Goal: Task Accomplishment & Management: Manage account settings

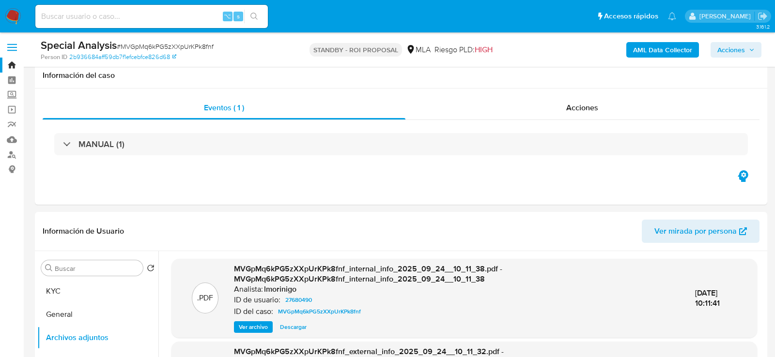
select select "10"
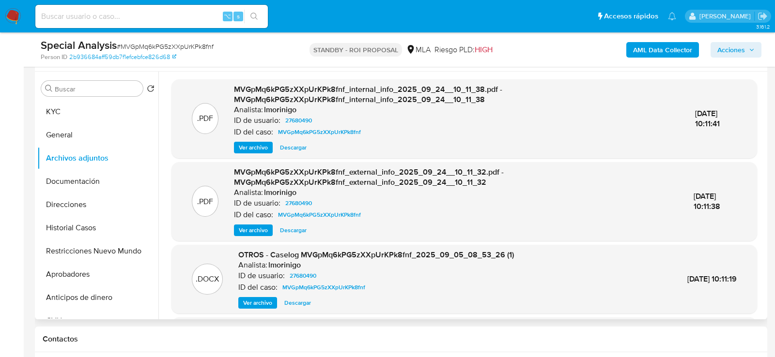
click at [292, 304] on span "Descargar" at bounding box center [297, 303] width 27 height 10
click at [204, 16] on input at bounding box center [151, 16] width 232 height 13
paste input "l0Uu8lWcVa0kteomqZ8yZWIK"
type input "l0Uu8lWcVa0kteomqZ8yZWIK"
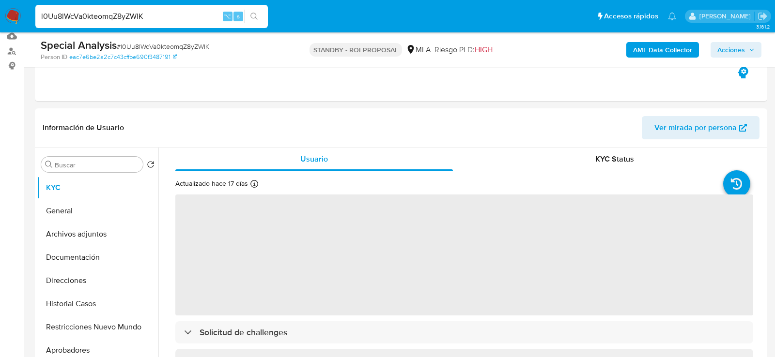
scroll to position [154, 0]
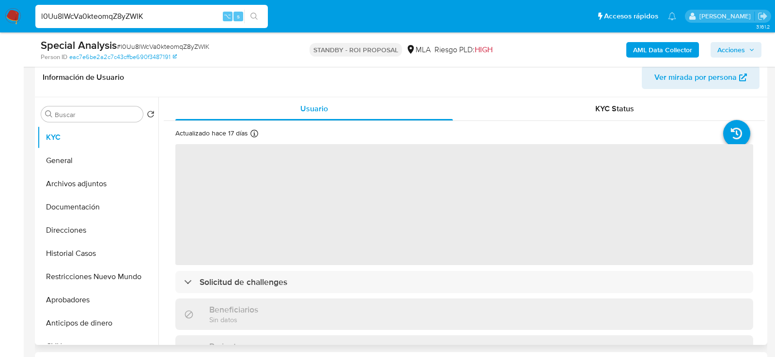
select select "10"
click at [84, 181] on button "Archivos adjuntos" at bounding box center [93, 183] width 113 height 23
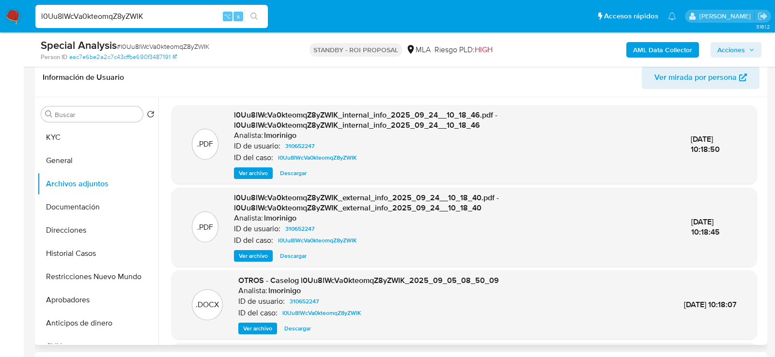
click at [292, 325] on span "Descargar" at bounding box center [297, 329] width 27 height 10
click at [187, 22] on div "l0Uu8lWcVa0kteomqZ8yZWIK ⌥ s" at bounding box center [151, 16] width 232 height 23
click at [187, 19] on input "l0Uu8lWcVa0kteomqZ8yZWIK" at bounding box center [151, 16] width 232 height 13
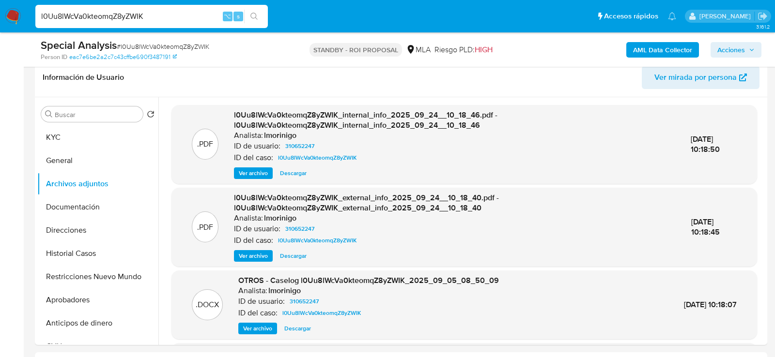
paste input "dVnK1VEe4PdYQNMUou8BgUQ4"
type input "dVnK1VEe4PdYQNMUou8BgUQ4"
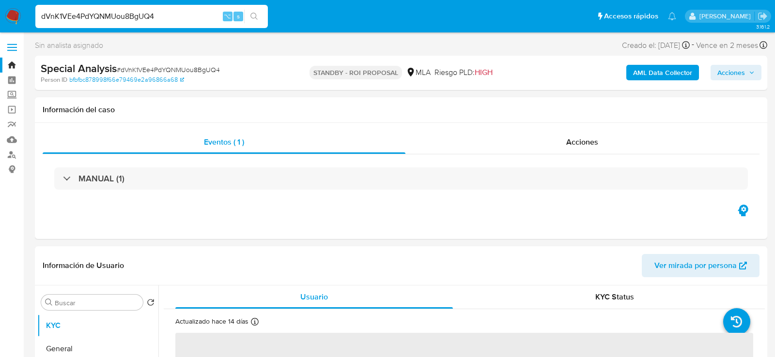
select select "10"
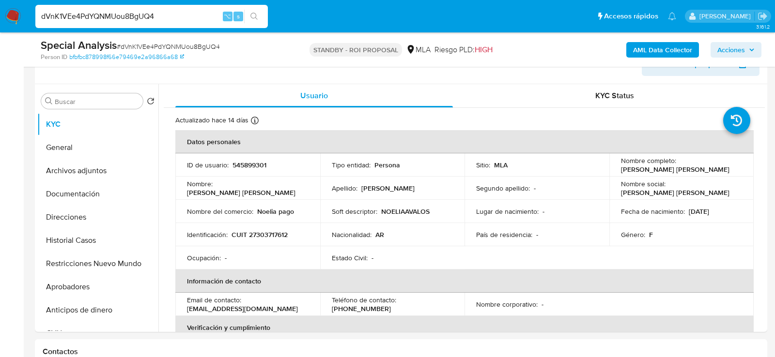
scroll to position [166, 0]
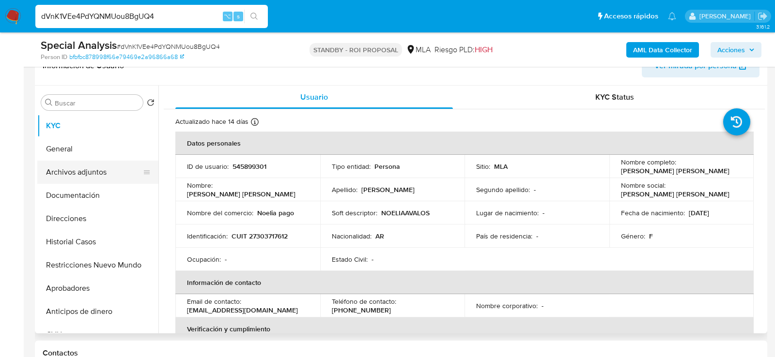
click at [54, 183] on button "Archivos adjuntos" at bounding box center [93, 172] width 113 height 23
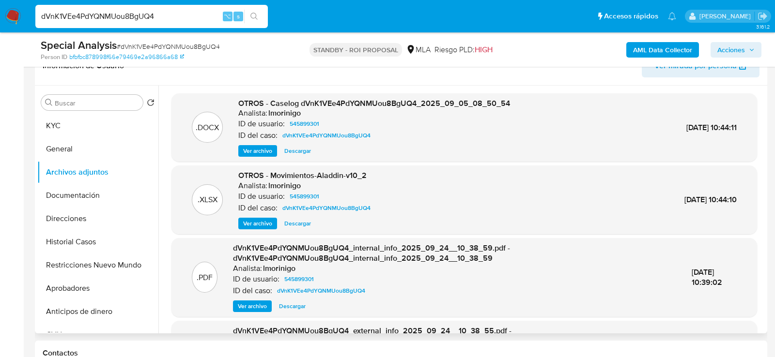
click at [291, 153] on span "Descargar" at bounding box center [297, 151] width 27 height 10
click at [194, 17] on input "dVnK1VEe4PdYQNMUou8BgUQ4" at bounding box center [151, 16] width 232 height 13
paste input "AE1gtuGP7zqDLnJ8hy4KOKxw"
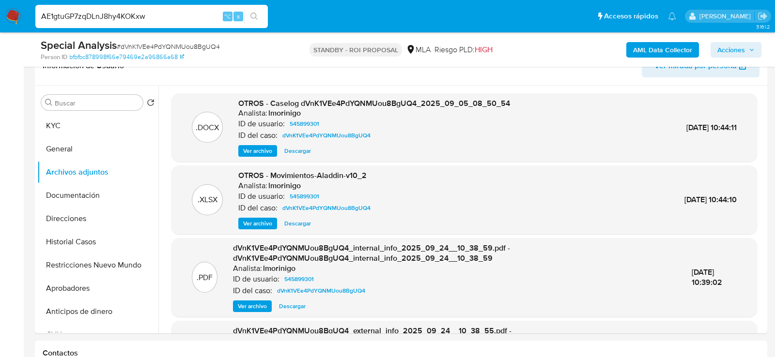
type input "AE1gtuGP7zqDLnJ8hy4KOKxw"
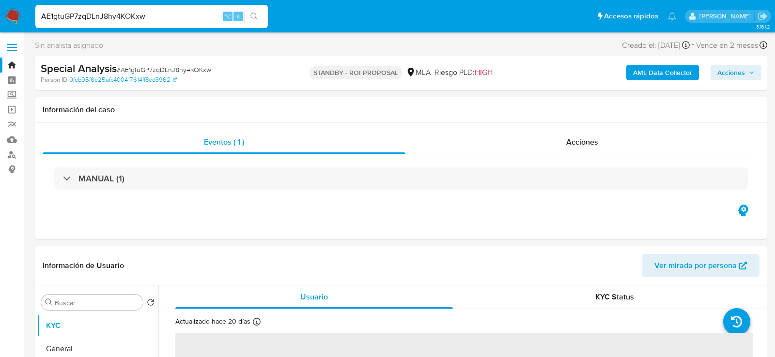
select select "10"
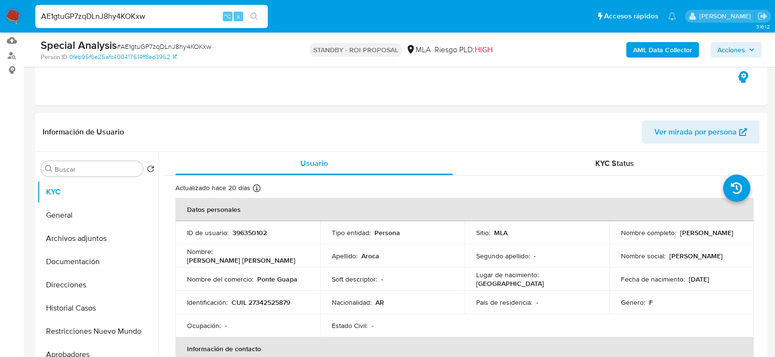
scroll to position [136, 0]
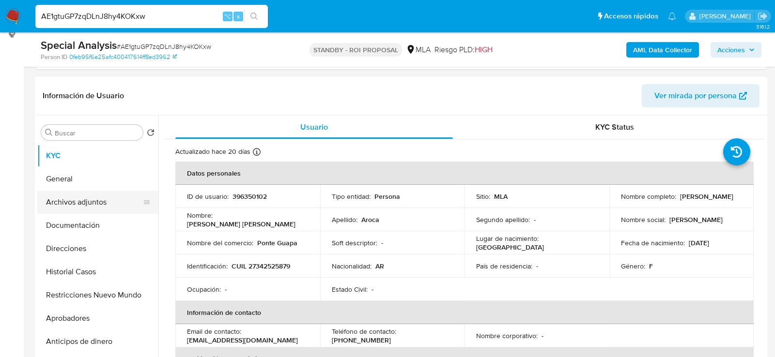
click at [57, 213] on button "Archivos adjuntos" at bounding box center [93, 202] width 113 height 23
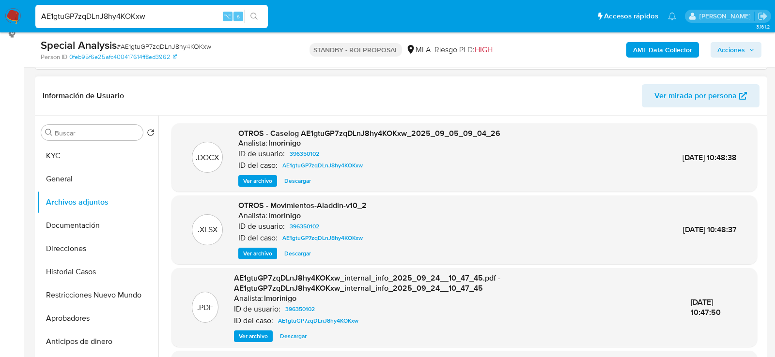
click at [288, 182] on span "Descargar" at bounding box center [297, 181] width 27 height 10
click at [182, 10] on input "AE1gtuGP7zqDLnJ8hy4KOKxw" at bounding box center [151, 16] width 232 height 13
paste input "fLYR1ZxKnl5UYy1oaqtVVYsO"
type input "fLYR1ZxKnl5UYy1oaqtVVYsO"
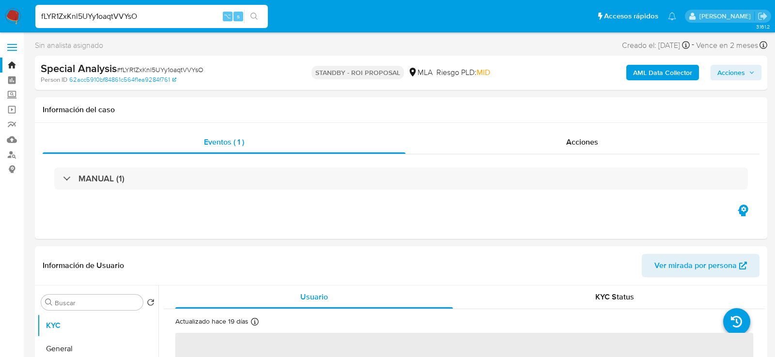
select select "10"
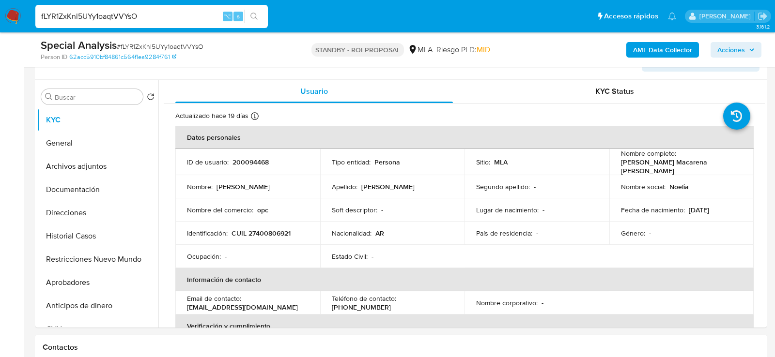
scroll to position [182, 0]
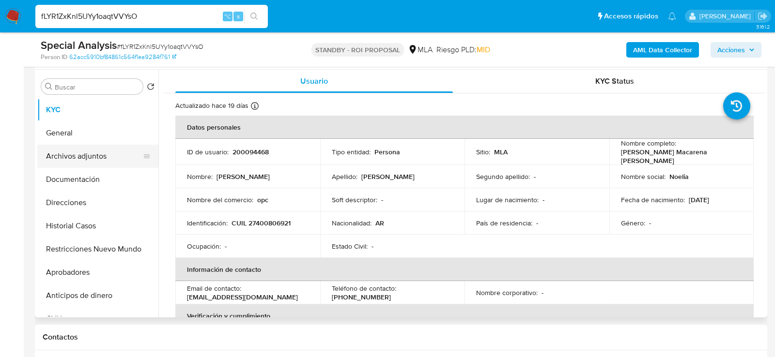
click at [72, 156] on button "Archivos adjuntos" at bounding box center [93, 156] width 113 height 23
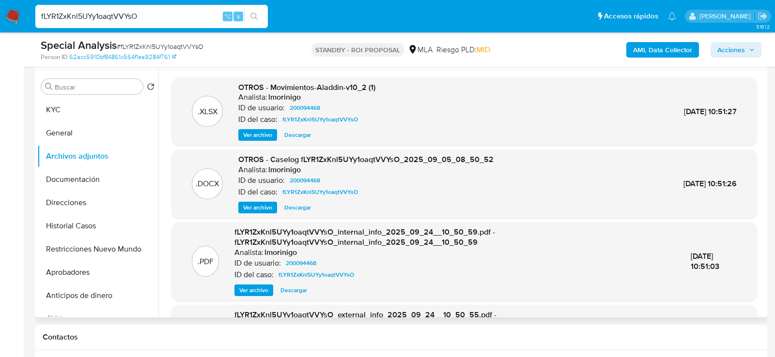
click at [295, 206] on span "Descargar" at bounding box center [297, 208] width 27 height 10
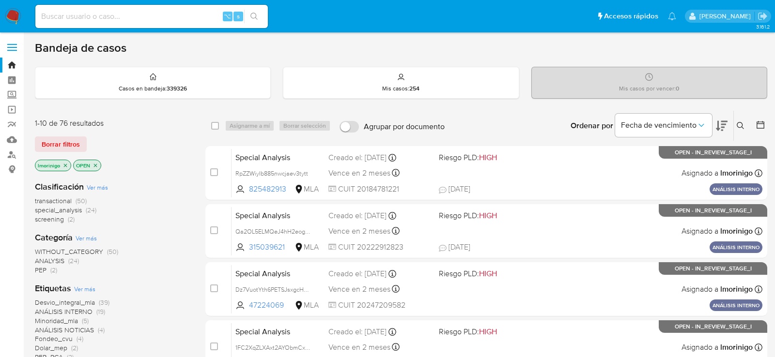
click at [164, 18] on input at bounding box center [151, 16] width 232 height 13
paste input "3s0BidbXyOTAsSyLJ2gXFUTu"
type input "3s0BidbXyOTAsSyLJ2gXFUTu"
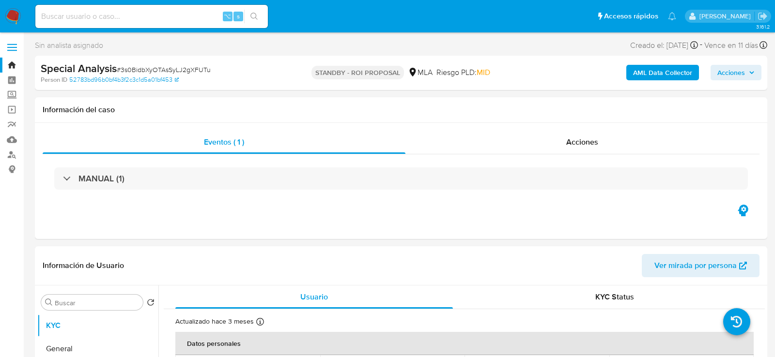
select select "10"
click at [200, 12] on input at bounding box center [151, 16] width 232 height 13
paste input "u913jzhLGLwMP1hGvUyeynkH"
type input "u913jzhLGLwMP1hGvUyeynkH"
select select "10"
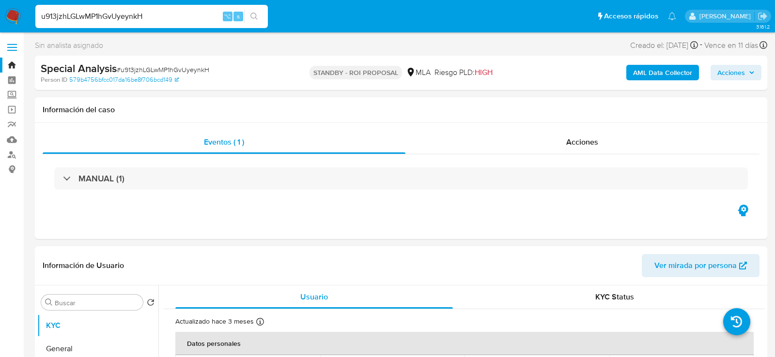
click at [178, 12] on input "u913jzhLGLwMP1hGvUyeynkH" at bounding box center [151, 16] width 232 height 13
paste input "IFN7vKkqE6DjGr8kKo3AhkjL"
type input "IFN7vKkqE6DjGr8kKo3AhkjL"
select select "10"
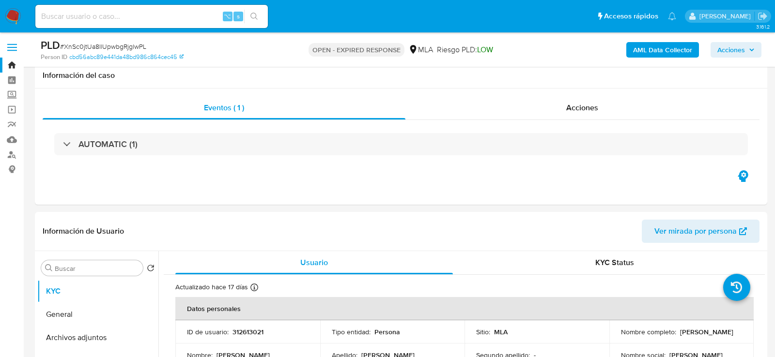
select select "10"
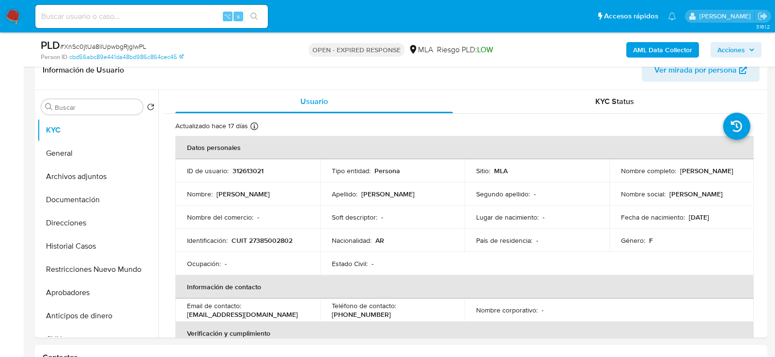
scroll to position [1490, 0]
click at [131, 43] on span "# XnSc0jtUa8IlUpwbgRjglwPL" at bounding box center [103, 47] width 86 height 10
copy span "XnSc0jtUa8IlUpwbgRjglwPL"
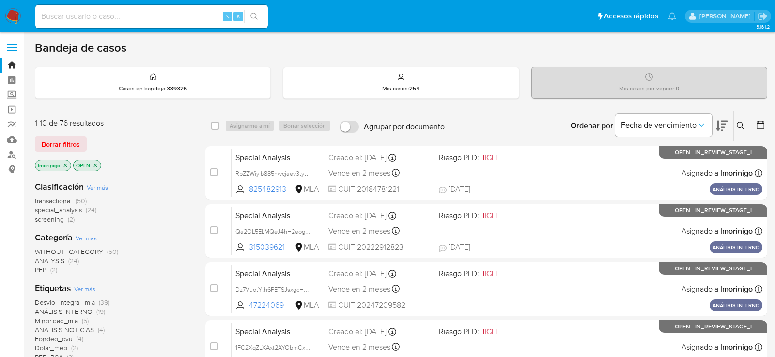
click at [741, 122] on icon at bounding box center [739, 125] width 7 height 7
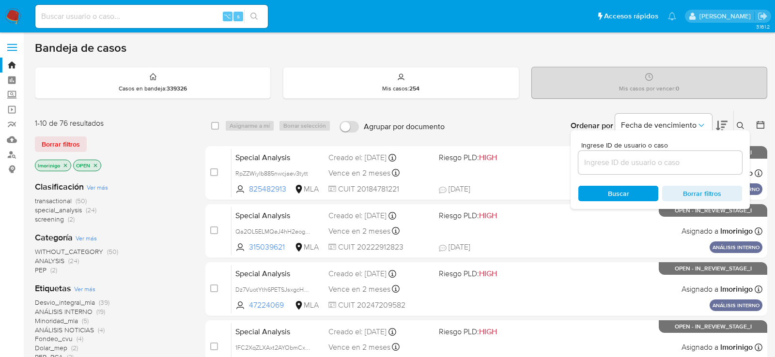
click at [651, 158] on input at bounding box center [660, 162] width 164 height 13
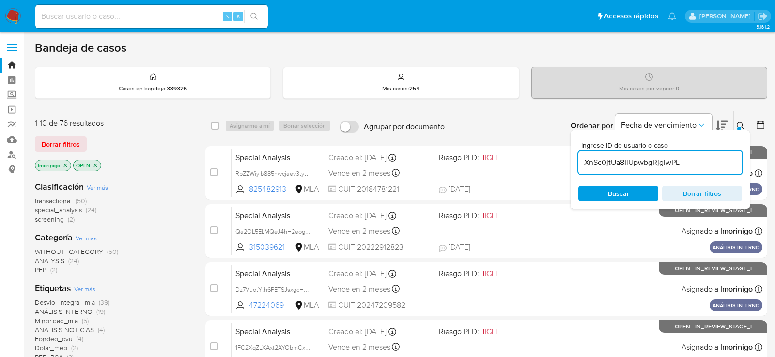
type input "XnSc0jtUa8IlUpwbgRjglwPL"
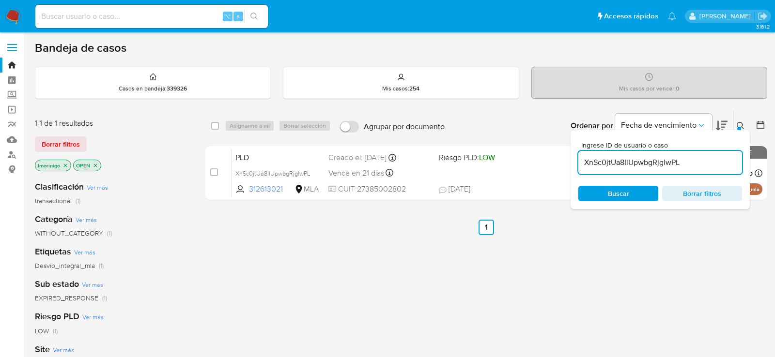
click at [231, 232] on ul "Anterior 1 Siguiente" at bounding box center [486, 227] width 562 height 15
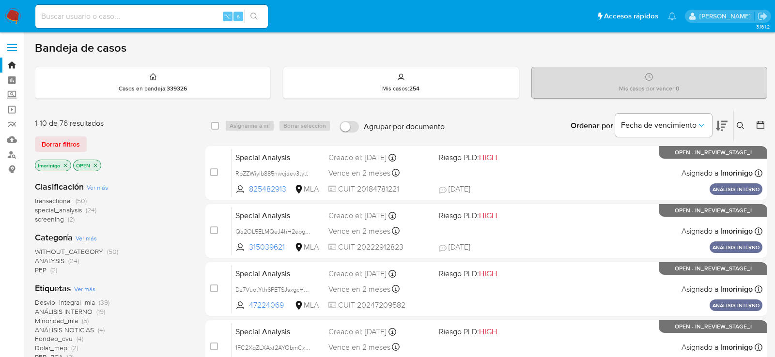
click at [95, 164] on icon "close-filter" at bounding box center [95, 165] width 3 height 3
click at [70, 142] on span "Borrar filtros" at bounding box center [61, 145] width 38 height 14
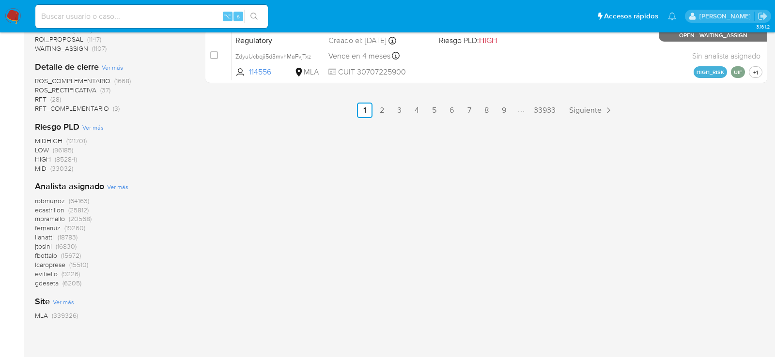
scroll to position [642, 0]
click at [125, 183] on span "Ver más" at bounding box center [117, 186] width 21 height 9
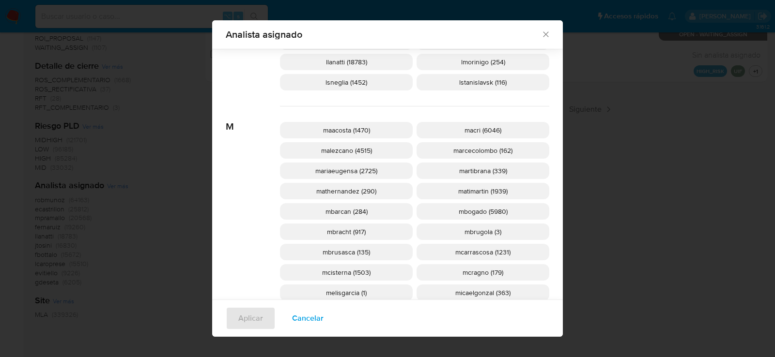
scroll to position [857, 0]
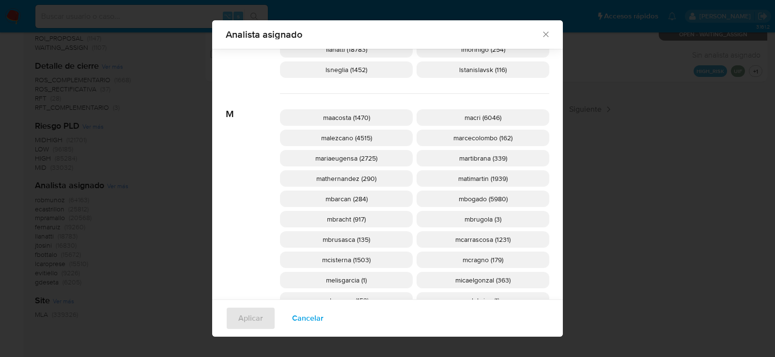
click at [338, 257] on span "mcisterna (1503)" at bounding box center [346, 260] width 48 height 10
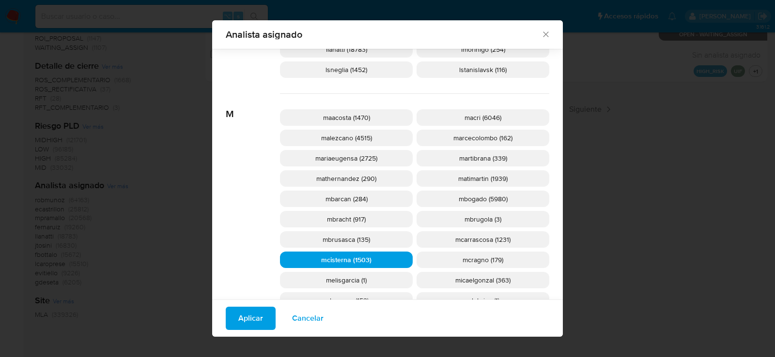
click at [258, 320] on span "Aplicar" at bounding box center [250, 318] width 25 height 21
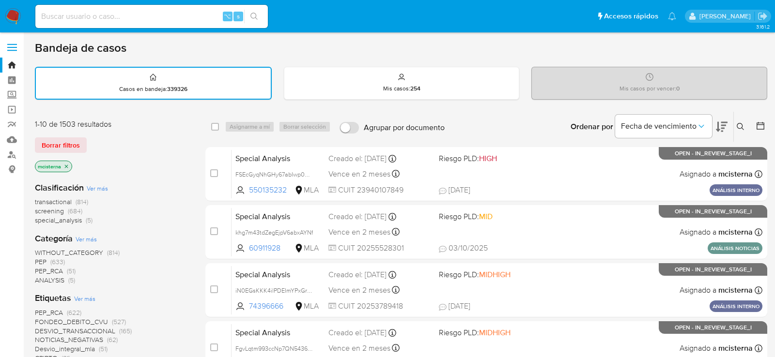
click at [125, 20] on input at bounding box center [151, 16] width 232 height 13
paste input "NhaYwejbXXIezzRWUc04cV7l"
type input "NhaYwejbXXIezzRWUc04cV7l"
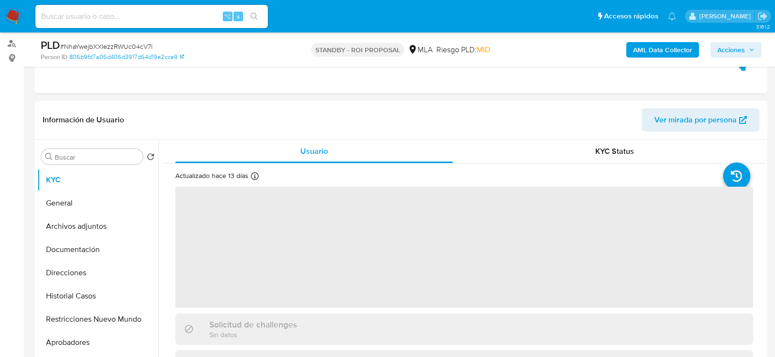
scroll to position [151, 0]
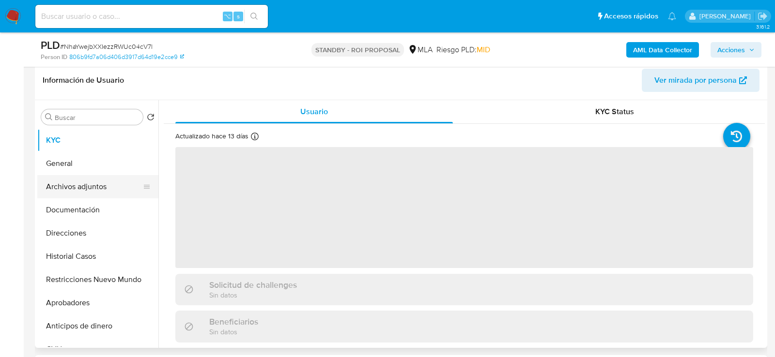
click at [72, 188] on button "Archivos adjuntos" at bounding box center [93, 186] width 113 height 23
select select "10"
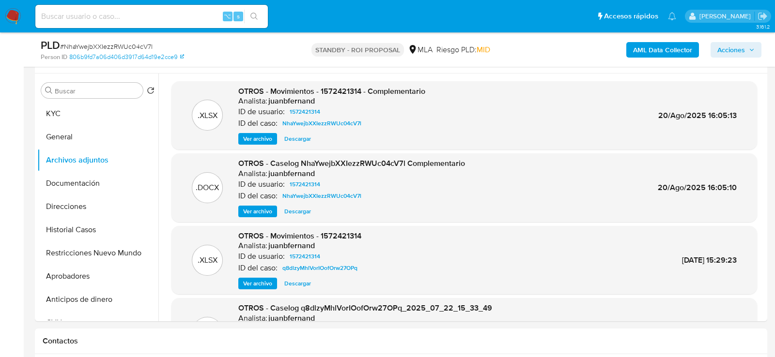
scroll to position [182, 0]
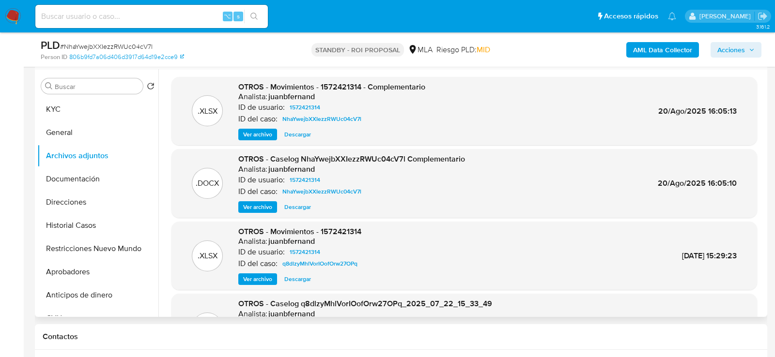
click at [287, 207] on span "Descargar" at bounding box center [297, 207] width 27 height 10
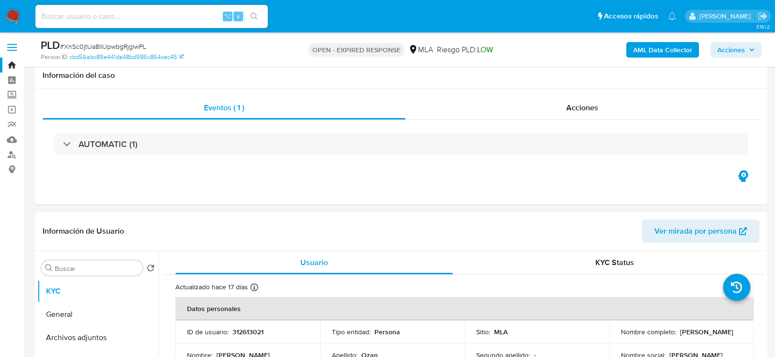
select select "10"
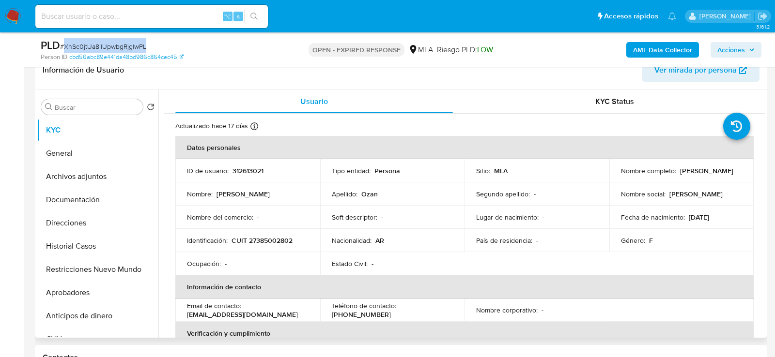
scroll to position [1490, 0]
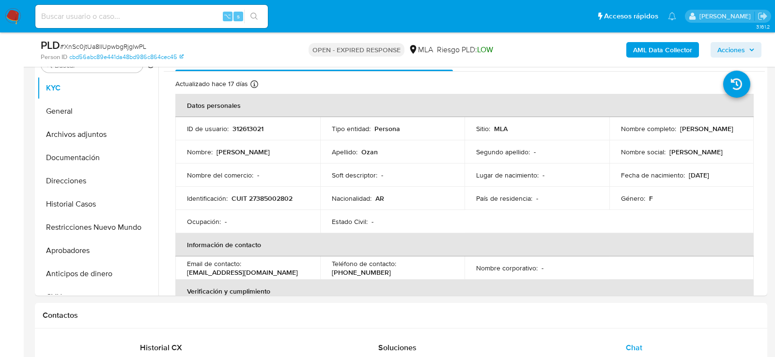
scroll to position [205, 0]
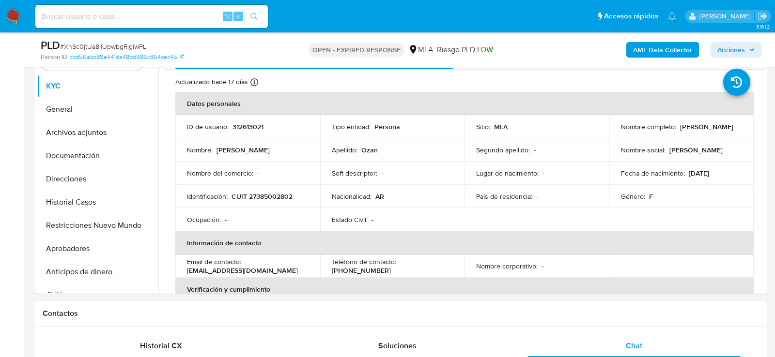
click at [117, 47] on span "# XnSc0jtUa8IlUpwbgRjglwPL" at bounding box center [103, 47] width 86 height 10
copy span "XnSc0jtUa8IlUpwbgRjglwPL"
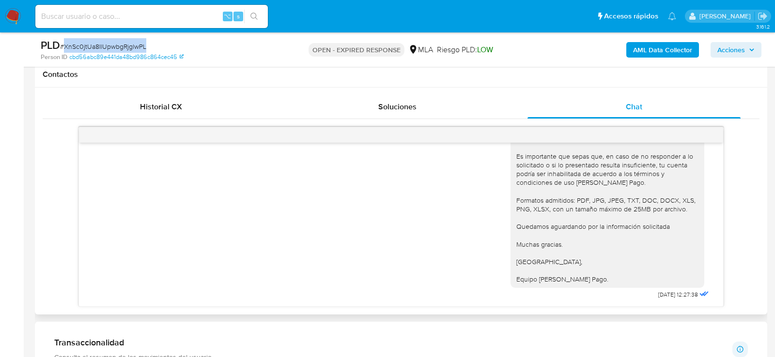
scroll to position [444, 0]
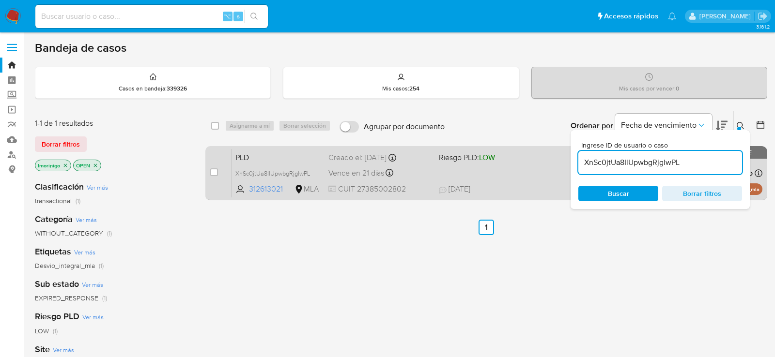
click at [219, 173] on div "case-item-checkbox No es posible asignar el caso" at bounding box center [220, 173] width 21 height 49
click at [214, 173] on input "checkbox" at bounding box center [214, 172] width 8 height 8
checkbox input "true"
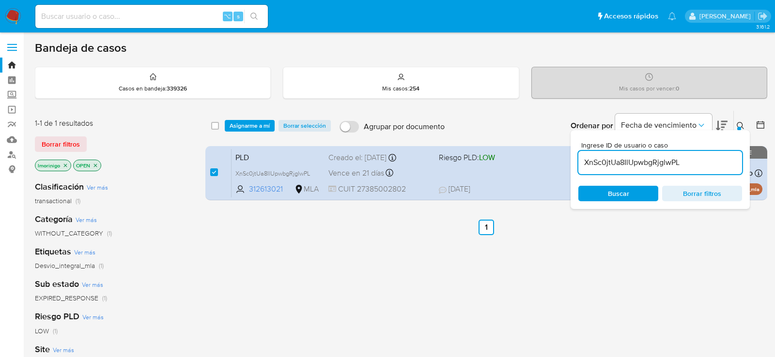
drag, startPoint x: 247, startPoint y: 138, endPoint x: 247, endPoint y: 132, distance: 6.3
click at [247, 138] on div "select-all-cases-checkbox Asignarme a mí Borrar selección Agrupar por documento…" at bounding box center [486, 126] width 562 height 30
click at [247, 128] on span "Asignarme a mí" at bounding box center [249, 126] width 40 height 10
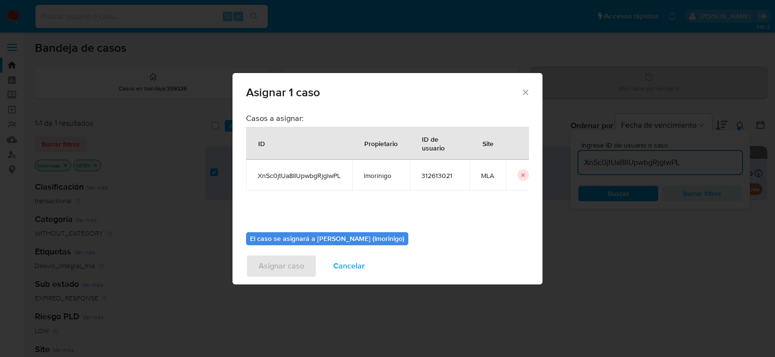
scroll to position [49, 0]
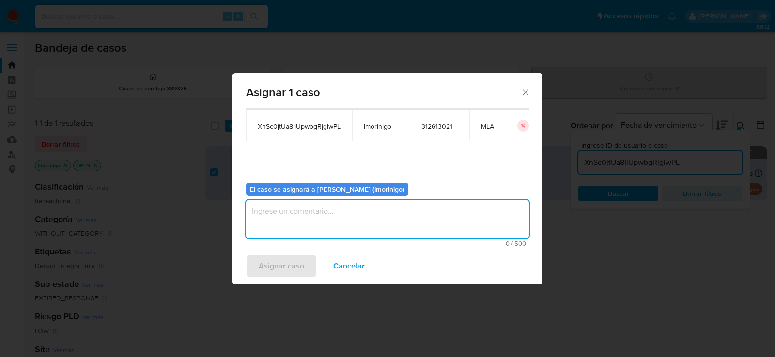
click at [321, 200] on textarea "assign-modal" at bounding box center [387, 219] width 283 height 39
click at [296, 274] on span "Asignar caso" at bounding box center [282, 266] width 46 height 21
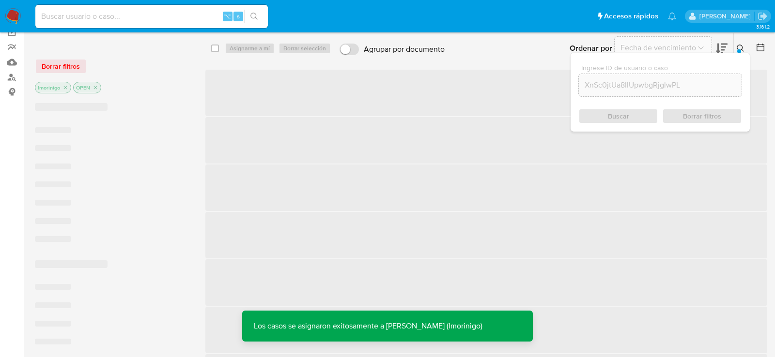
scroll to position [0, 0]
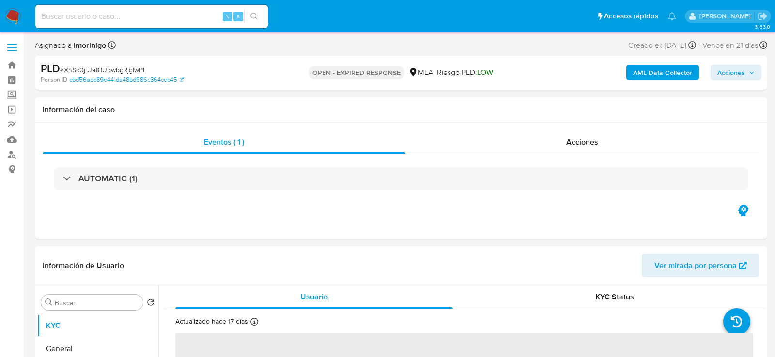
select select "10"
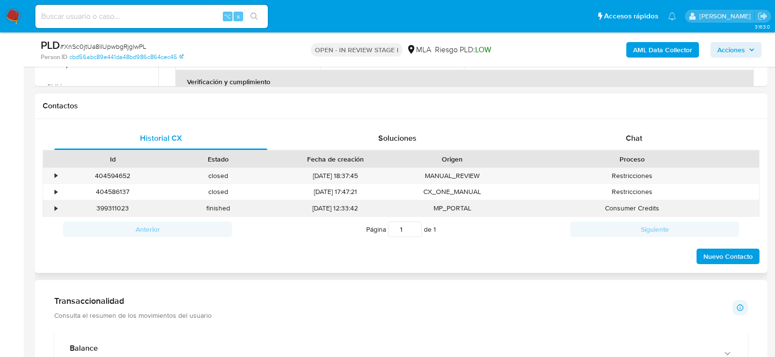
scroll to position [421, 0]
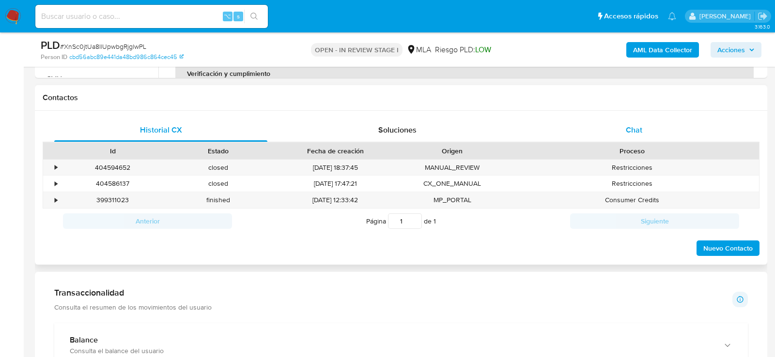
click at [628, 130] on span "Chat" at bounding box center [634, 129] width 16 height 11
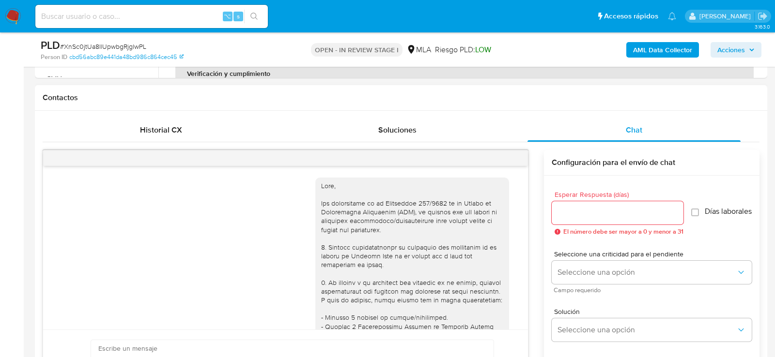
scroll to position [1490, 0]
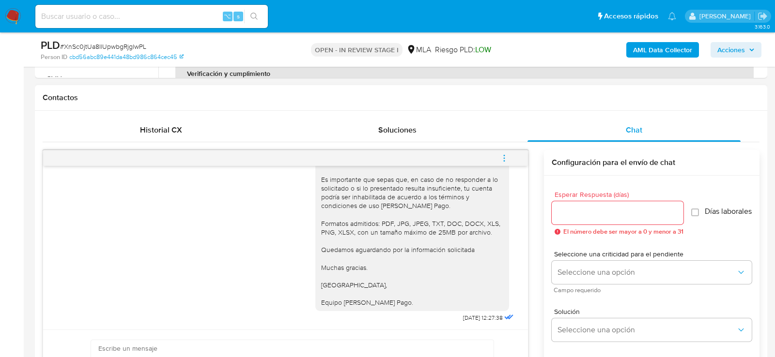
click at [504, 147] on span "menu-action" at bounding box center [504, 158] width 9 height 23
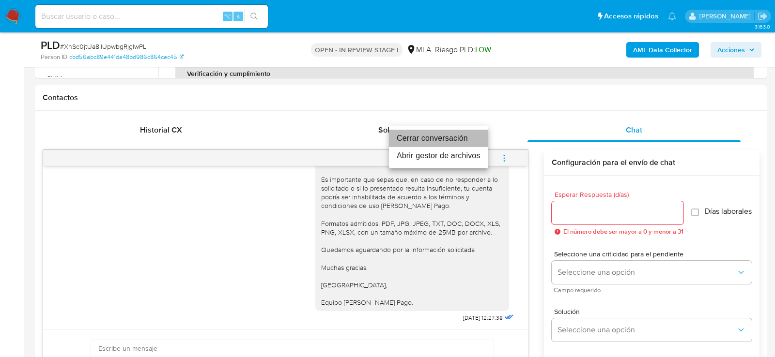
click at [432, 132] on li "Cerrar conversación" at bounding box center [438, 138] width 99 height 17
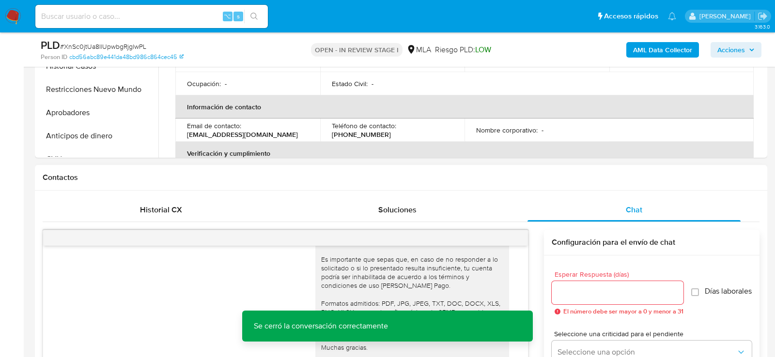
scroll to position [279, 0]
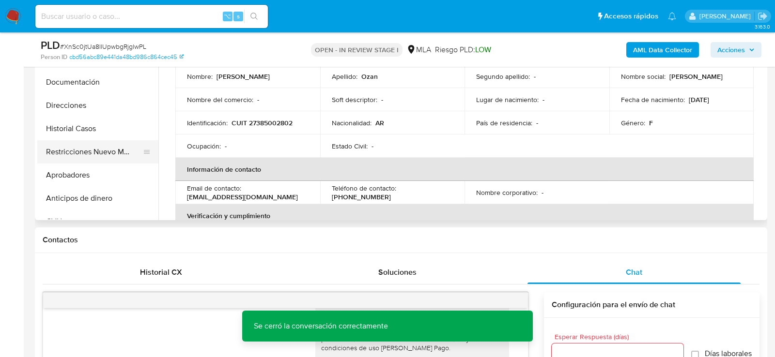
click at [110, 147] on button "Restricciones Nuevo Mundo" at bounding box center [93, 151] width 113 height 23
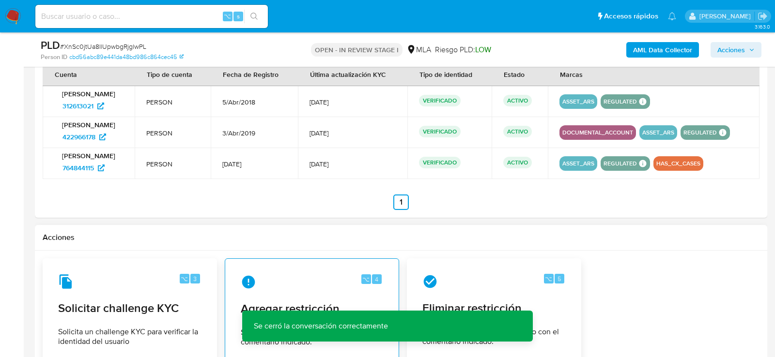
scroll to position [1425, 0]
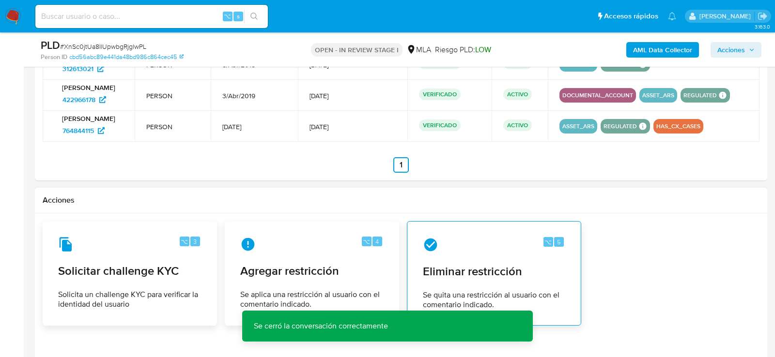
click at [445, 270] on span "Eliminar restricción" at bounding box center [494, 271] width 142 height 15
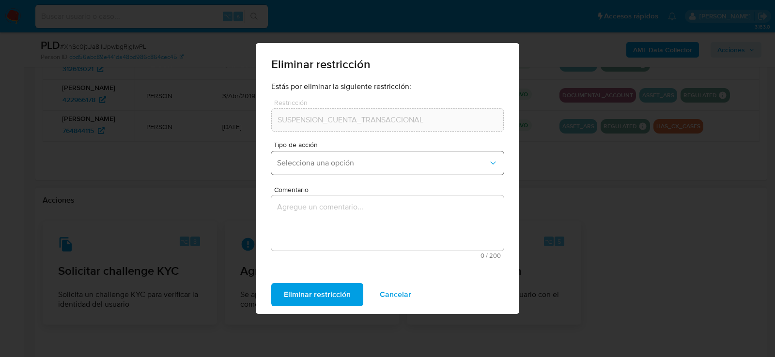
click at [393, 153] on button "Selecciona una opción" at bounding box center [387, 163] width 232 height 23
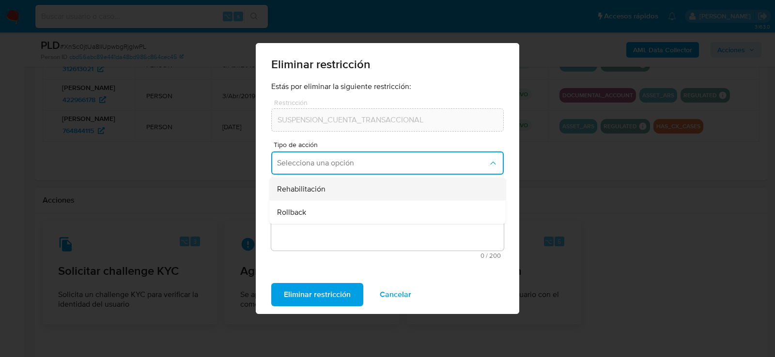
click at [348, 194] on div "Rehabilitación" at bounding box center [384, 189] width 215 height 23
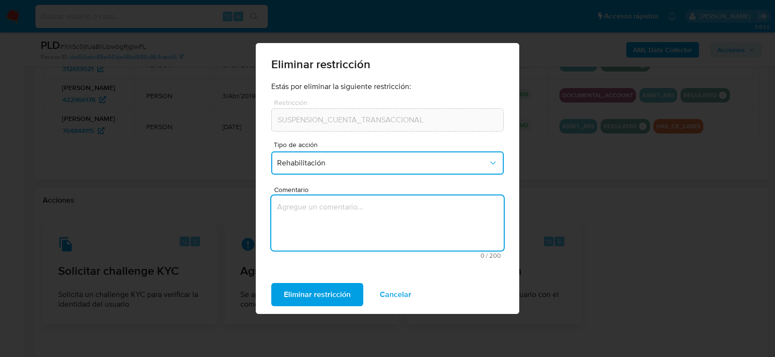
click at [347, 223] on textarea "Comentario" at bounding box center [387, 223] width 232 height 55
type textarea "aml"
click at [318, 287] on span "Eliminar restricción" at bounding box center [317, 294] width 67 height 21
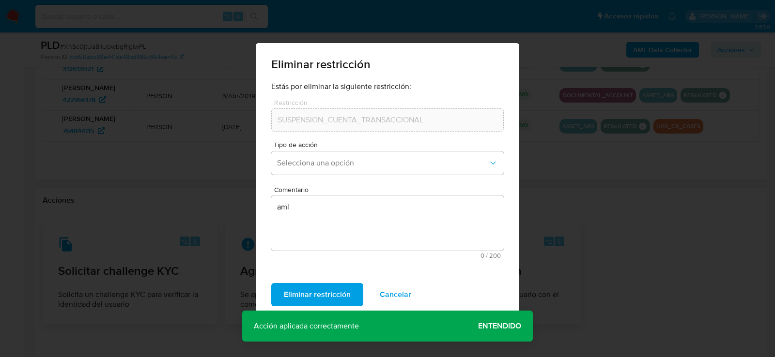
click at [487, 326] on span "Entendido" at bounding box center [499, 326] width 43 height 0
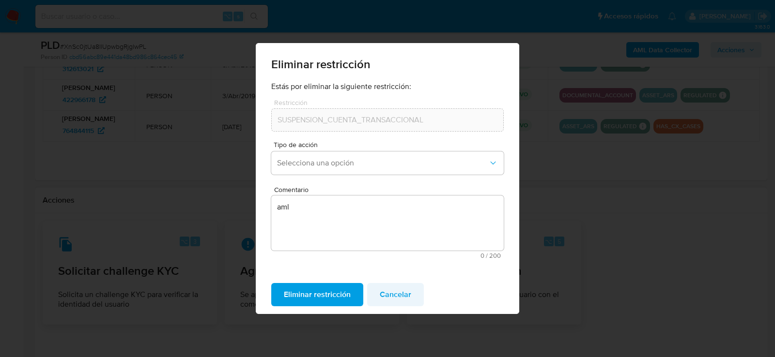
click at [383, 295] on span "Cancelar" at bounding box center [395, 294] width 31 height 21
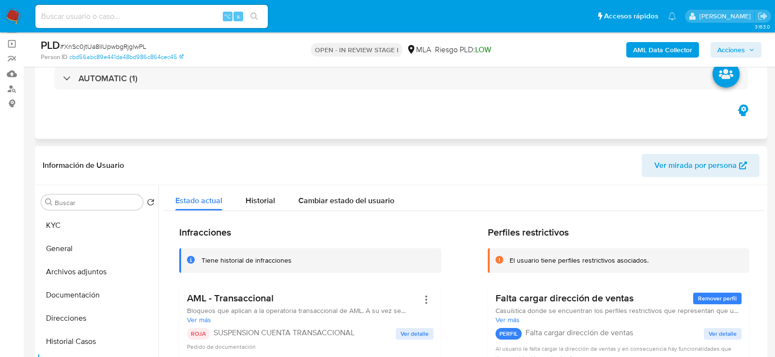
scroll to position [186, 0]
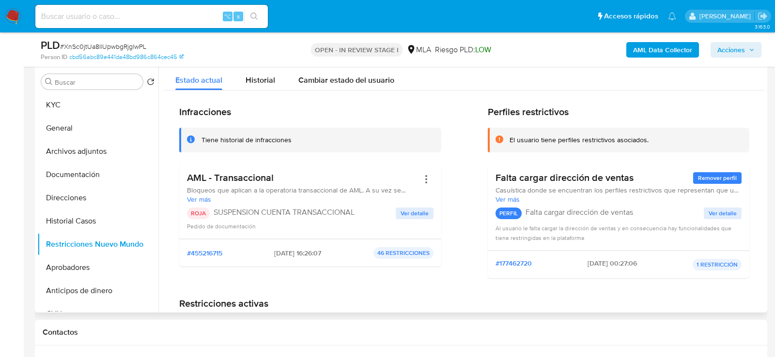
drag, startPoint x: 400, startPoint y: 197, endPoint x: 240, endPoint y: 173, distance: 162.5
click at [240, 173] on div "AML - Transaccional Bloqueos que aplican a la operatoria transaccional de AML. …" at bounding box center [303, 188] width 232 height 32
click at [88, 106] on button "KYC" at bounding box center [93, 104] width 113 height 23
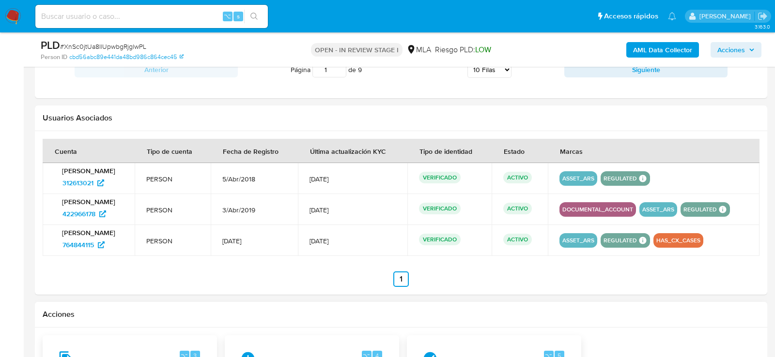
scroll to position [1310, 0]
drag, startPoint x: 52, startPoint y: 239, endPoint x: 95, endPoint y: 240, distance: 43.6
click at [95, 240] on td "Mariana Elizabeth Ozan 764844115" at bounding box center [89, 241] width 92 height 31
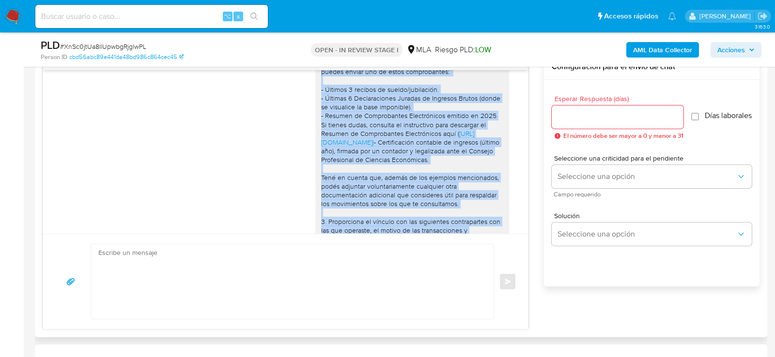
scroll to position [1490, 0]
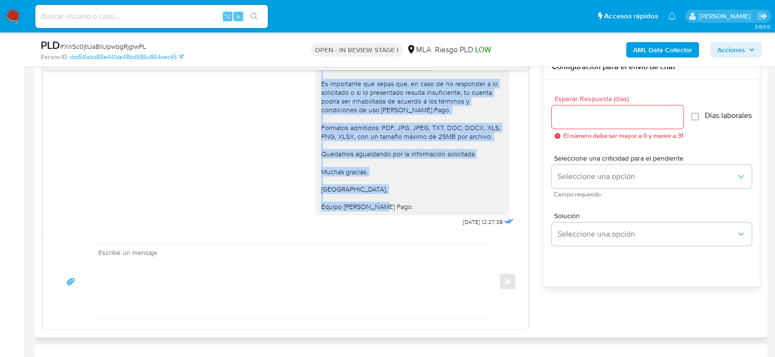
drag, startPoint x: 320, startPoint y: 91, endPoint x: 420, endPoint y: 204, distance: 150.9
copy div "Hola , En función de las operaciones registradas en tu cuenta de Mercado Pago, …"
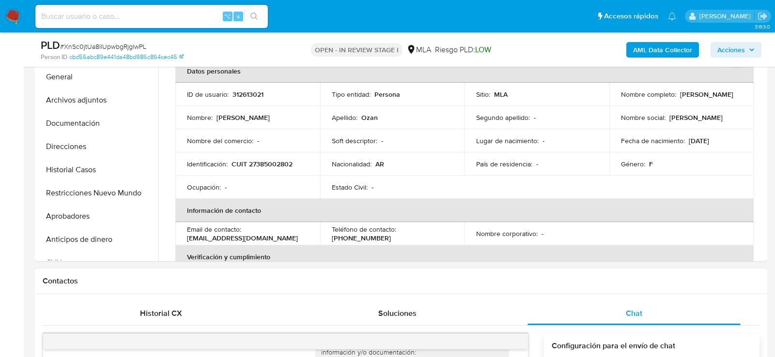
scroll to position [231, 0]
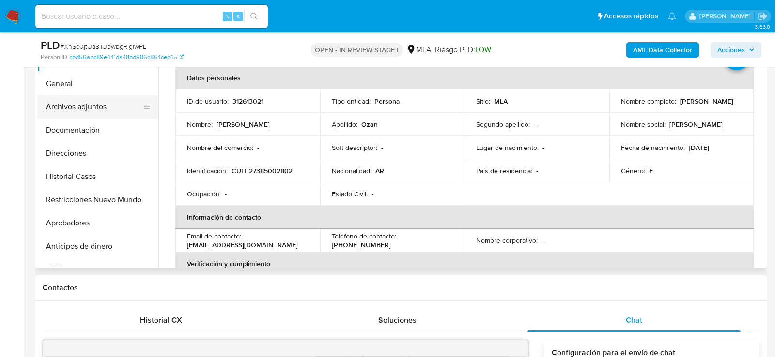
click at [86, 112] on button "Archivos adjuntos" at bounding box center [93, 106] width 113 height 23
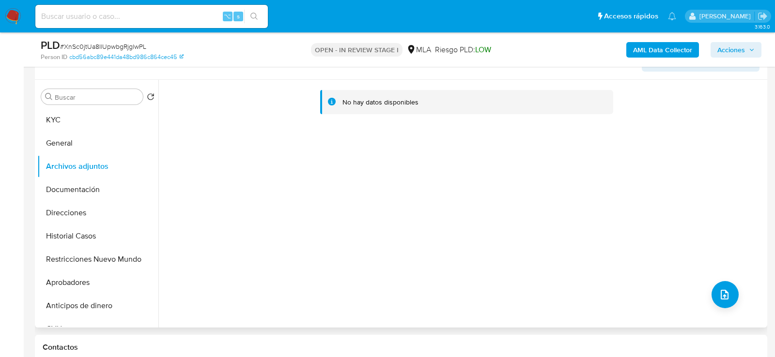
scroll to position [170, 0]
click at [656, 46] on b "AML Data Collector" at bounding box center [662, 49] width 59 height 15
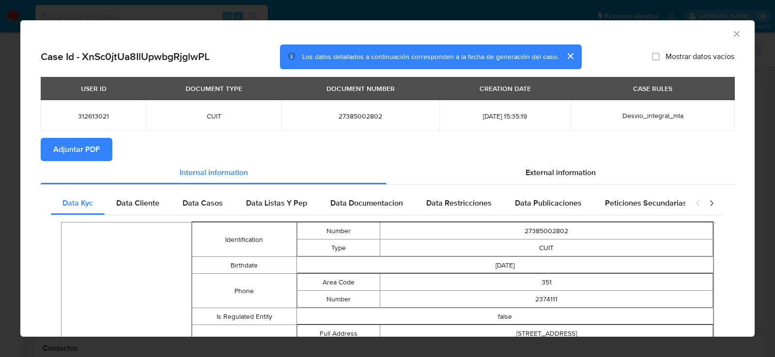
click at [71, 153] on span "Adjuntar PDF" at bounding box center [76, 149] width 46 height 21
click at [734, 34] on icon "Cerrar ventana" at bounding box center [737, 34] width 10 height 10
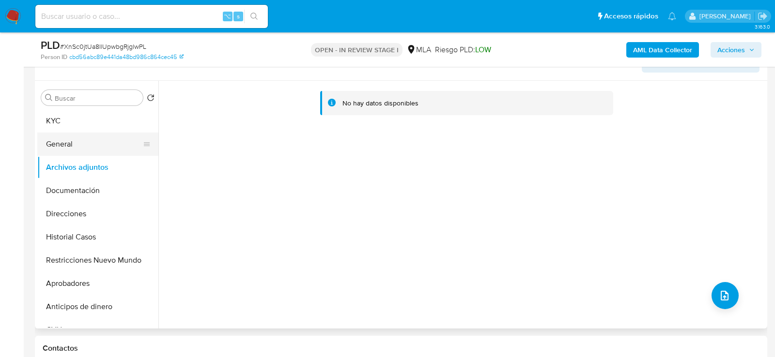
click at [101, 133] on button "General" at bounding box center [93, 144] width 113 height 23
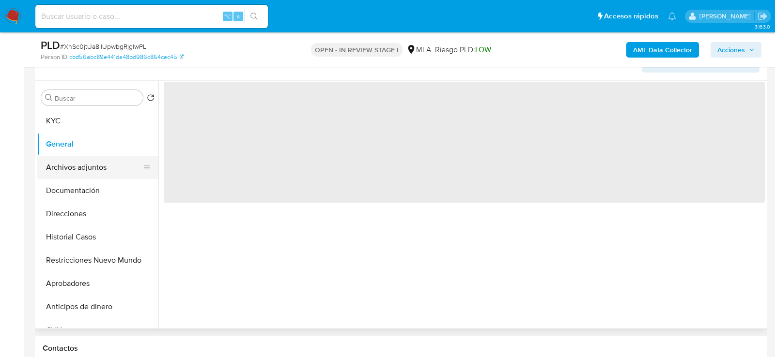
click at [98, 166] on button "Archivos adjuntos" at bounding box center [93, 167] width 113 height 23
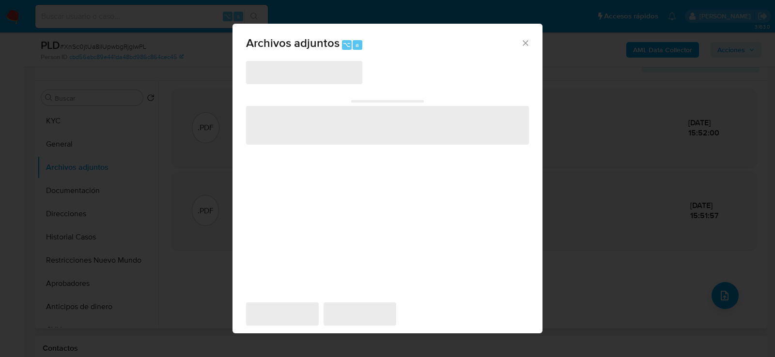
scroll to position [176, 0]
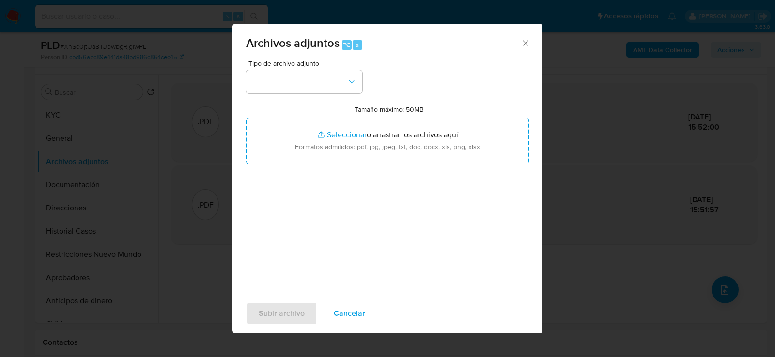
click at [291, 95] on div "Tipo de archivo adjunto Tamaño máximo: 50MB Seleccionar archivos Seleccionar o …" at bounding box center [387, 174] width 283 height 229
click at [291, 87] on button "button" at bounding box center [304, 81] width 116 height 23
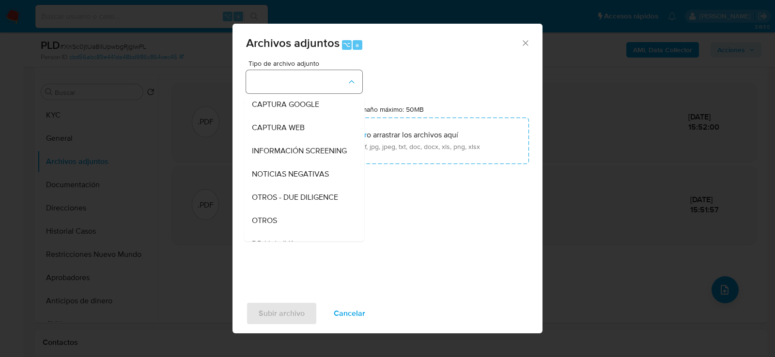
scroll to position [92, 0]
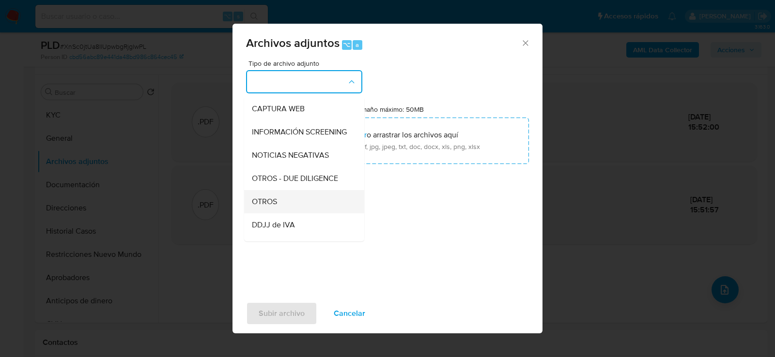
click at [281, 195] on div "OTROS" at bounding box center [301, 201] width 99 height 23
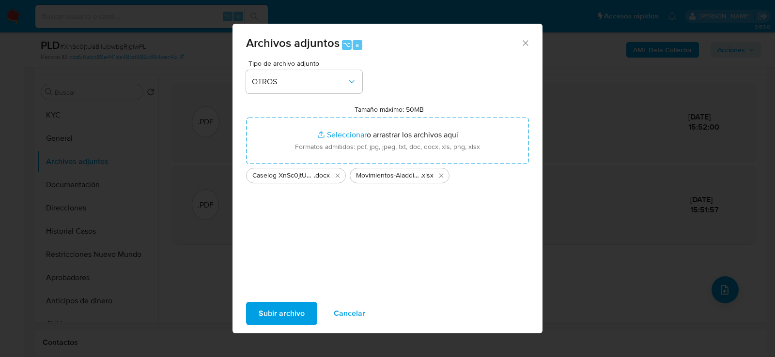
click at [284, 320] on span "Subir archivo" at bounding box center [282, 313] width 46 height 21
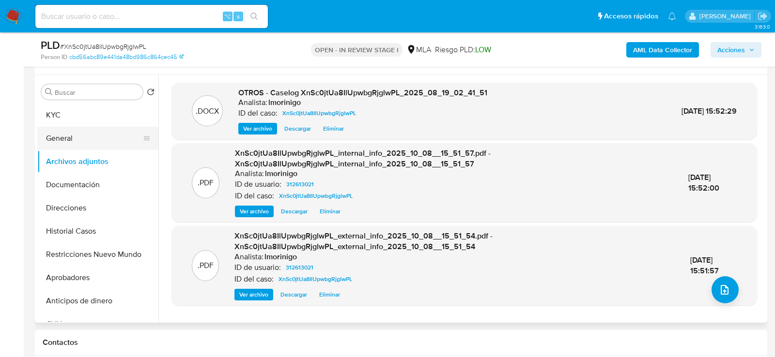
click at [92, 127] on button "General" at bounding box center [93, 138] width 113 height 23
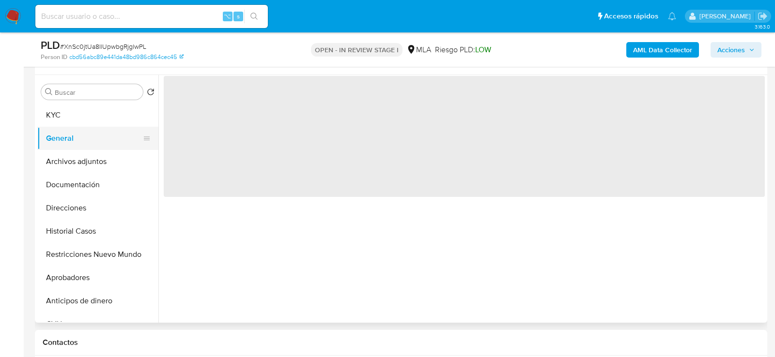
click at [92, 148] on button "General" at bounding box center [93, 138] width 113 height 23
click at [94, 160] on button "Archivos adjuntos" at bounding box center [93, 161] width 113 height 23
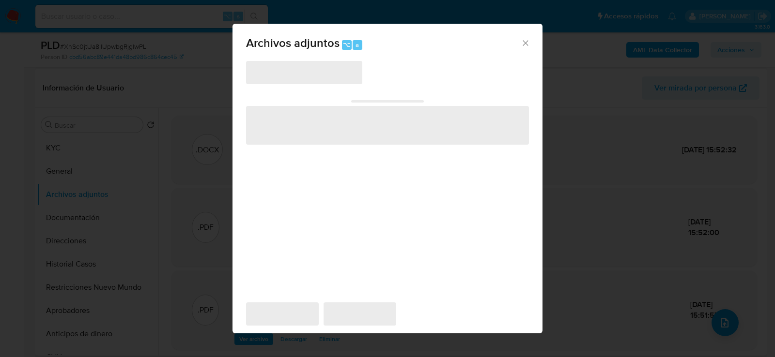
scroll to position [176, 0]
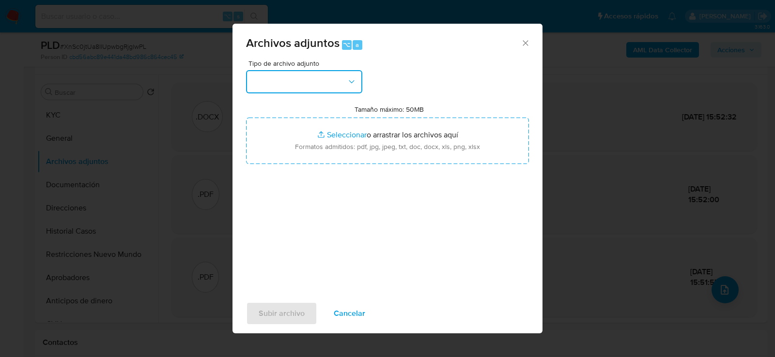
click at [330, 82] on button "button" at bounding box center [304, 81] width 116 height 23
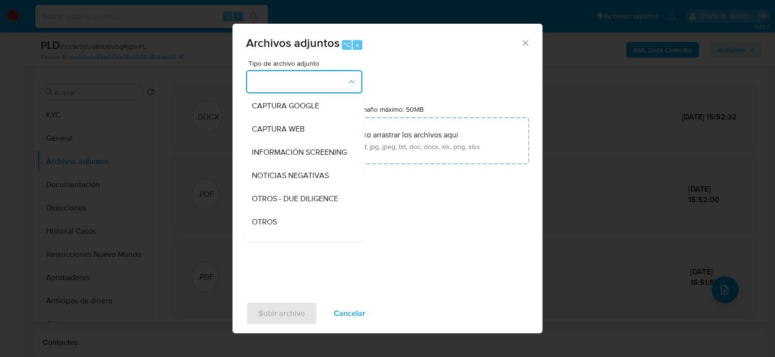
scroll to position [98, 0]
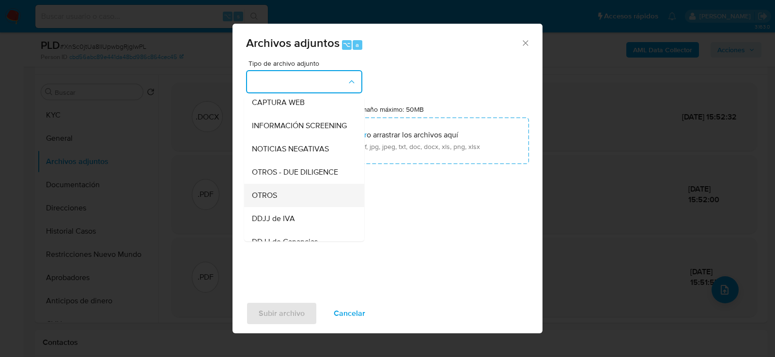
click at [305, 193] on div "OTROS" at bounding box center [301, 194] width 99 height 23
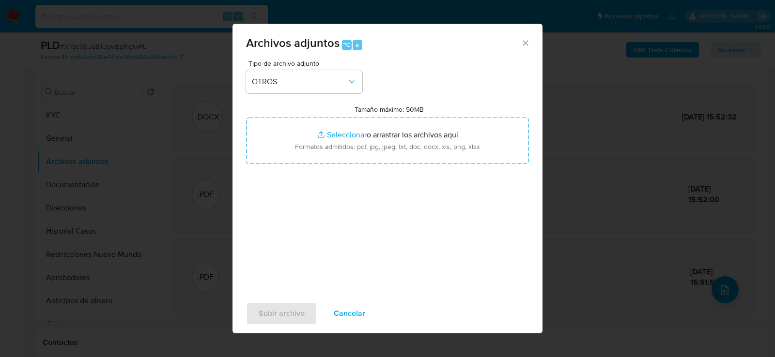
click at [351, 323] on span "Cancelar" at bounding box center [349, 313] width 31 height 21
click at [337, 61] on span "Tipo de archivo adjunto" at bounding box center [306, 63] width 116 height 7
click at [337, 80] on button "button" at bounding box center [304, 81] width 116 height 23
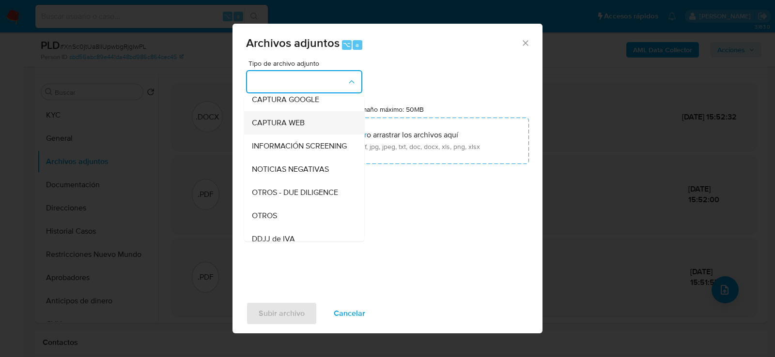
scroll to position [94, 0]
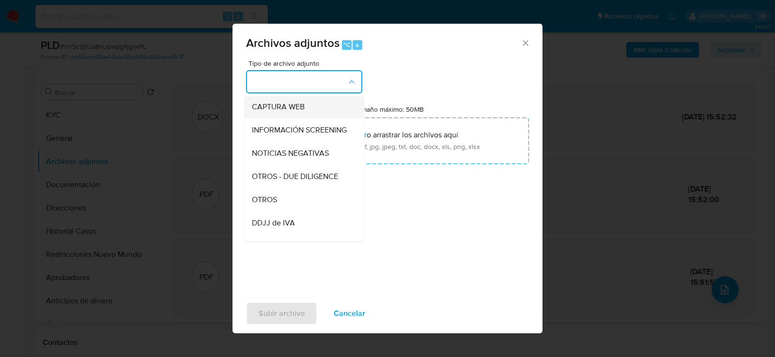
click at [300, 195] on div "OTROS" at bounding box center [301, 199] width 99 height 23
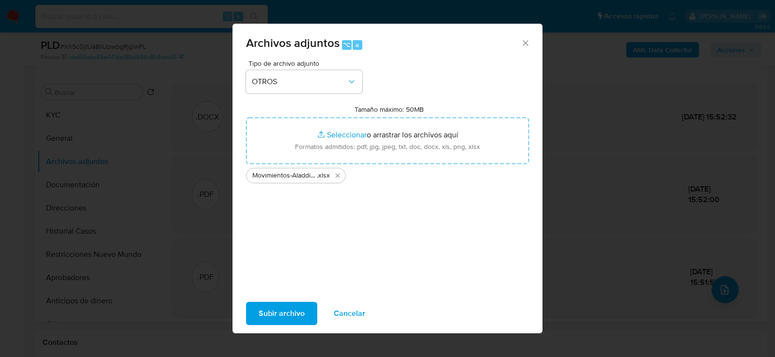
click at [275, 311] on span "Subir archivo" at bounding box center [282, 313] width 46 height 21
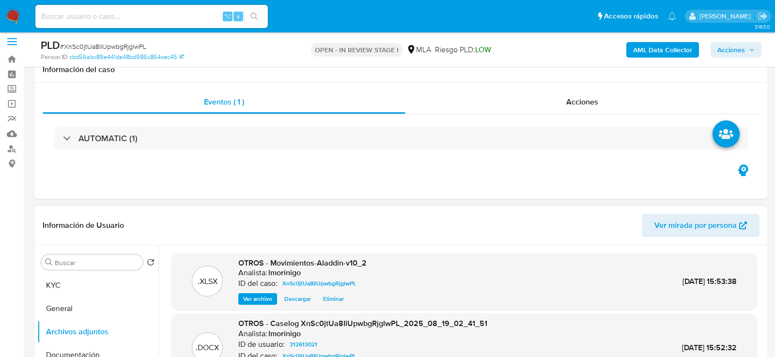
scroll to position [0, 0]
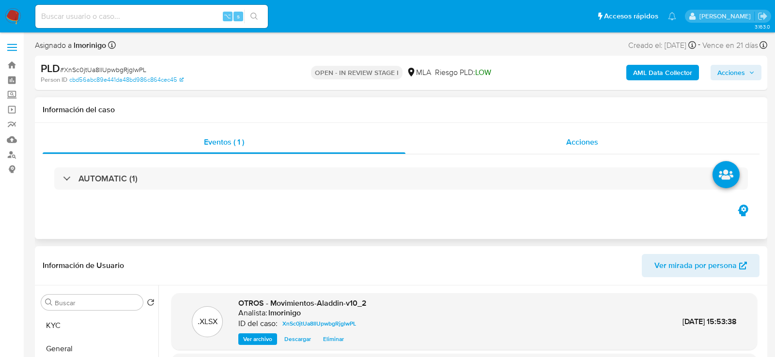
click at [575, 136] on div "Acciones" at bounding box center [582, 142] width 354 height 23
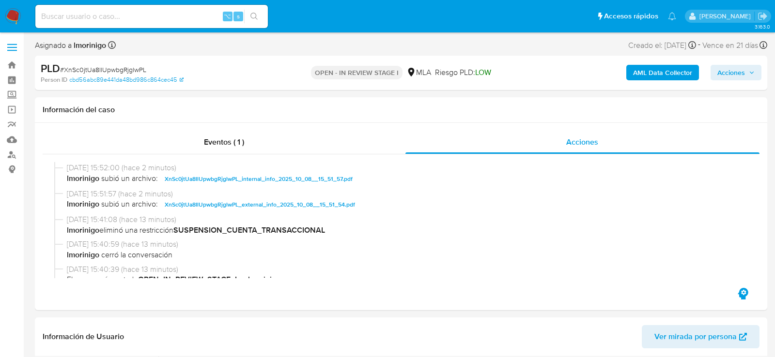
scroll to position [55, 0]
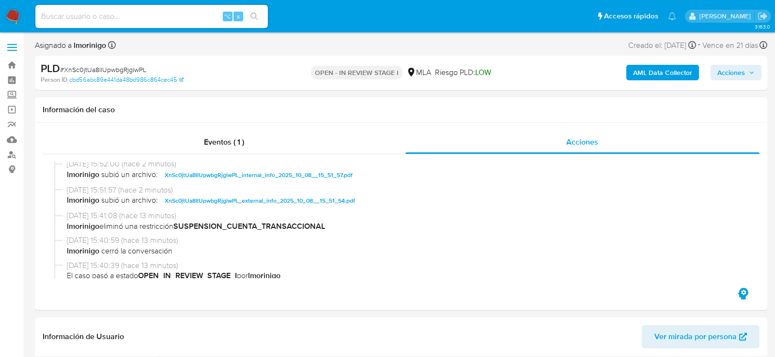
click at [748, 77] on span "Acciones" at bounding box center [735, 73] width 37 height 14
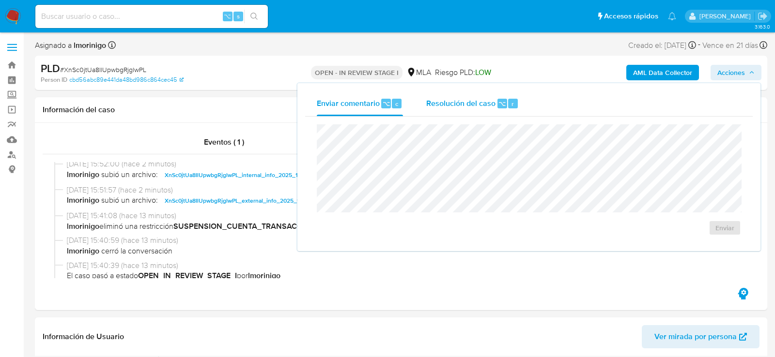
click at [451, 92] on div "Resolución del caso ⌥ r" at bounding box center [472, 103] width 92 height 25
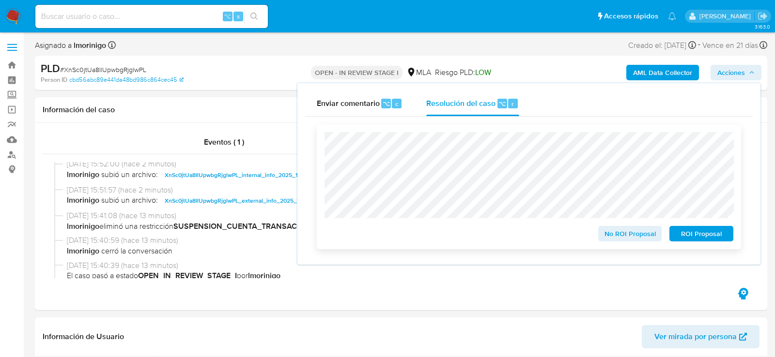
click at [608, 234] on span "No ROI Proposal" at bounding box center [630, 234] width 50 height 14
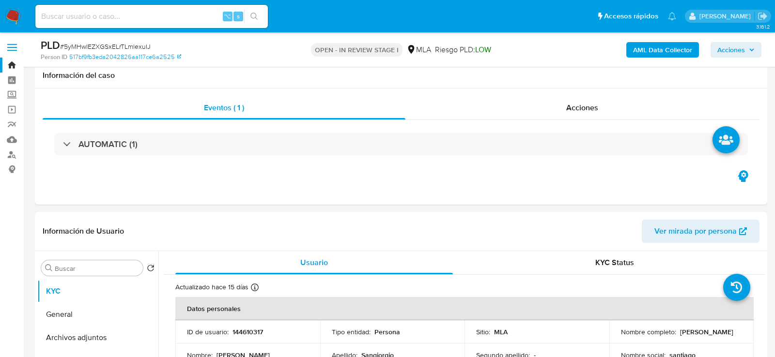
select select "10"
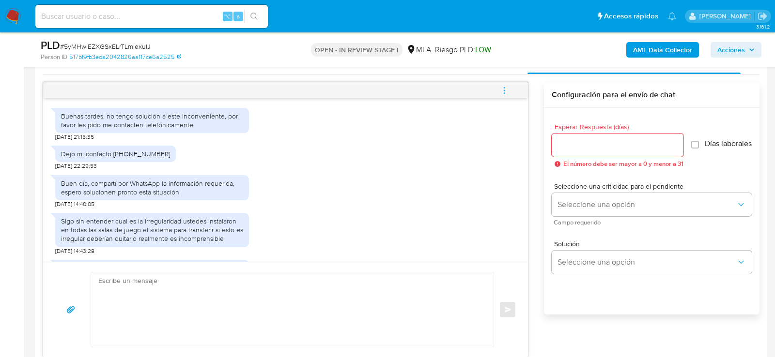
click at [270, 220] on div "Sigo sin entender cual es la irregularidad ustedes instalaron en todas las sala…" at bounding box center [285, 231] width 460 height 47
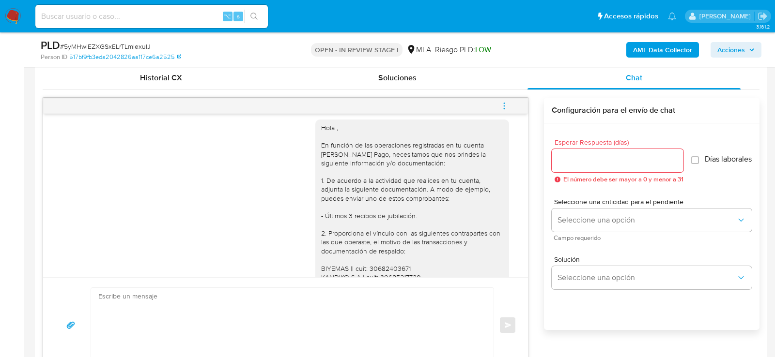
scroll to position [558, 0]
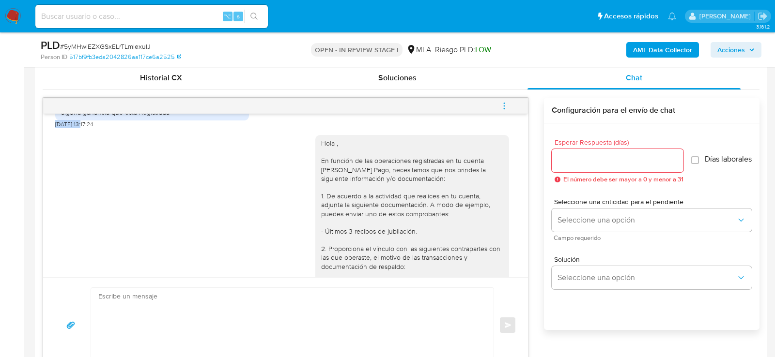
drag, startPoint x: 86, startPoint y: 140, endPoint x: 53, endPoint y: 139, distance: 33.4
click at [52, 139] on div "18/08/2025 17:37:40 Hola, no la utilizo en forma comercial, paso mi jubilación …" at bounding box center [285, 196] width 485 height 164
copy span "20/08/2025"
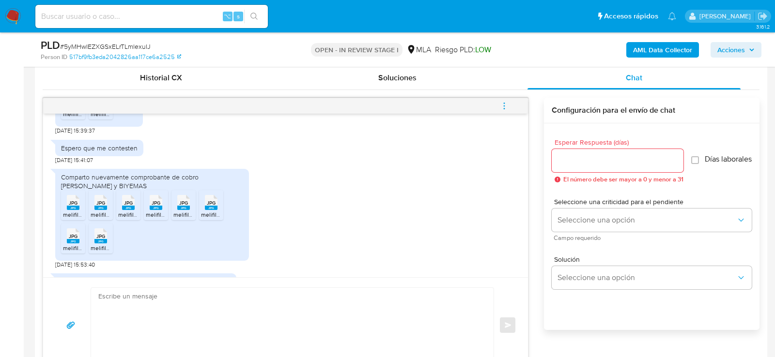
scroll to position [2609, 0]
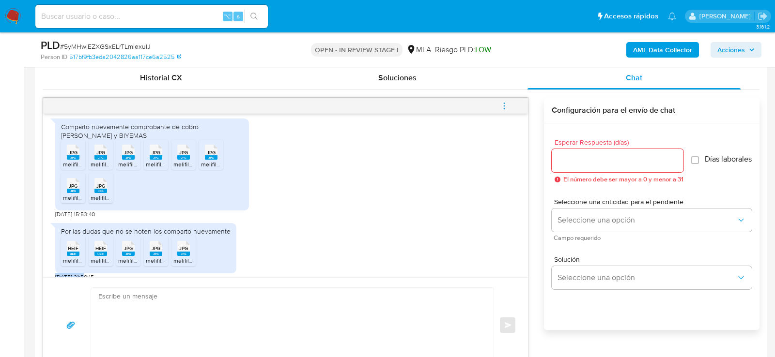
drag, startPoint x: 87, startPoint y: 267, endPoint x: 54, endPoint y: 267, distance: 32.4
click at [54, 267] on div "18/08/2025 17:37:40 Hola, no la utilizo en forma comercial, paso mi jubilación …" at bounding box center [285, 196] width 485 height 164
copy span "03/10/2025"
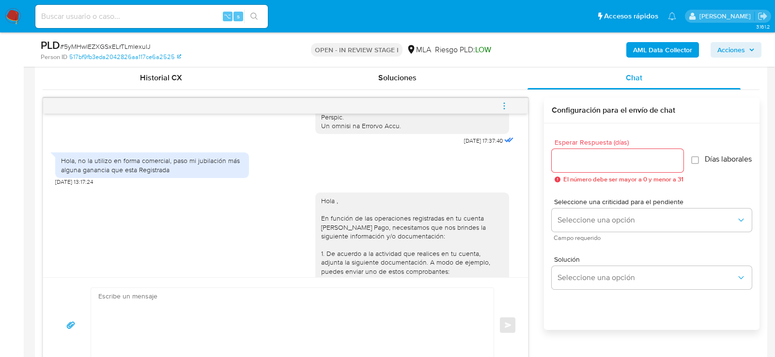
scroll to position [504, 0]
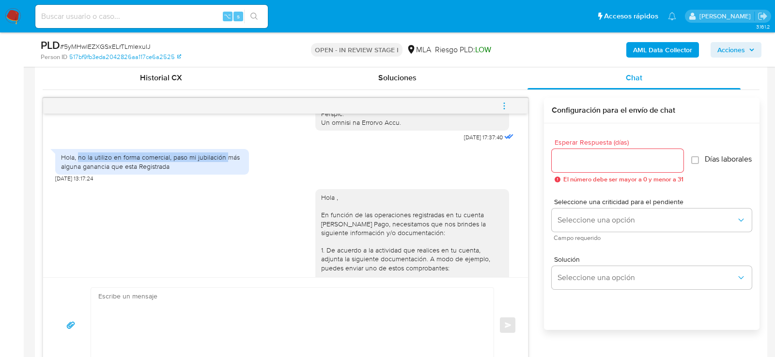
drag, startPoint x: 77, startPoint y: 175, endPoint x: 227, endPoint y: 176, distance: 149.1
click at [227, 170] on div "Hola, no la utilizo en forma comercial, paso mi jubilación más alguna ganancia …" at bounding box center [152, 161] width 182 height 17
copy div "no la utilizo en forma comercial, paso mi jubilación"
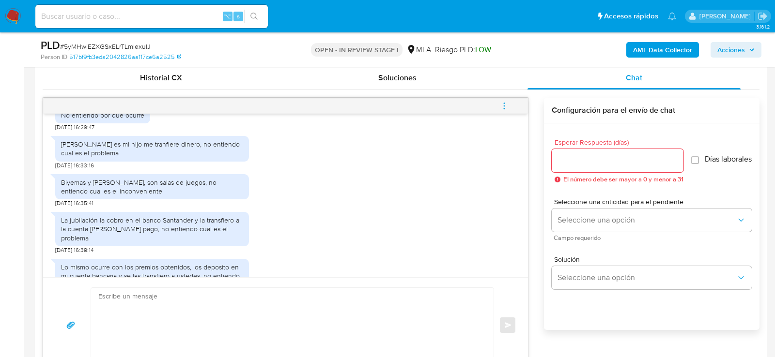
scroll to position [925, 0]
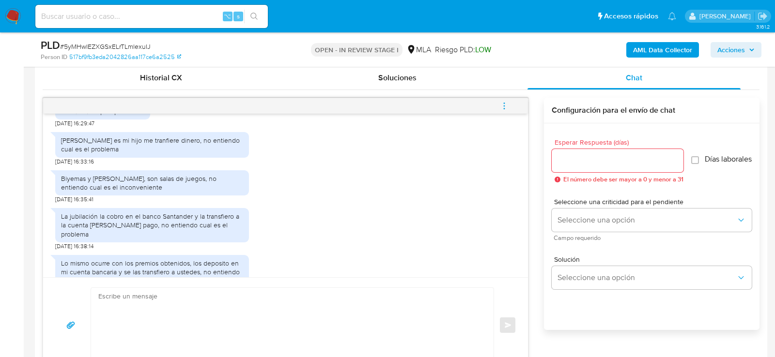
click at [168, 153] on div "Guido Sangiorgio es mi hijo me tranfiere dinero, no entiendo cual es el problema" at bounding box center [152, 144] width 182 height 17
copy div "Guido Sangiorgio es mi hijo me tranfiere dinero, no entiendo cual es el problema"
click at [91, 192] on div "Biyemas y Kandiko, son salas de juegos, no entiendo cual es el inconveniente" at bounding box center [152, 182] width 182 height 17
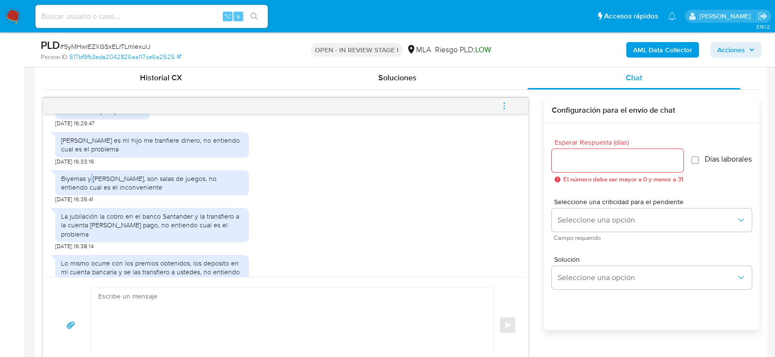
click at [91, 192] on div "Biyemas y Kandiko, son salas de juegos, no entiendo cual es el inconveniente" at bounding box center [152, 182] width 182 height 17
click at [82, 192] on div "Biyemas y Kandiko, son salas de juegos, no entiendo cual es el inconveniente" at bounding box center [152, 182] width 182 height 17
click at [63, 192] on div "Biyemas y Kandiko, son salas de juegos, no entiendo cual es el inconveniente" at bounding box center [152, 182] width 182 height 17
drag, startPoint x: 61, startPoint y: 194, endPoint x: 176, endPoint y: 196, distance: 114.3
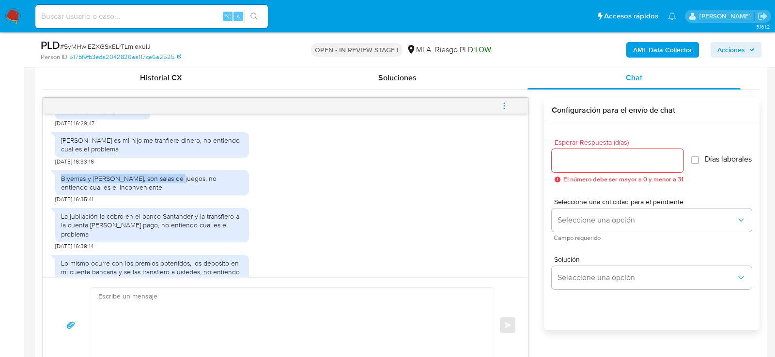
click at [176, 192] on div "Biyemas y Kandiko, son salas de juegos, no entiendo cual es el inconveniente" at bounding box center [152, 182] width 182 height 17
copy div "Biyemas y Kandiko, son salas de juegos"
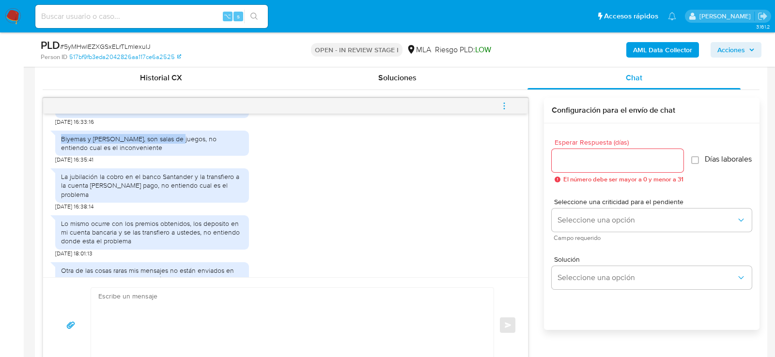
scroll to position [963, 0]
click at [116, 153] on div "Biyemas y Kandiko, son salas de juegos, no entiendo cual es el inconveniente" at bounding box center [152, 144] width 182 height 17
drag, startPoint x: 116, startPoint y: 156, endPoint x: 51, endPoint y: 153, distance: 65.5
click at [55, 153] on div "Biyemas y Kandiko, son salas de juegos, no entiendo cual es el inconveniente" at bounding box center [152, 144] width 194 height 25
copy div "Biyemas y Kandiko,"
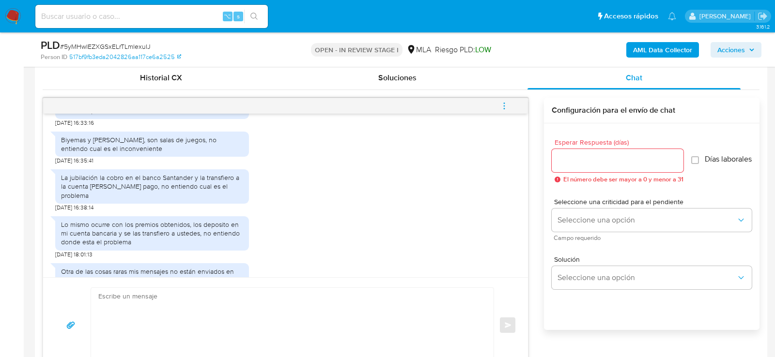
click at [141, 200] on div "La jubilación la cobro en el banco Santander y la transfiero a la cuenta de mer…" at bounding box center [152, 186] width 182 height 27
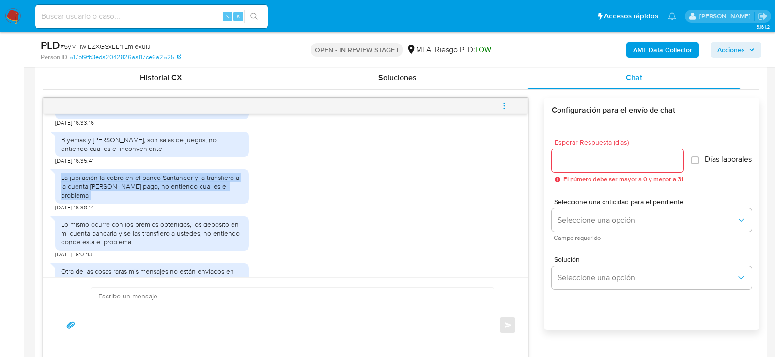
click at [141, 200] on div "La jubilación la cobro en el banco Santander y la transfiero a la cuenta de mer…" at bounding box center [152, 186] width 182 height 27
copy div "La jubilación la cobro en el banco Santander y la transfiero a la cuenta de mer…"
click at [141, 200] on div "La jubilación la cobro en el banco Santander y la transfiero a la cuenta de mer…" at bounding box center [152, 186] width 182 height 27
drag, startPoint x: 144, startPoint y: 203, endPoint x: 56, endPoint y: 196, distance: 88.4
click at [55, 196] on div "La jubilación la cobro en el banco Santander y la transfiero a la cuenta de mer…" at bounding box center [152, 186] width 194 height 34
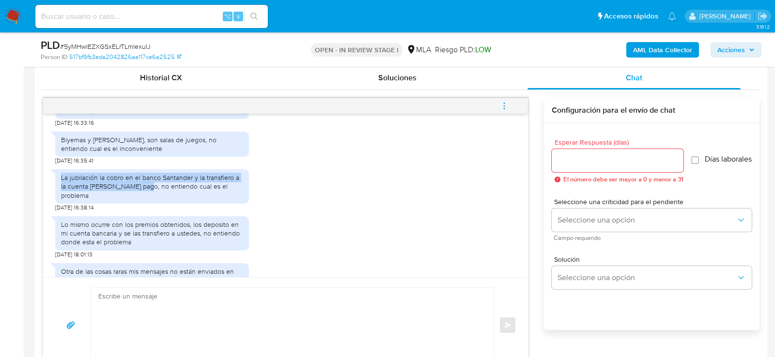
copy div "La jubilación la cobro en el banco Santander y la transfiero a la cuenta de mer…"
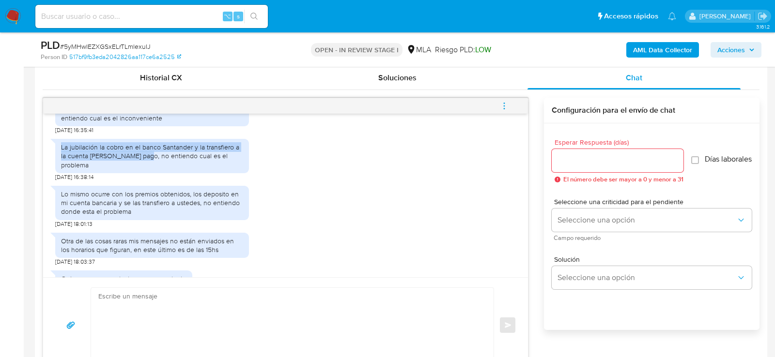
scroll to position [999, 0]
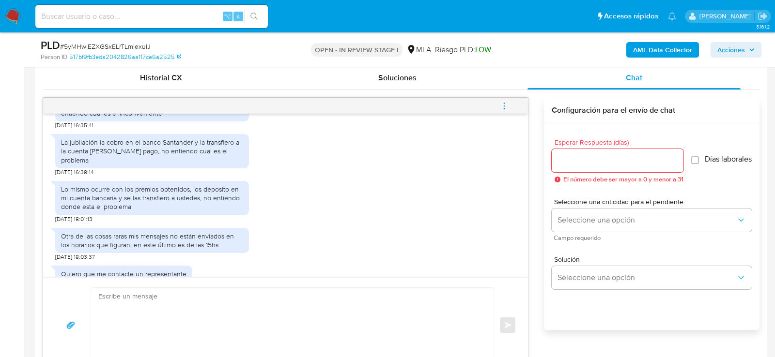
click at [152, 203] on div "Lo mismo ocurre con los premios obtenidos, los deposito en mi cuenta bancaria y…" at bounding box center [152, 198] width 182 height 27
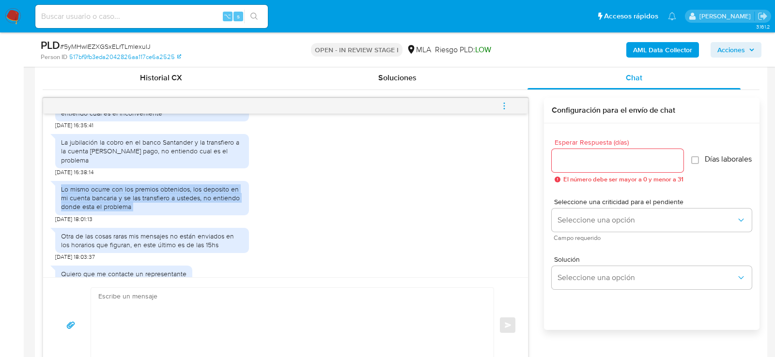
click at [152, 203] on div "Lo mismo ocurre con los premios obtenidos, los deposito en mi cuenta bancaria y…" at bounding box center [152, 198] width 182 height 27
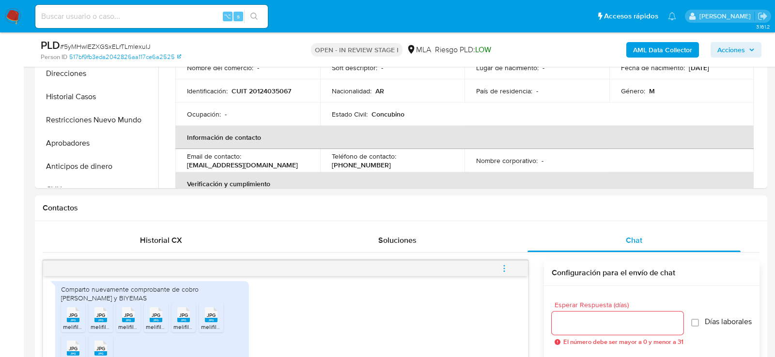
scroll to position [233, 0]
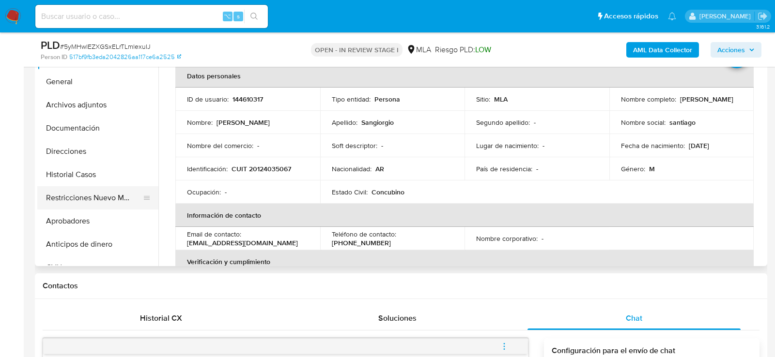
click at [61, 203] on button "Restricciones Nuevo Mundo" at bounding box center [93, 197] width 113 height 23
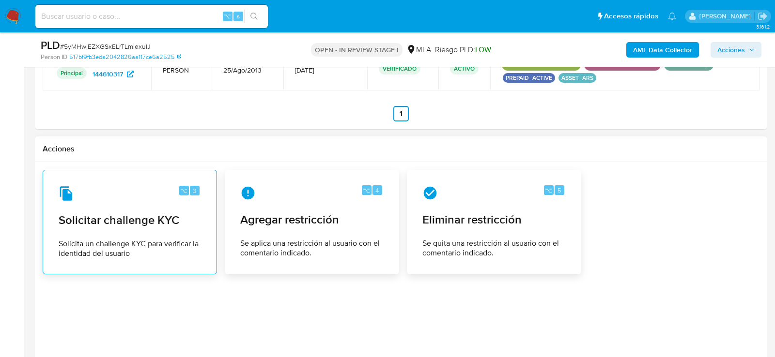
scroll to position [1479, 0]
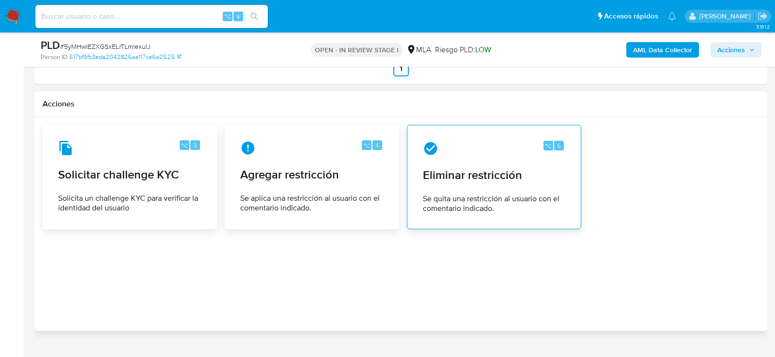
click at [494, 194] on span "Se quita una restricción al usuario con el comentario indicado." at bounding box center [494, 203] width 142 height 19
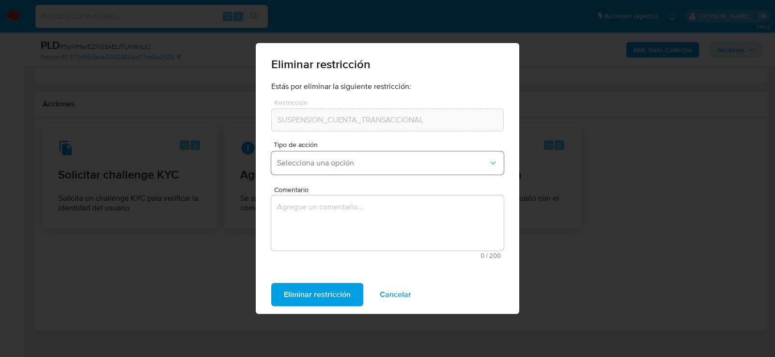
click at [335, 157] on button "Selecciona una opción" at bounding box center [387, 163] width 232 height 23
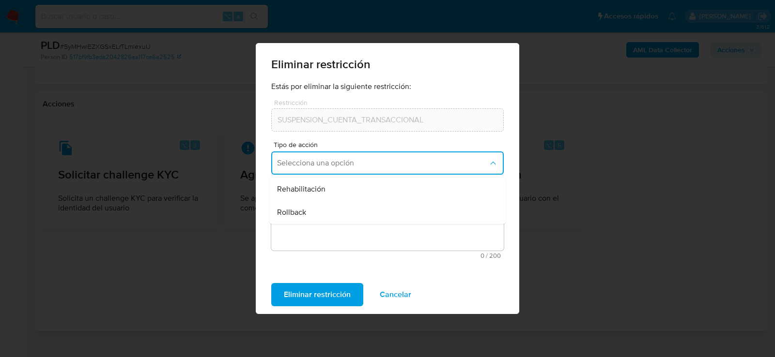
click at [335, 183] on div "Rehabilitación" at bounding box center [384, 189] width 215 height 23
click at [335, 214] on textarea "Comentario" at bounding box center [387, 223] width 232 height 55
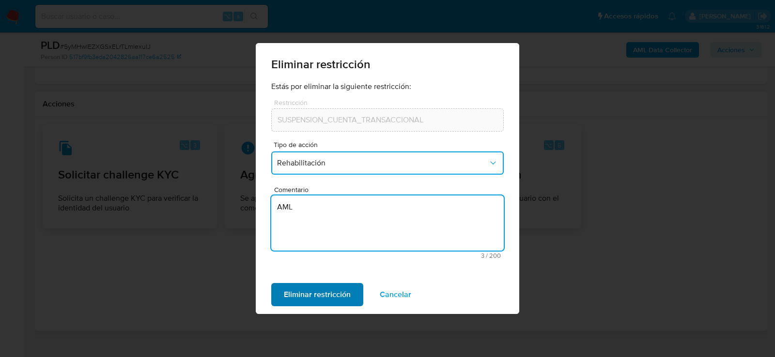
type textarea "AML"
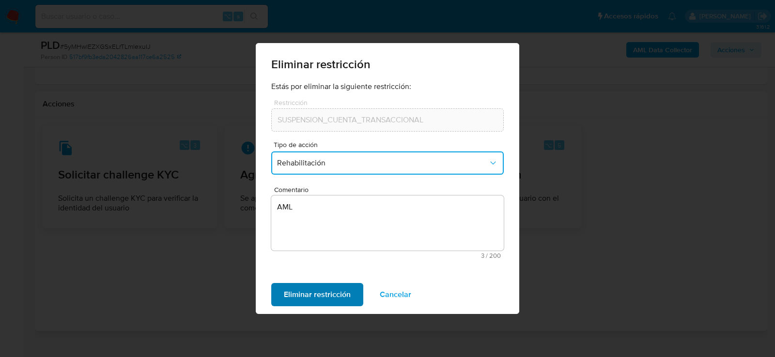
click at [293, 306] on span "Eliminar restricción" at bounding box center [317, 294] width 67 height 21
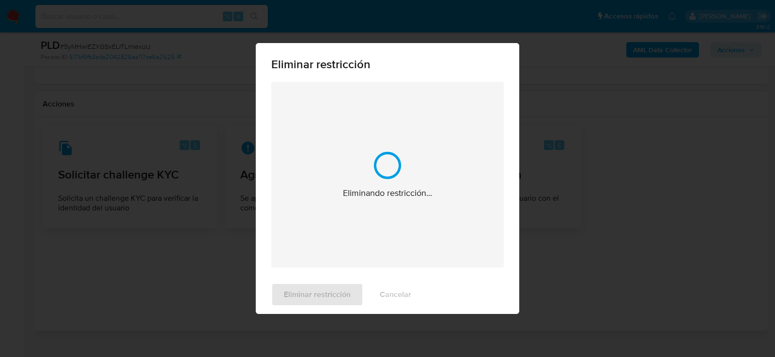
click at [292, 302] on div "Eliminar restricción Cancelar" at bounding box center [387, 294] width 263 height 39
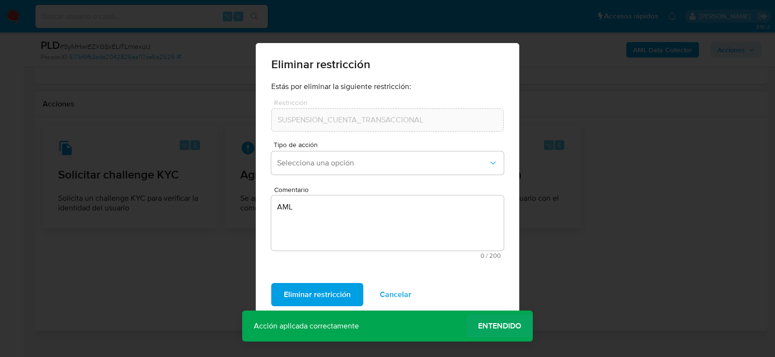
click at [495, 326] on span "Entendido" at bounding box center [499, 326] width 43 height 0
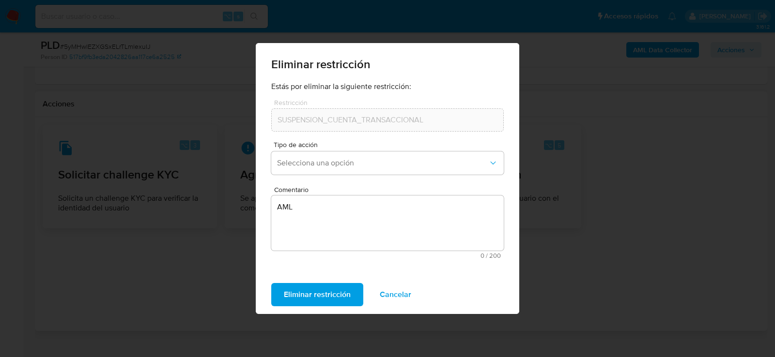
click at [402, 317] on div "Eliminar restricción Estás por eliminar la siguiente restricción: Restricción S…" at bounding box center [387, 178] width 775 height 357
click at [394, 299] on span "Cancelar" at bounding box center [395, 294] width 31 height 21
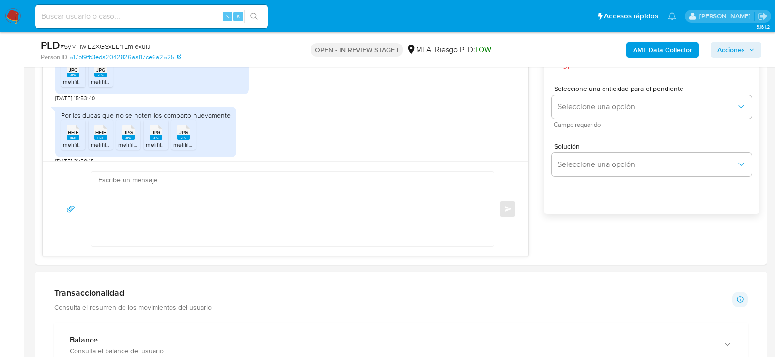
scroll to position [541, 0]
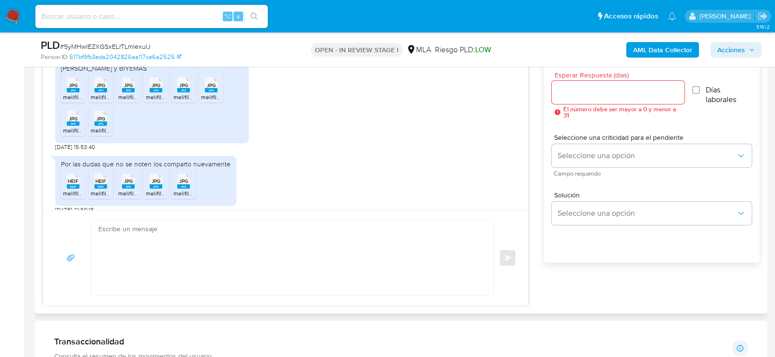
click at [136, 248] on textarea at bounding box center [289, 258] width 383 height 75
paste textarea "Hola XXX, Muchas gracias por la respuesta. ¡Te contamos que tu cuenta ya está a…"
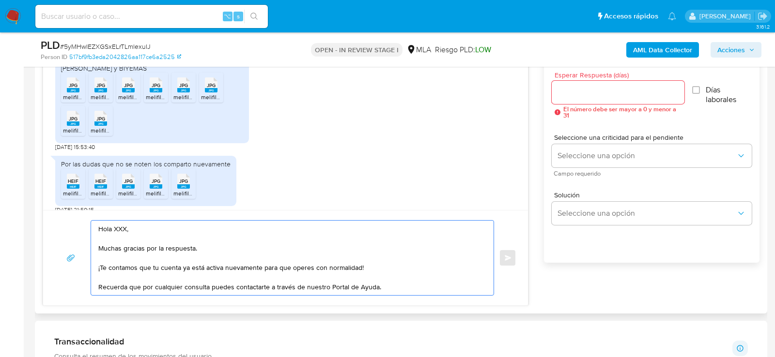
scroll to position [3, 0]
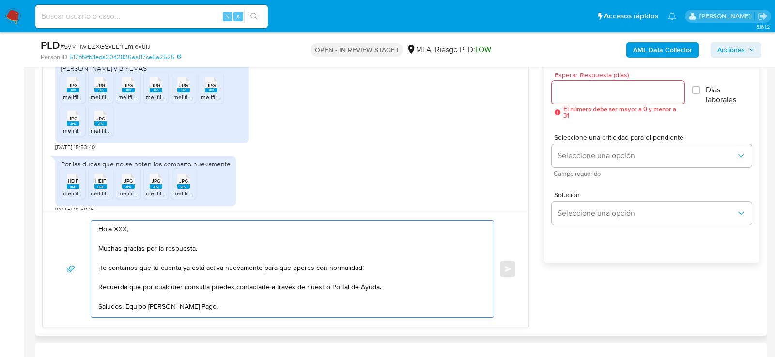
click at [118, 227] on textarea "Hola XXX, Muchas gracias por la respuesta. ¡Te contamos que tu cuenta ya está a…" at bounding box center [289, 269] width 383 height 97
type textarea "Hola, Muchas gracias por la respuesta. ¡Te contamos que tu cuenta ya está activ…"
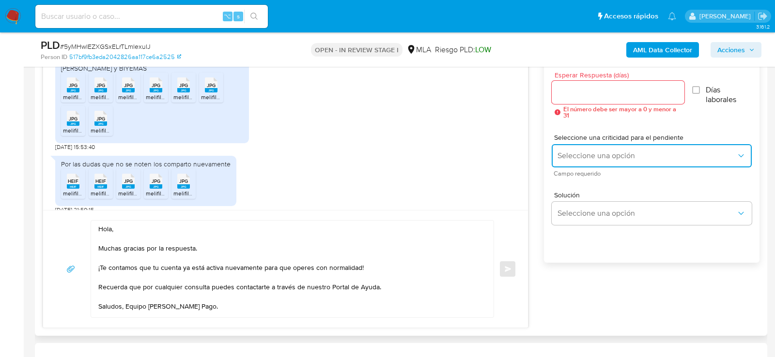
click at [589, 163] on button "Seleccione una opción" at bounding box center [651, 155] width 200 height 23
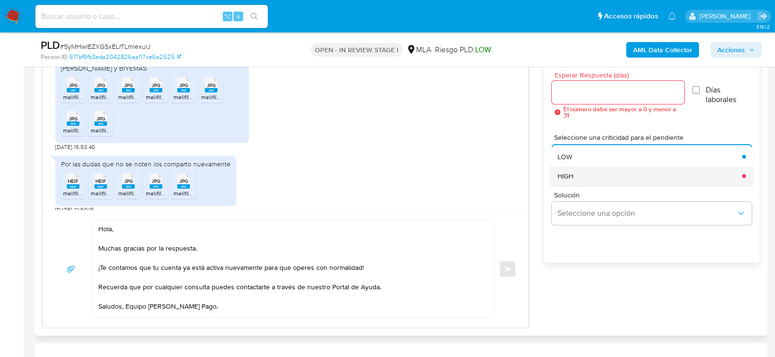
click at [585, 173] on div "HIGH" at bounding box center [646, 176] width 179 height 19
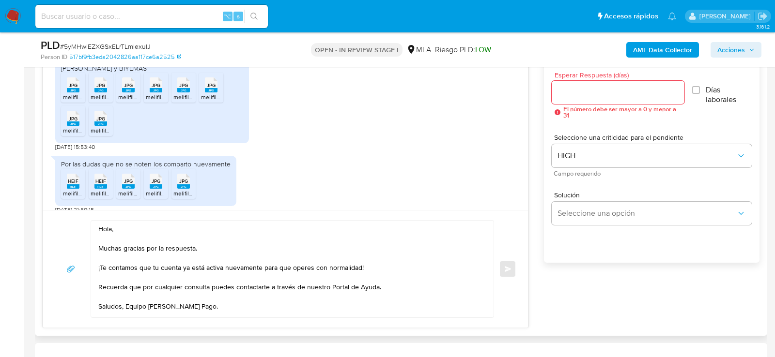
click at [571, 100] on div at bounding box center [617, 92] width 133 height 23
click at [569, 94] on input "Esperar Respuesta (días)" at bounding box center [617, 92] width 133 height 13
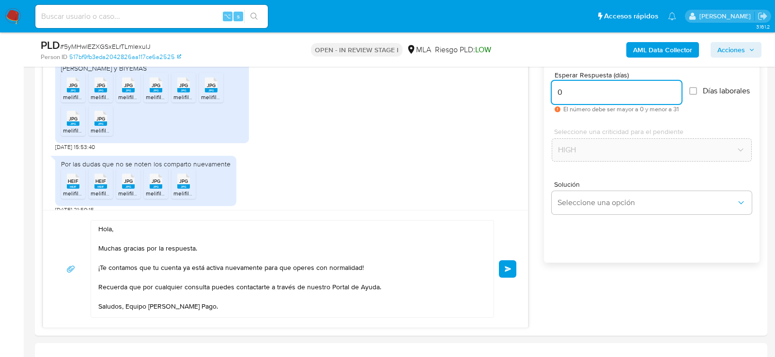
type input "0"
click at [119, 48] on span "# 5yMHwlEZXGSxELrTLmlexuIJ" at bounding box center [105, 47] width 91 height 10
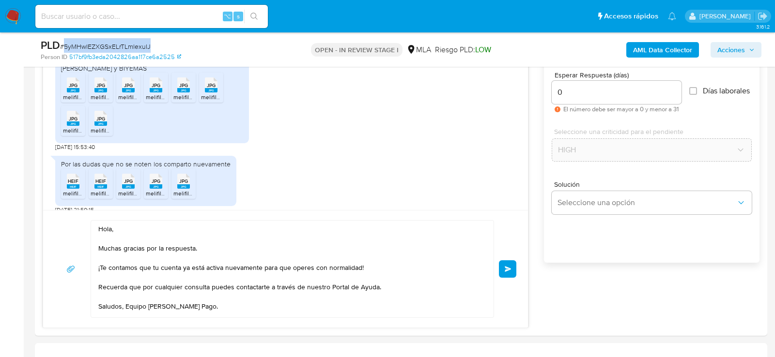
click at [119, 48] on span "# 5yMHwlEZXGSxELrTLmlexuIJ" at bounding box center [105, 47] width 91 height 10
copy span "5yMHwlEZXGSxELrTLmlexuIJ"
click at [502, 270] on button "Enviar" at bounding box center [507, 268] width 17 height 17
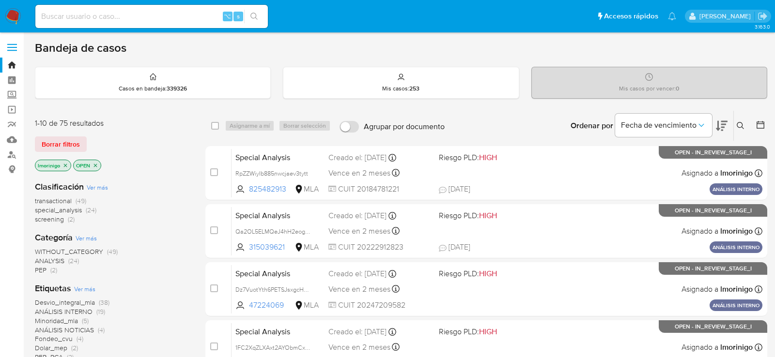
click at [740, 123] on icon at bounding box center [740, 126] width 8 height 8
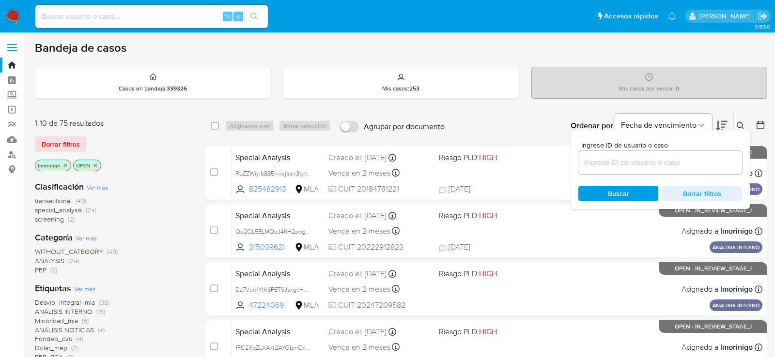
click at [661, 168] on div at bounding box center [660, 162] width 164 height 23
click at [643, 161] on input at bounding box center [660, 162] width 164 height 13
paste input "5yMHwlEZXGSxELrTLmlexuIJ"
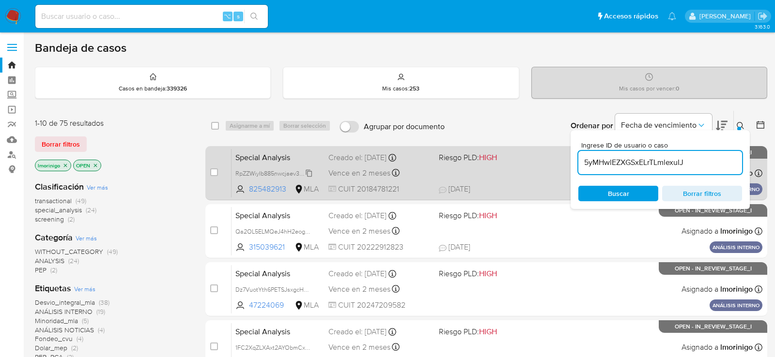
type input "5yMHwlEZXGSxELrTLmlexuIJ"
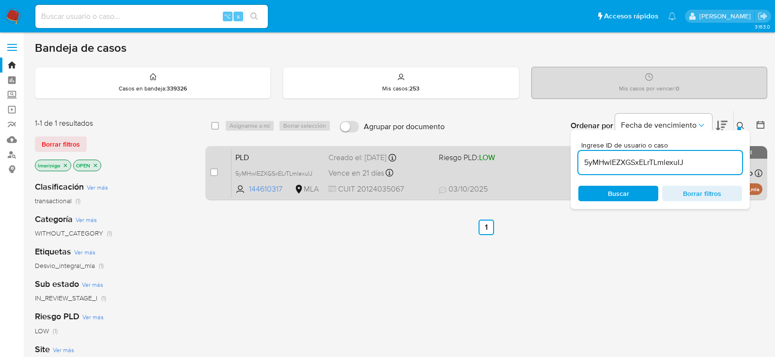
click at [218, 163] on div "case-item-checkbox No es posible asignar el caso" at bounding box center [220, 173] width 21 height 49
click at [217, 165] on div "case-item-checkbox No es posible asignar el caso" at bounding box center [220, 173] width 21 height 49
click at [217, 169] on input "checkbox" at bounding box center [214, 172] width 8 height 8
checkbox input "true"
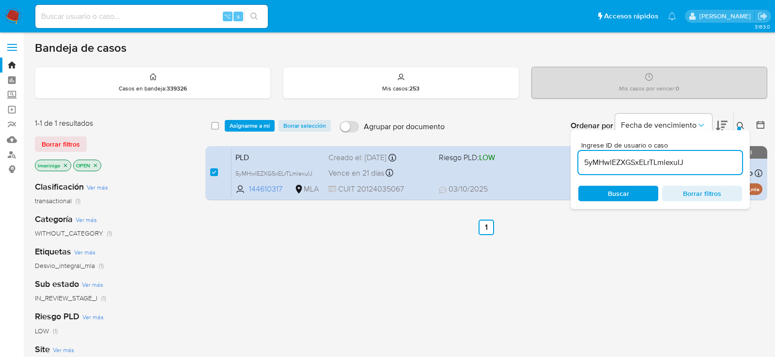
click at [251, 115] on div "select-all-cases-checkbox Asignarme a mí Borrar selección Agrupar por documento…" at bounding box center [486, 126] width 562 height 30
click at [255, 125] on span "Asignarme a mí" at bounding box center [249, 126] width 40 height 10
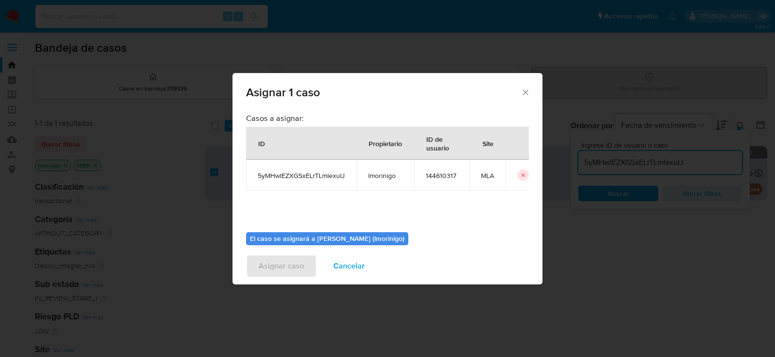
scroll to position [49, 0]
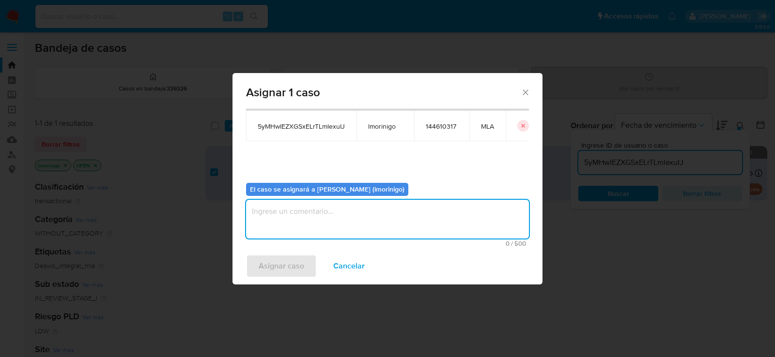
click at [312, 234] on textarea "assign-modal" at bounding box center [387, 219] width 283 height 39
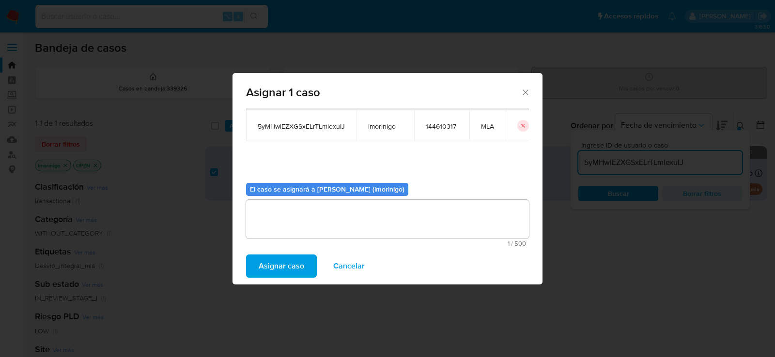
click at [299, 268] on span "Asignar caso" at bounding box center [282, 266] width 46 height 21
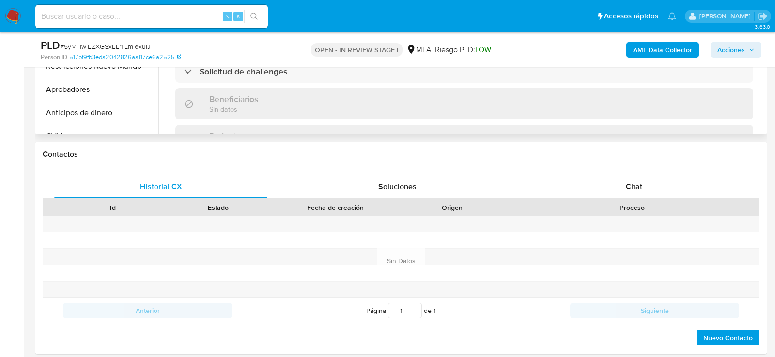
select select "10"
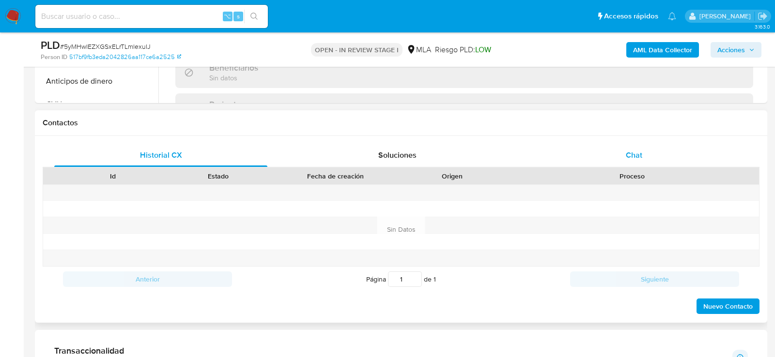
click at [603, 149] on div "Chat" at bounding box center [633, 155] width 213 height 23
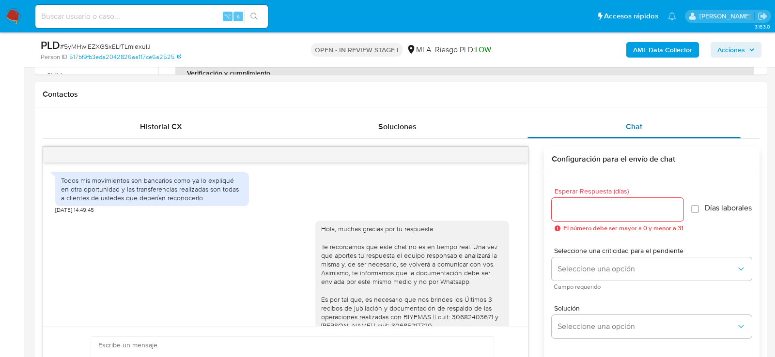
scroll to position [720, 0]
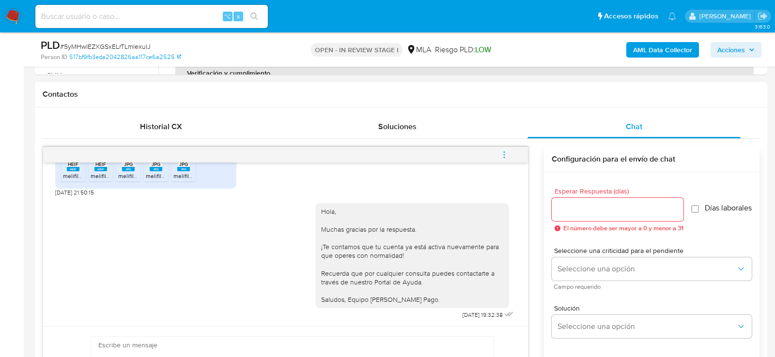
click at [510, 153] on button "menu-action" at bounding box center [504, 154] width 32 height 23
click at [447, 134] on li "Cerrar conversación" at bounding box center [438, 134] width 99 height 17
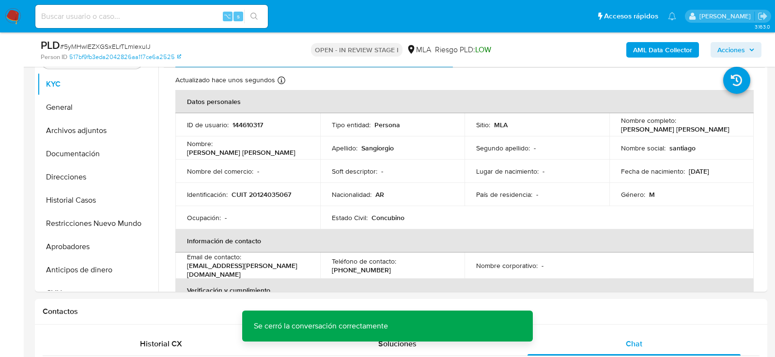
scroll to position [192, 0]
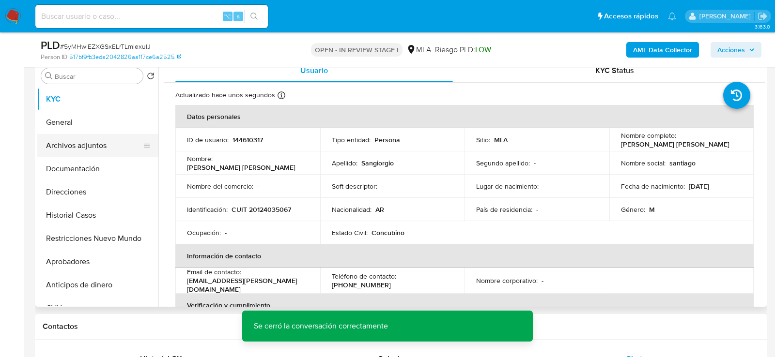
click at [58, 142] on button "Archivos adjuntos" at bounding box center [93, 145] width 113 height 23
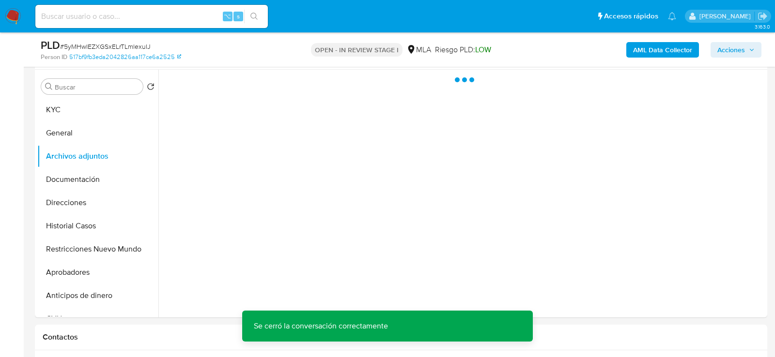
scroll to position [181, 0]
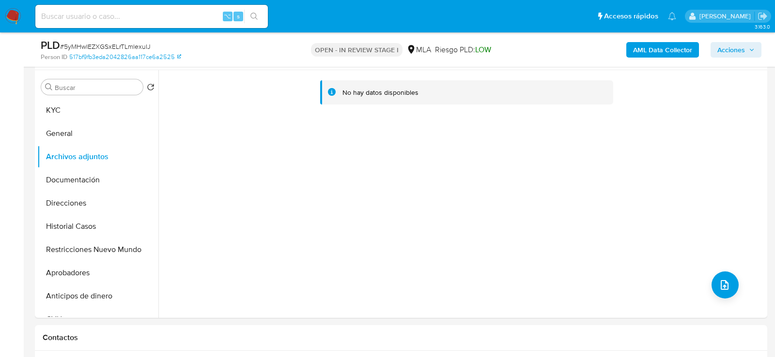
click at [649, 47] on b "AML Data Collector" at bounding box center [662, 49] width 59 height 15
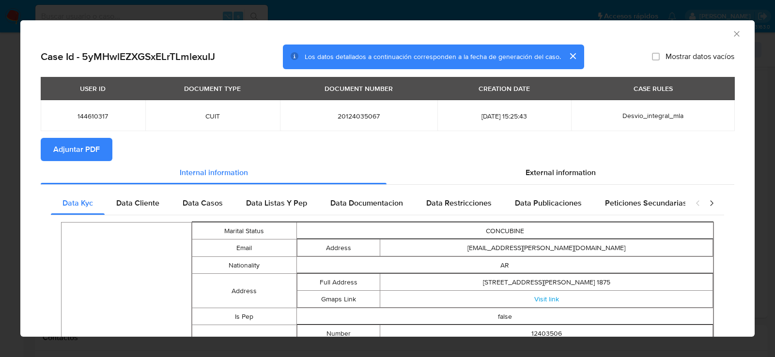
click at [734, 35] on icon "Cerrar ventana" at bounding box center [736, 33] width 5 height 5
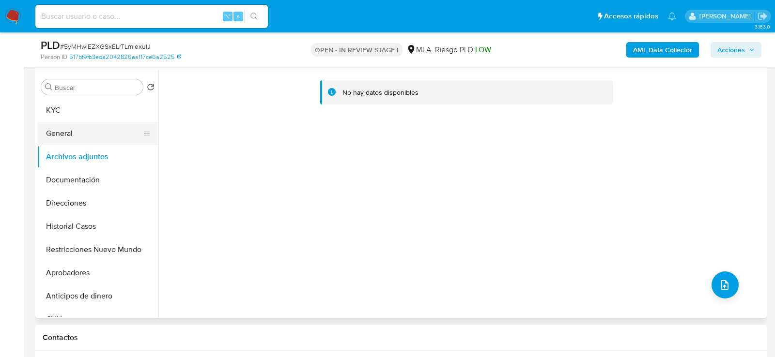
click at [83, 130] on button "General" at bounding box center [93, 133] width 113 height 23
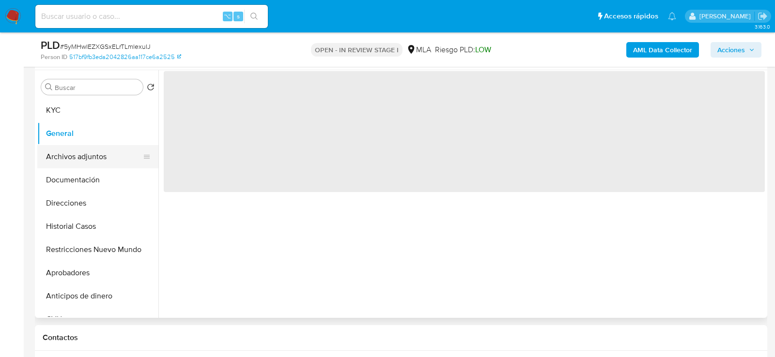
click at [83, 160] on button "Archivos adjuntos" at bounding box center [93, 156] width 113 height 23
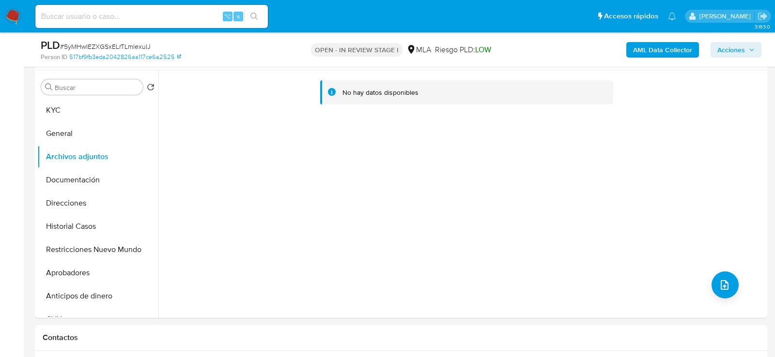
click at [644, 61] on div "PLD # 5yMHwlEZXGSxELrTLmlexuIJ Person ID 517bf9fb3eda2042826aa117ce6a2525 OPEN …" at bounding box center [401, 49] width 732 height 34
click at [644, 56] on b "AML Data Collector" at bounding box center [662, 49] width 59 height 15
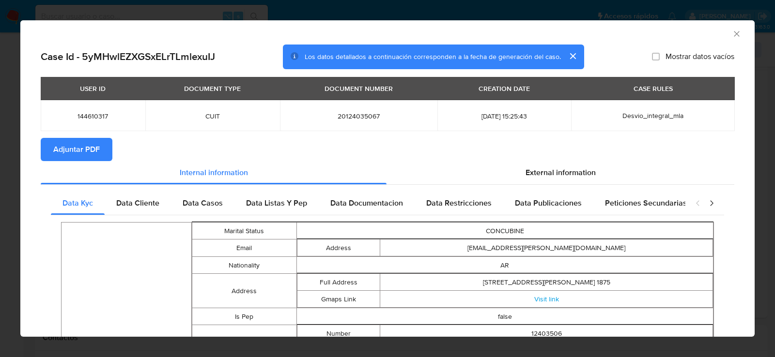
click at [82, 151] on span "Adjuntar PDF" at bounding box center [76, 149] width 46 height 21
click at [733, 32] on icon "Cerrar ventana" at bounding box center [737, 34] width 10 height 10
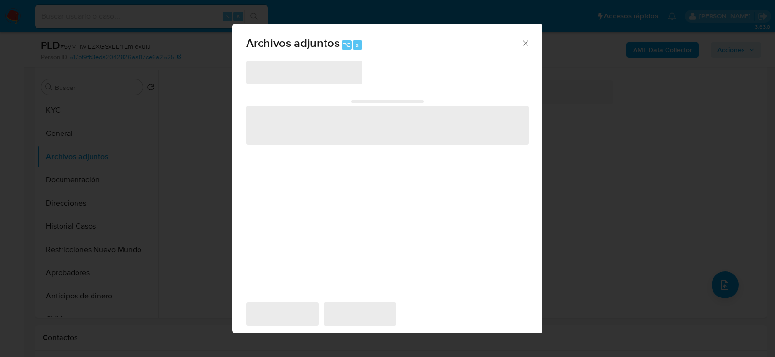
scroll to position [176, 0]
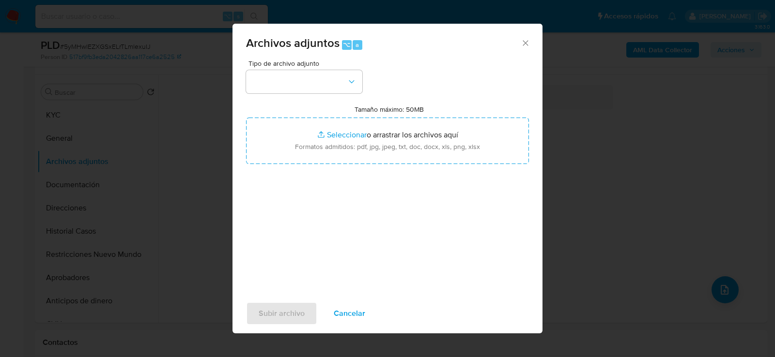
click at [381, 66] on div "Tipo de archivo adjunto Tamaño máximo: 50MB Seleccionar archivos Seleccionar o …" at bounding box center [387, 174] width 283 height 229
click at [337, 85] on button "button" at bounding box center [304, 81] width 116 height 23
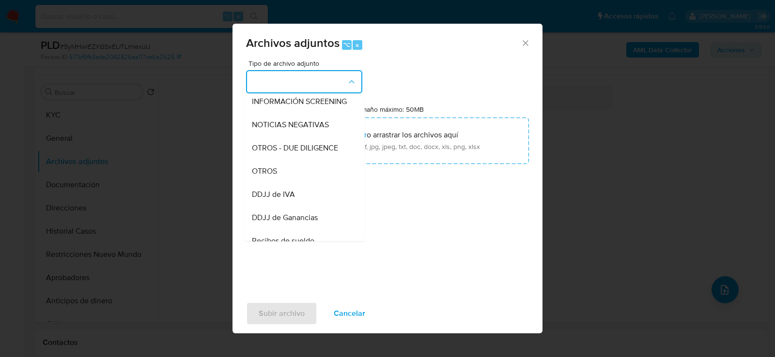
scroll to position [126, 0]
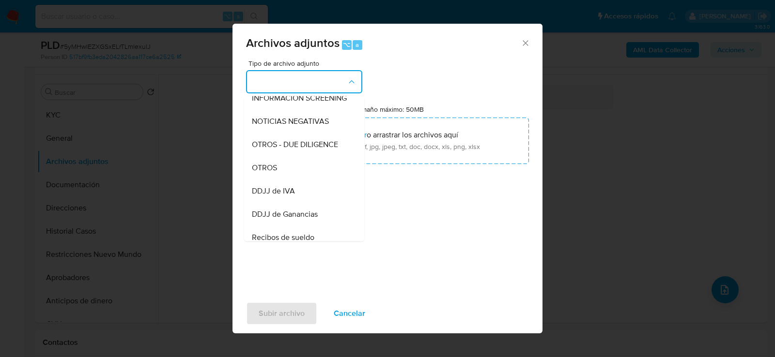
click at [303, 172] on div "OTROS" at bounding box center [301, 167] width 99 height 23
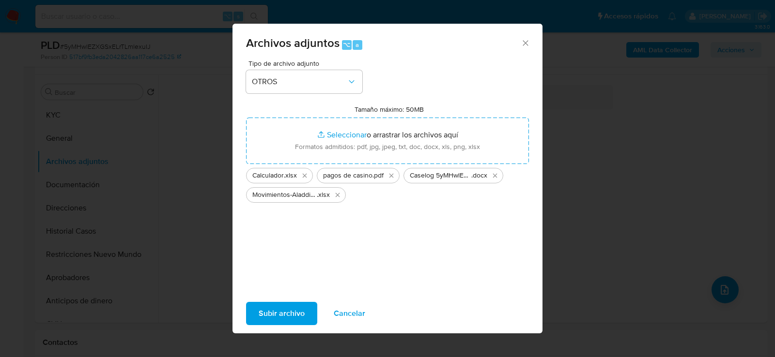
click at [291, 310] on span "Subir archivo" at bounding box center [282, 313] width 46 height 21
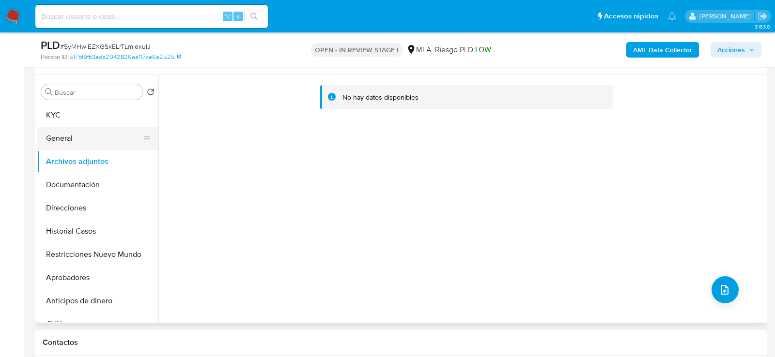
click at [62, 136] on button "General" at bounding box center [93, 138] width 113 height 23
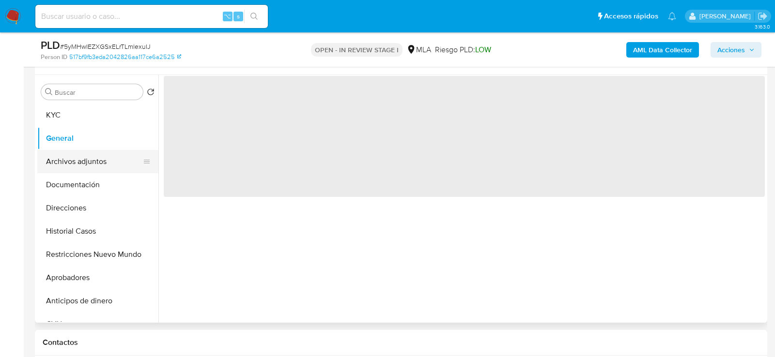
click at [62, 150] on button "Archivos adjuntos" at bounding box center [93, 161] width 113 height 23
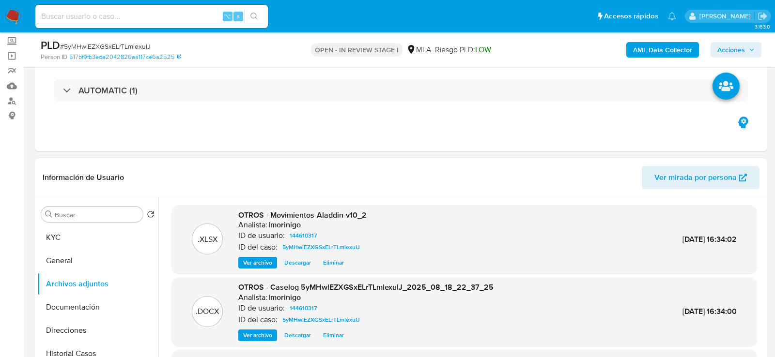
scroll to position [0, 0]
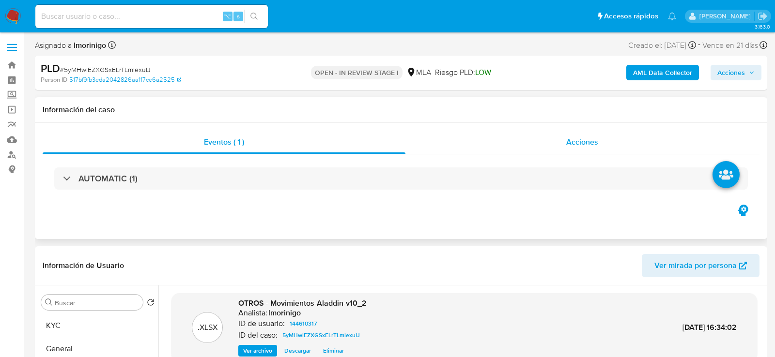
click at [659, 141] on div "Acciones" at bounding box center [582, 142] width 354 height 23
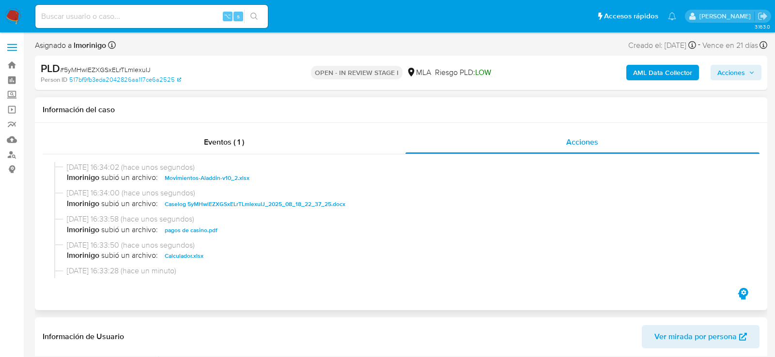
scroll to position [384, 0]
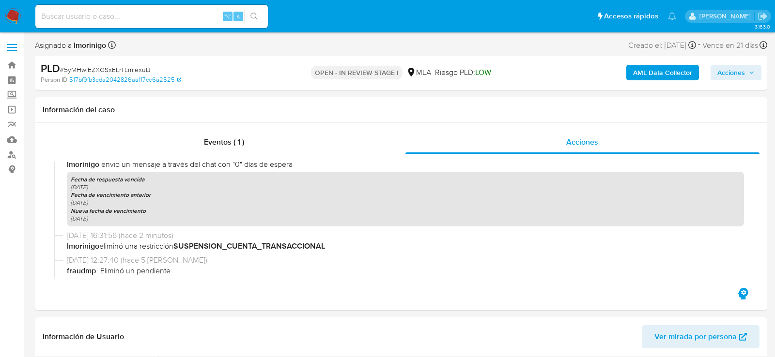
click at [731, 73] on span "Acciones" at bounding box center [731, 72] width 28 height 15
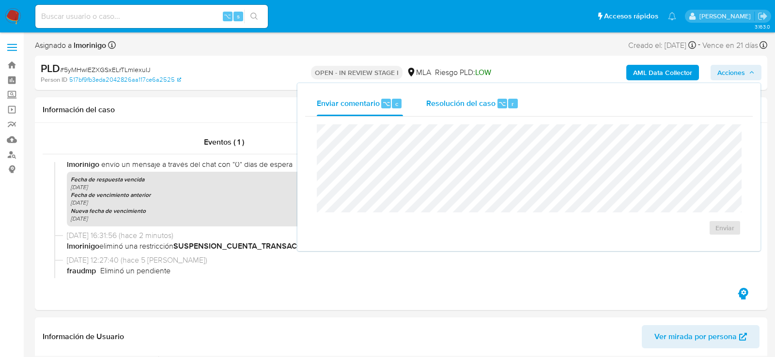
click at [486, 106] on span "Resolución del caso" at bounding box center [460, 103] width 69 height 11
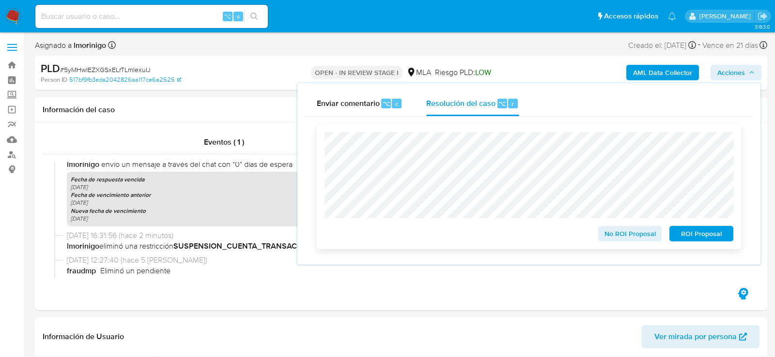
click at [631, 236] on span "No ROI Proposal" at bounding box center [630, 234] width 50 height 14
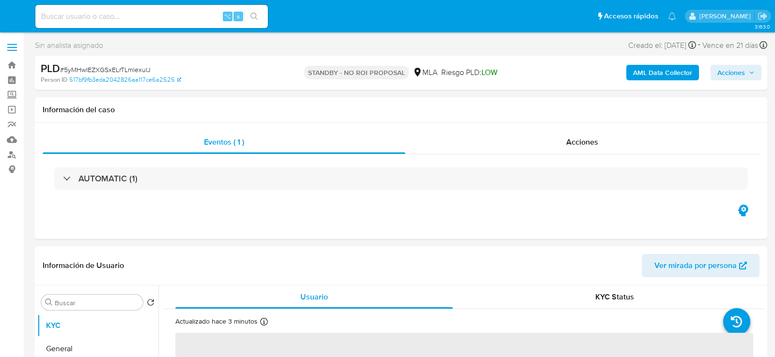
select select "10"
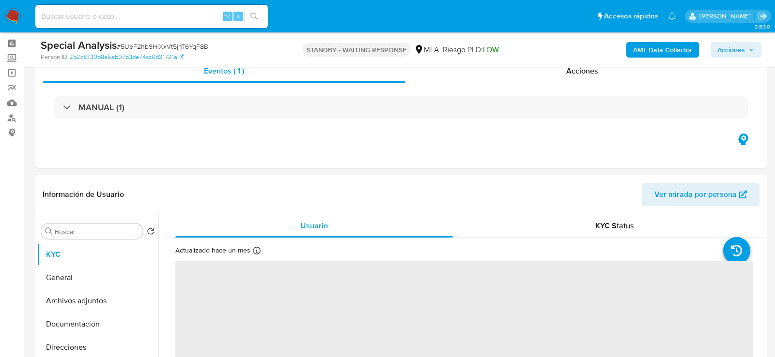
scroll to position [37, 0]
select select "10"
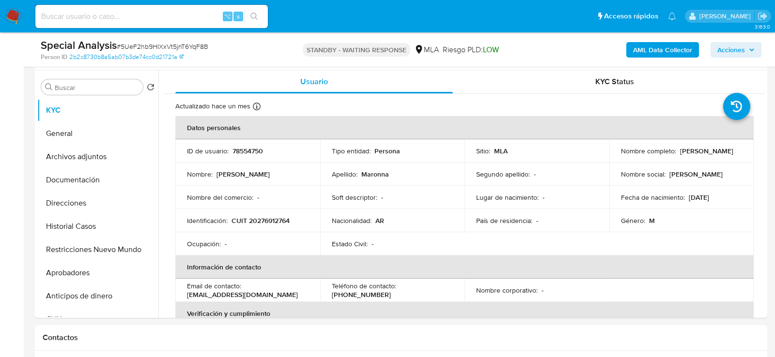
scroll to position [183, 0]
click at [68, 233] on button "Historial Casos" at bounding box center [93, 225] width 113 height 23
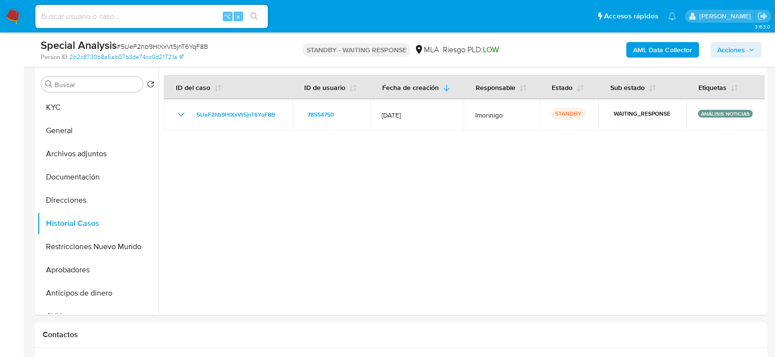
scroll to position [184, 0]
click at [82, 104] on button "KYC" at bounding box center [93, 106] width 113 height 23
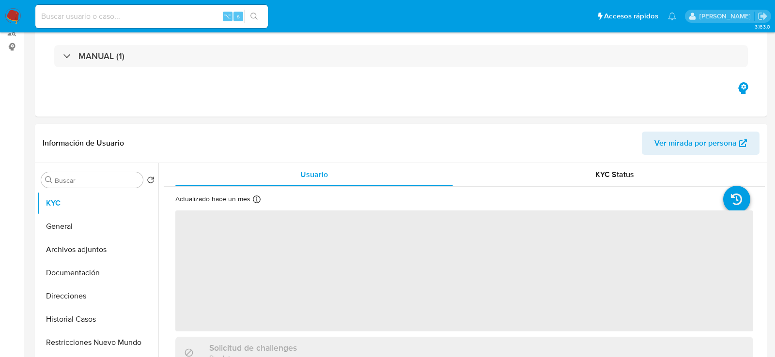
select select "10"
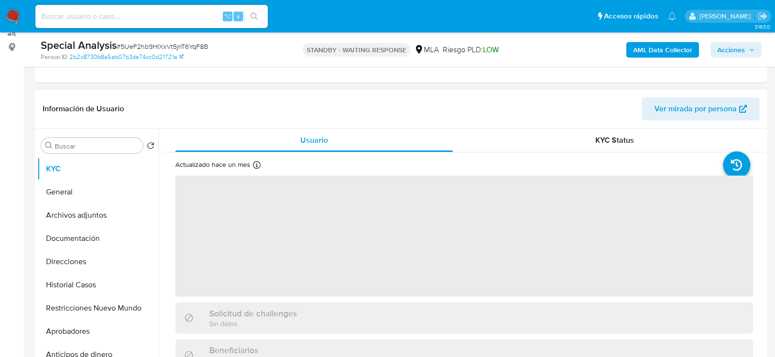
scroll to position [180, 0]
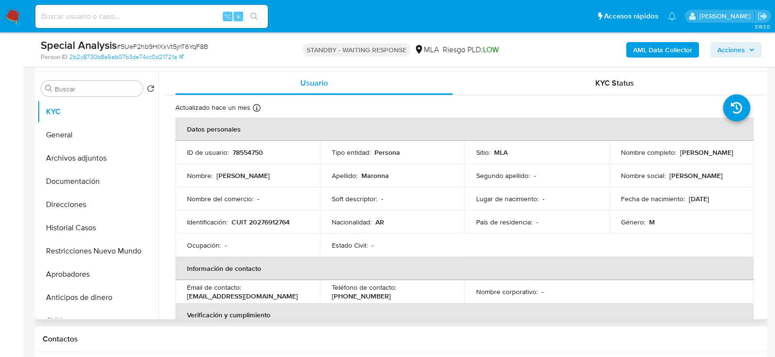
drag, startPoint x: 615, startPoint y: 156, endPoint x: 688, endPoint y: 157, distance: 72.1
click at [688, 157] on td "Nombre completo : [PERSON_NAME]" at bounding box center [681, 152] width 145 height 23
copy p "[PERSON_NAME]"
click at [266, 220] on p "CUIT 20276912764" at bounding box center [260, 222] width 58 height 9
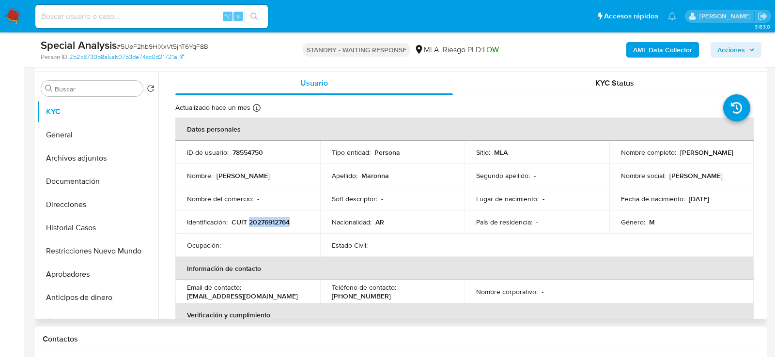
click at [266, 220] on p "CUIT 20276912764" at bounding box center [260, 222] width 58 height 9
copy p "20276912764"
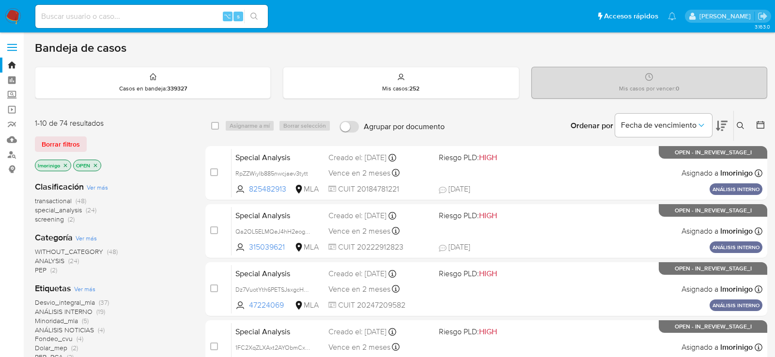
click at [150, 19] on input at bounding box center [151, 16] width 232 height 13
paste input "8P1zs5uzaDhnPhPY6pTxSKm2"
type input "8P1zs5uzaDhnPhPY6pTxSKm2"
click at [95, 164] on icon "close-filter" at bounding box center [95, 165] width 3 height 3
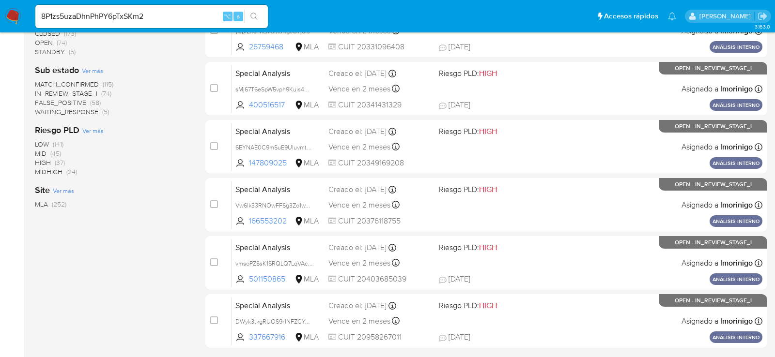
scroll to position [377, 0]
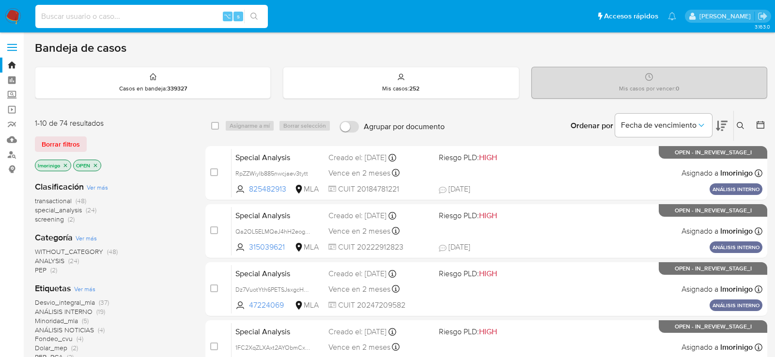
click at [169, 17] on input at bounding box center [151, 16] width 232 height 13
paste input "214315777"
type input "214315777"
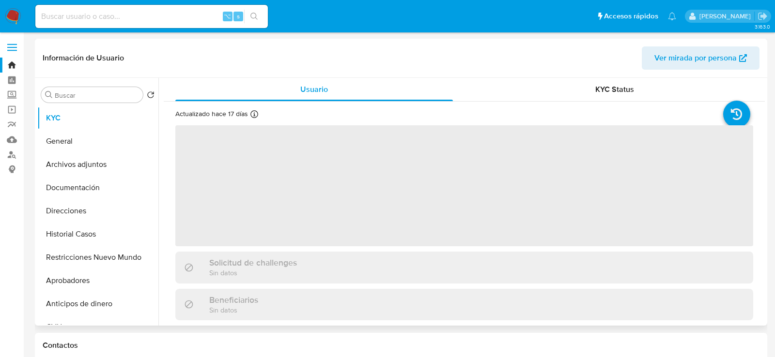
select select "10"
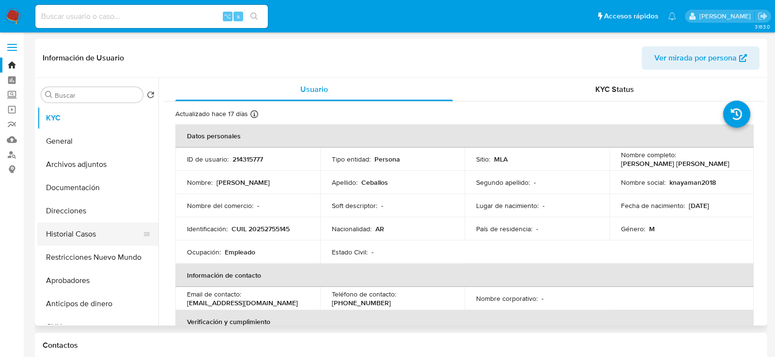
click at [65, 230] on button "Historial Casos" at bounding box center [93, 234] width 113 height 23
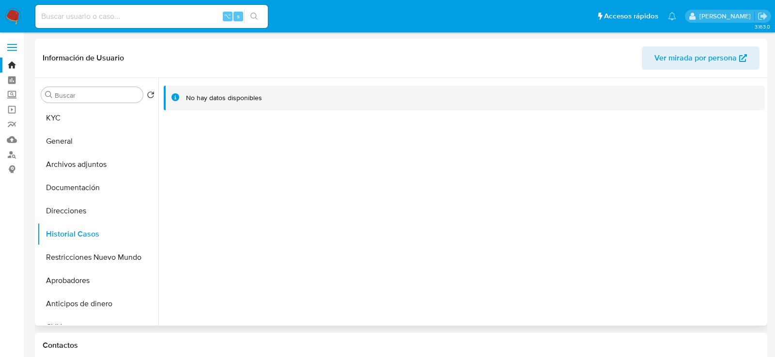
click at [644, 74] on div "Información de Usuario Ver mirada por persona" at bounding box center [401, 58] width 732 height 39
click at [653, 66] on button "Ver mirada por persona" at bounding box center [701, 57] width 118 height 23
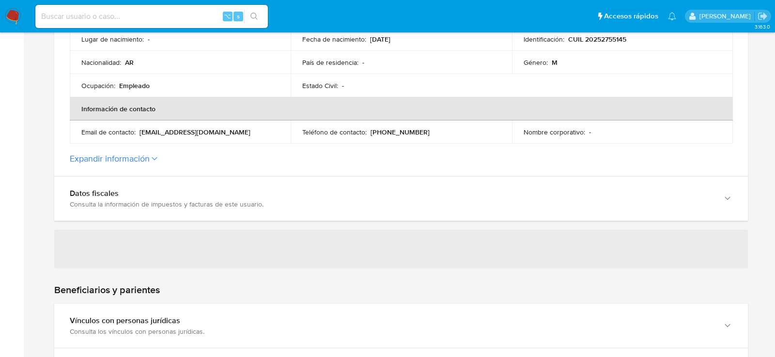
scroll to position [295, 0]
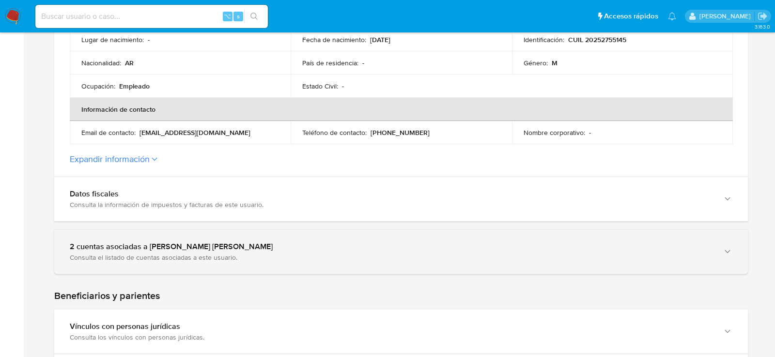
click at [76, 250] on div "2 cuentas asociadas a Fernando Miguel Ceballos" at bounding box center [391, 247] width 643 height 10
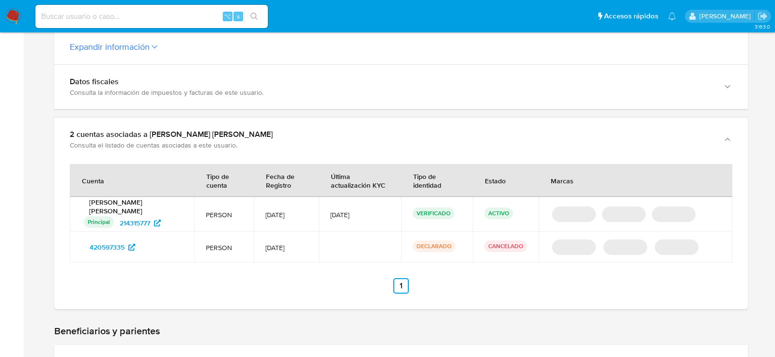
scroll to position [409, 0]
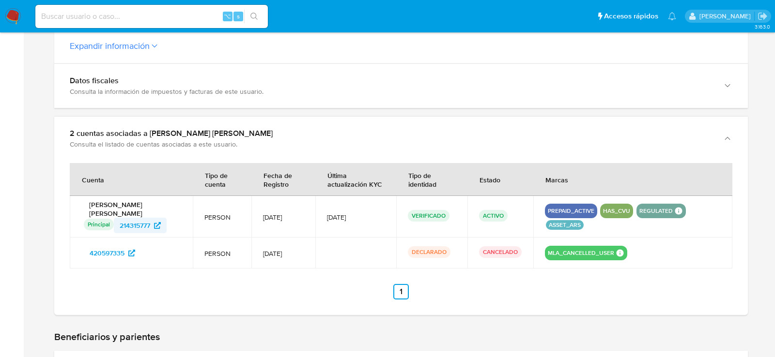
click at [138, 225] on span "214315777" at bounding box center [135, 225] width 31 height 15
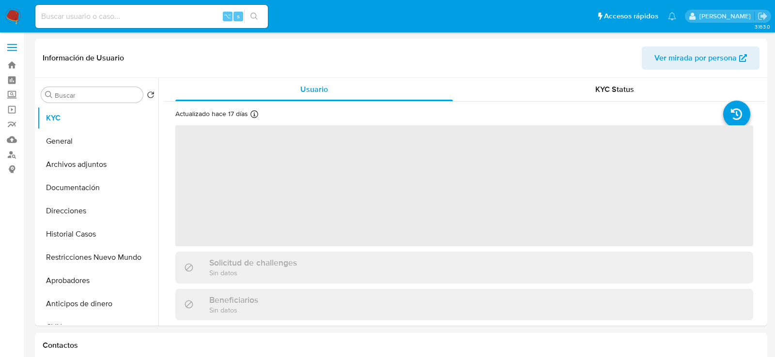
select select "10"
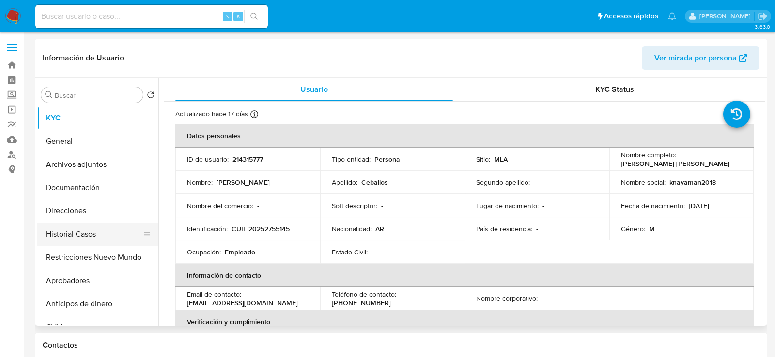
click at [65, 239] on button "Historial Casos" at bounding box center [93, 234] width 113 height 23
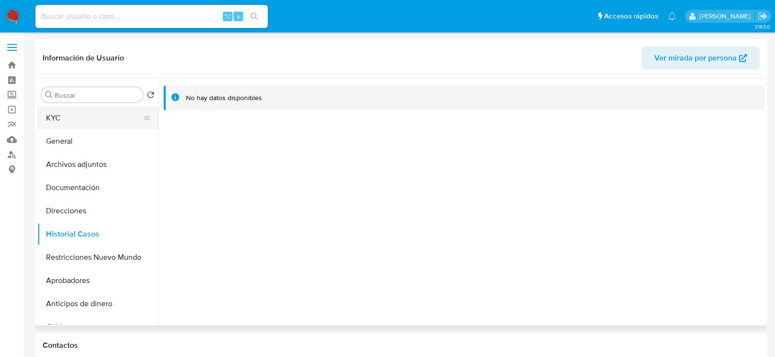
click at [78, 117] on button "KYC" at bounding box center [93, 118] width 113 height 23
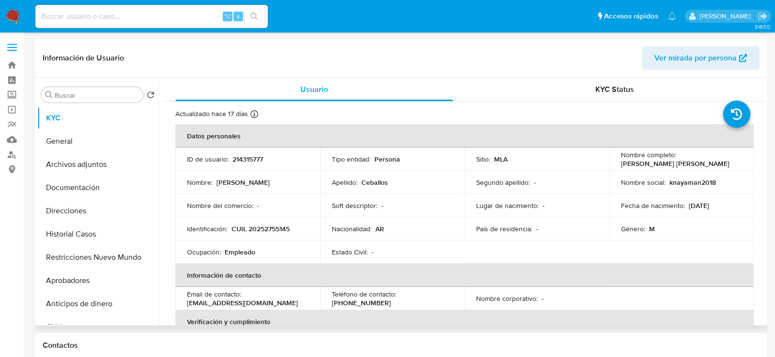
click at [239, 160] on p "214315777" at bounding box center [247, 159] width 31 height 9
copy p "214315777"
click at [138, 10] on div "⌥ s" at bounding box center [151, 16] width 232 height 23
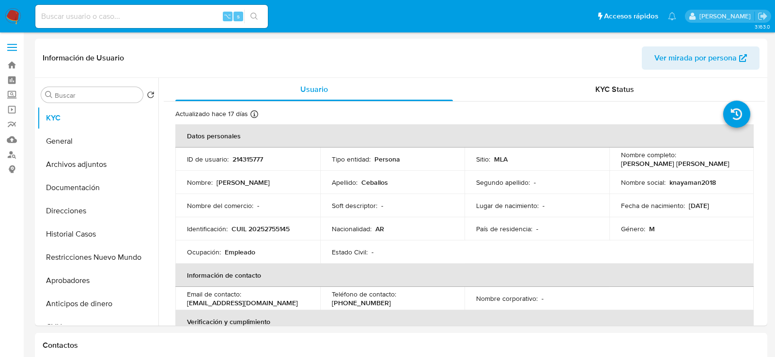
click at [138, 11] on input at bounding box center [151, 16] width 232 height 13
paste input "1370761059"
type input "1370761059"
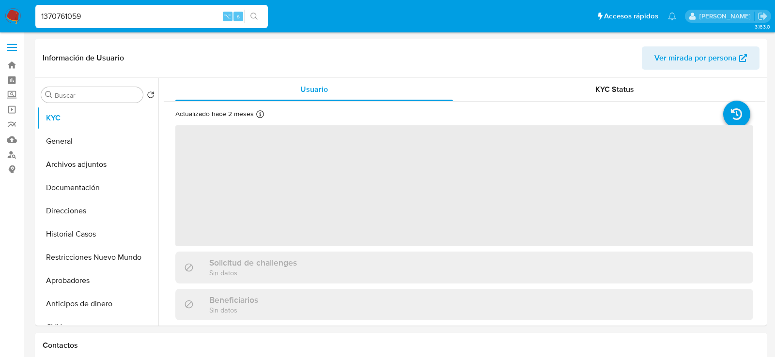
select select "10"
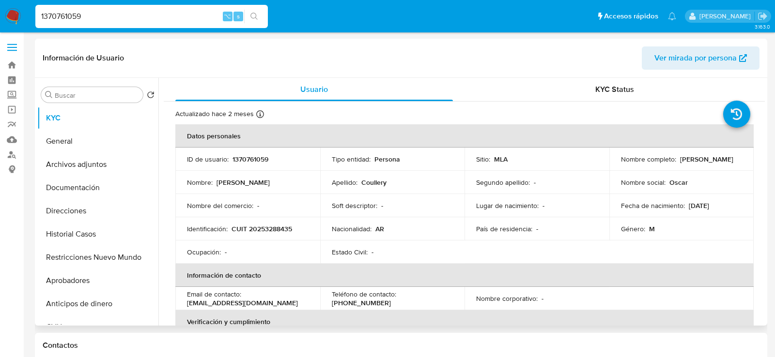
click at [244, 153] on td "ID de usuario : 1370761059" at bounding box center [247, 159] width 145 height 23
click at [244, 156] on p "1370761059" at bounding box center [250, 159] width 36 height 9
copy p "1370761059"
click at [177, 10] on input "1370761059" at bounding box center [151, 16] width 232 height 13
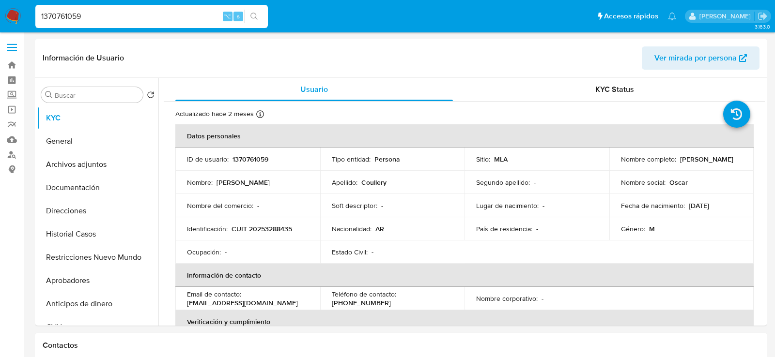
click at [177, 10] on input "1370761059" at bounding box center [151, 16] width 232 height 13
paste input "20149109"
type input "1201491099"
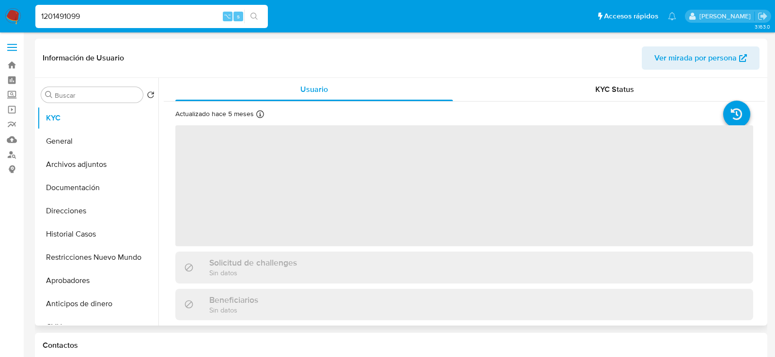
select select "10"
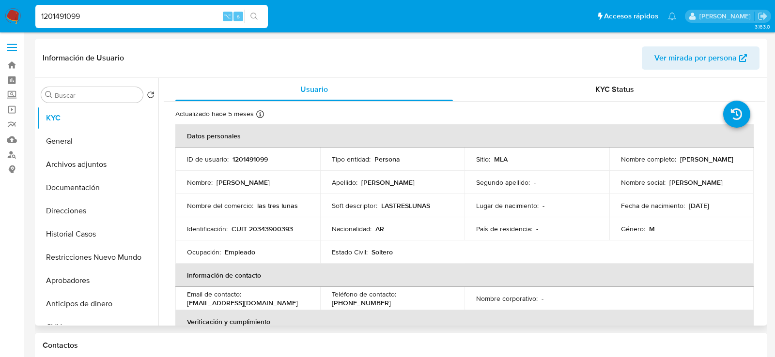
click at [259, 158] on p "1201491099" at bounding box center [249, 159] width 35 height 9
copy p "1201491099"
click at [225, 47] on header "Información de Usuario Ver mirada por persona" at bounding box center [401, 57] width 717 height 23
click at [13, 106] on link "Operaciones masivas" at bounding box center [57, 109] width 115 height 15
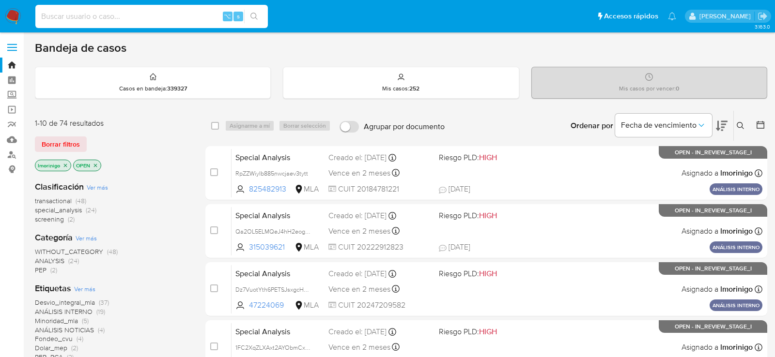
click at [171, 14] on input at bounding box center [151, 16] width 232 height 13
paste input "C7FYdtiOGk2CKAuiY4Q2eirv"
type input "C7FYdtiOGk2CKAuiY4Q2eirv"
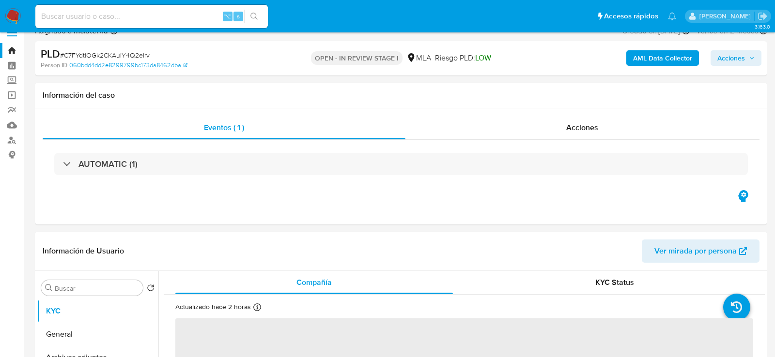
select select "10"
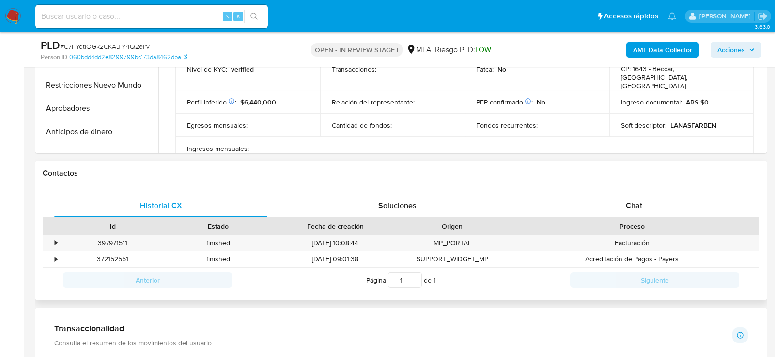
scroll to position [365, 0]
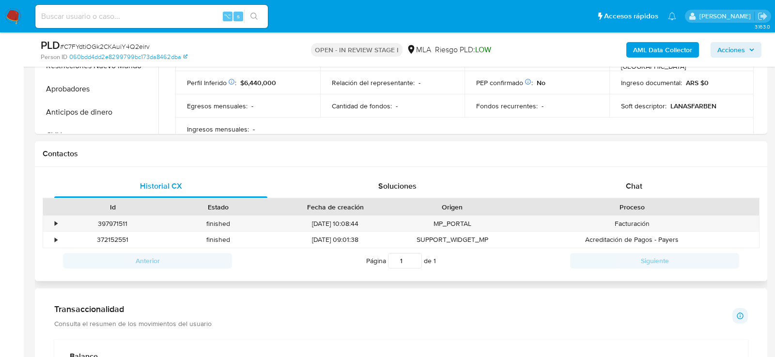
click at [672, 199] on div "Proceso" at bounding box center [632, 207] width 254 height 16
click at [672, 194] on div "Chat" at bounding box center [633, 186] width 213 height 23
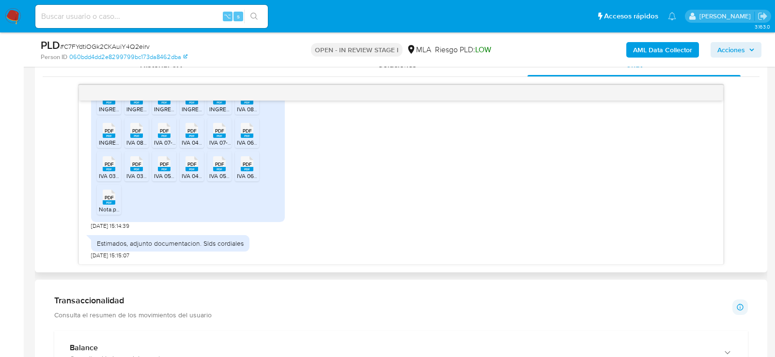
scroll to position [506, 0]
click at [110, 101] on span "PDF" at bounding box center [109, 98] width 9 height 6
click at [138, 106] on icon "PDF" at bounding box center [136, 97] width 13 height 17
click at [158, 114] on span "INGRESOS BRUTOS - 07-2025 DDJJ_Mensual.pdf" at bounding box center [218, 110] width 129 height 8
click at [193, 114] on span "INGRESOS BRUTOS - 04-2025 DDJJ_Mensual.pdf" at bounding box center [246, 110] width 129 height 8
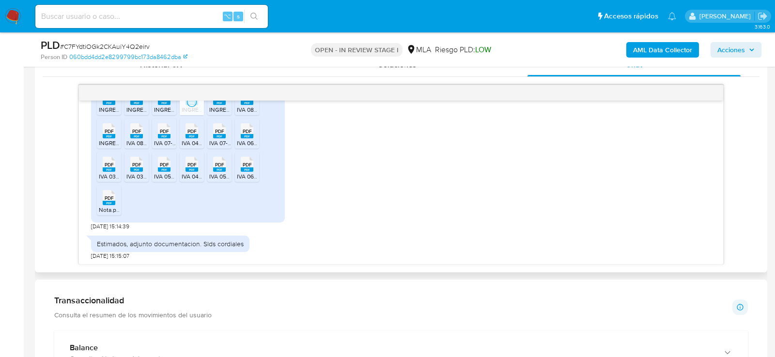
click at [222, 114] on span "INGRESOS BRUTOS - 05-2025 DDJJ_Mensual.pdf" at bounding box center [273, 110] width 129 height 8
click at [244, 114] on span "IVA 08-2025 Presentación.pdf" at bounding box center [276, 110] width 78 height 8
click at [116, 147] on span "INGRESOS BRUTOS - 06-2025 DDJJ_Mensual.pdf" at bounding box center [163, 143] width 129 height 8
click at [138, 147] on span "IVA 08-2025 F.2002.pdf" at bounding box center [156, 143] width 61 height 8
click at [167, 147] on span "IVA 07-2025 Presentación.pdf" at bounding box center [192, 143] width 77 height 8
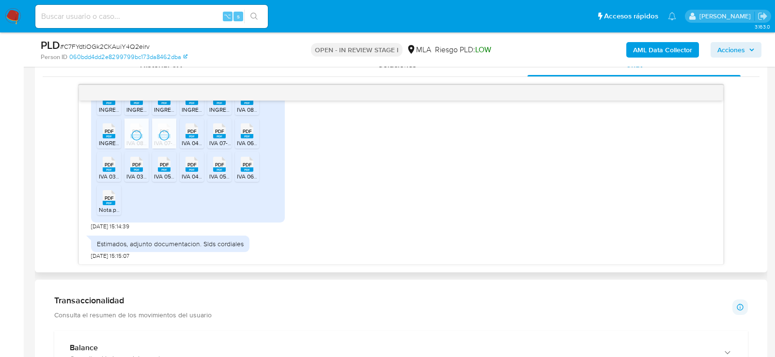
click at [188, 147] on span "IVA 04-2025 Presentacion.pdf" at bounding box center [221, 143] width 78 height 8
click at [221, 147] on span "IVA 07-2025 F.2002.pdf" at bounding box center [239, 143] width 61 height 8
click at [244, 147] on span "IVA 06-2025 Presentacion.pdf" at bounding box center [276, 143] width 78 height 8
click at [112, 181] on span "IVA 03-2025 Presentacion.pdf" at bounding box center [138, 176] width 78 height 8
click at [140, 181] on span "IVA 03-2025 F.2002 (r1).pdf" at bounding box center [161, 176] width 70 height 8
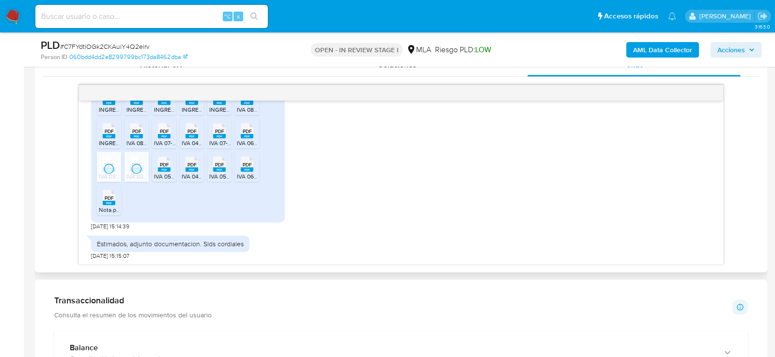
click at [160, 181] on span "IVA 05-2025 Presentacion.pdf" at bounding box center [193, 176] width 78 height 8
click at [207, 182] on li "PDF PDF IVA 05-2025 F.2002.pdf" at bounding box center [219, 167] width 24 height 30
click at [194, 181] on span "IVA 04-2025 F.2002.pdf" at bounding box center [212, 176] width 61 height 8
click at [251, 181] on span "IVA 06-2025 F.2002.pdf" at bounding box center [267, 176] width 61 height 8
click at [113, 201] on span "PDF" at bounding box center [109, 198] width 9 height 6
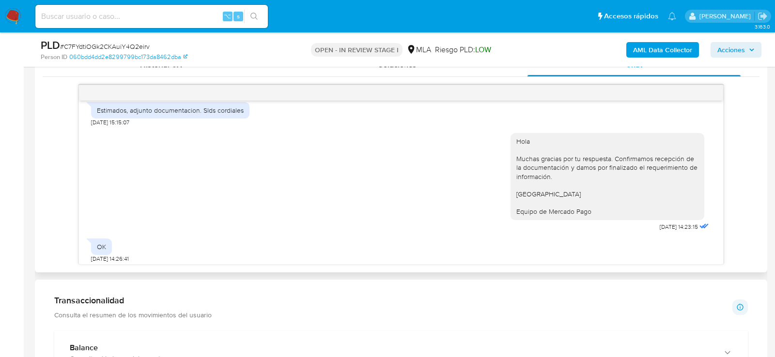
scroll to position [661, 0]
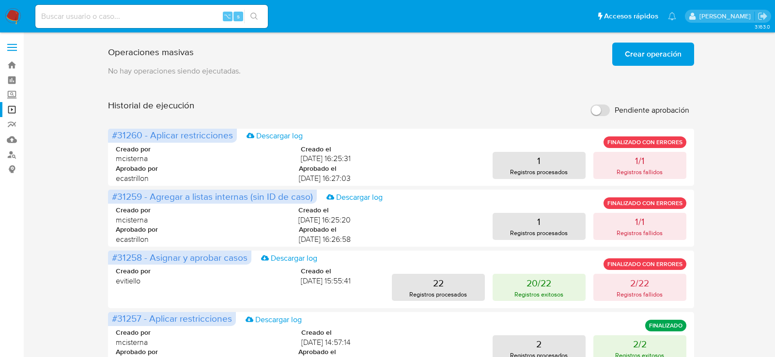
click at [667, 57] on span "Crear operación" at bounding box center [653, 54] width 57 height 21
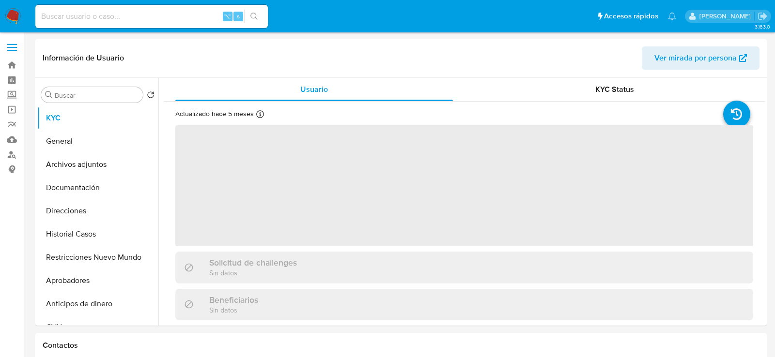
select select "10"
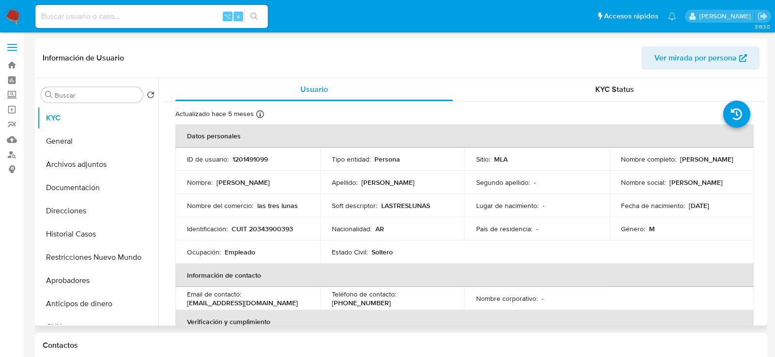
click at [738, 50] on span "Ver mirada por persona" at bounding box center [700, 57] width 92 height 21
click at [12, 107] on link "Operaciones masivas" at bounding box center [57, 109] width 115 height 15
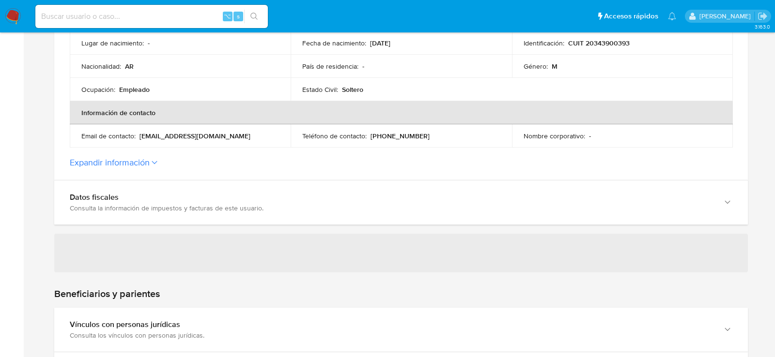
scroll to position [306, 0]
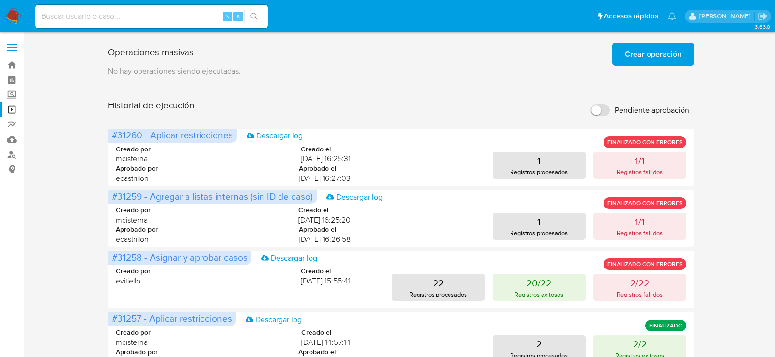
click at [648, 51] on span "Crear operación" at bounding box center [653, 54] width 57 height 21
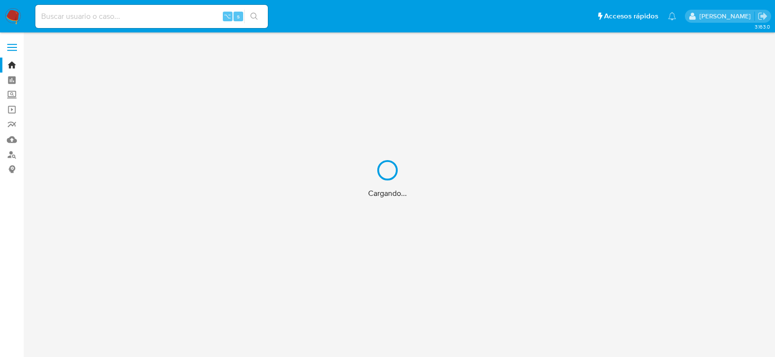
click at [130, 20] on div "Cargando..." at bounding box center [387, 178] width 775 height 357
click at [122, 20] on div "Cargando..." at bounding box center [387, 178] width 775 height 357
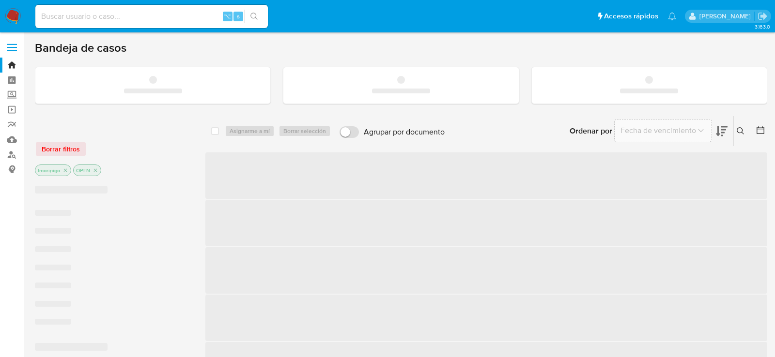
click at [112, 16] on input at bounding box center [151, 16] width 232 height 13
paste input "2349548855"
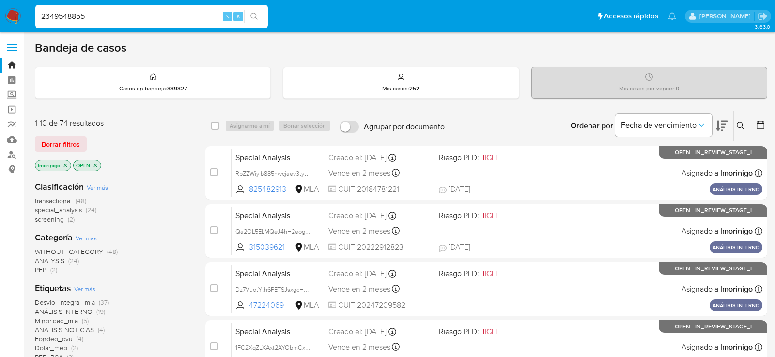
type input "2349548855"
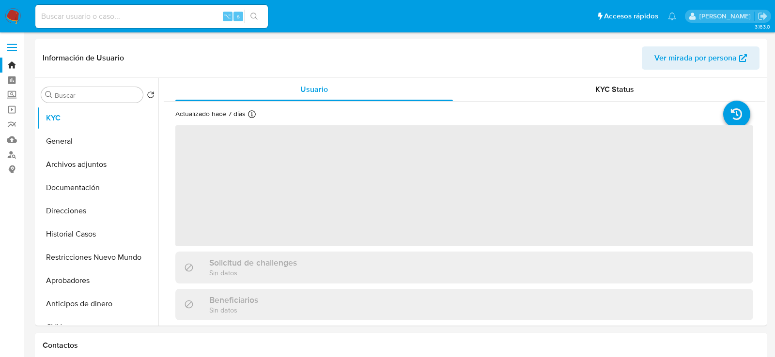
select select "10"
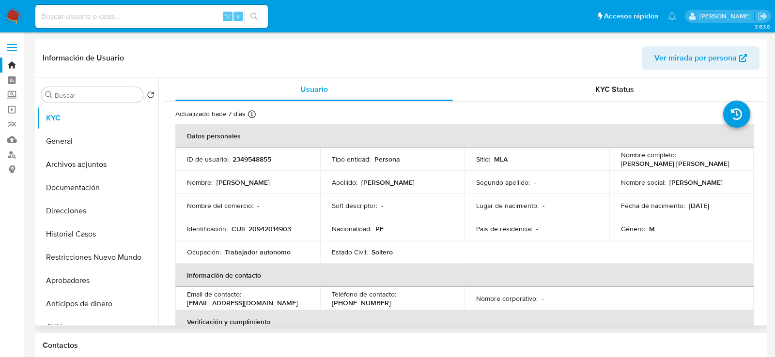
click at [260, 161] on p "2349548855" at bounding box center [251, 159] width 39 height 9
copy p "2349548855"
click at [13, 108] on link "Operaciones masivas" at bounding box center [57, 109] width 115 height 15
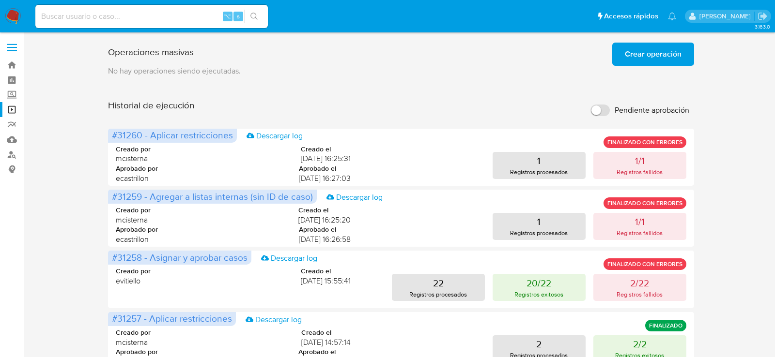
click at [644, 67] on p "No hay operaciones siendo ejecutadas." at bounding box center [401, 71] width 586 height 11
click at [640, 58] on span "Crear operación" at bounding box center [653, 54] width 57 height 21
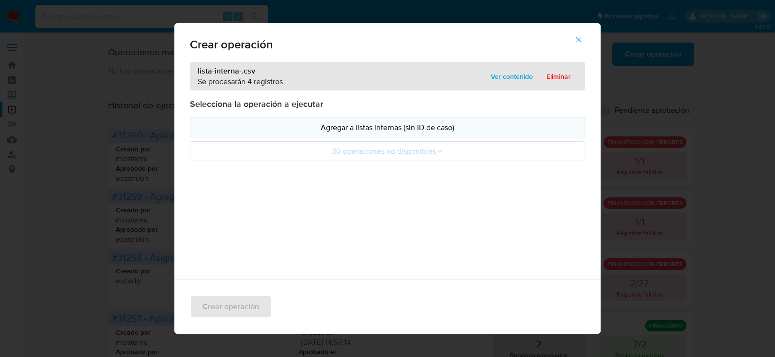
click at [323, 123] on p "Agregar a listas internas (sin ID de caso)" at bounding box center [387, 127] width 379 height 11
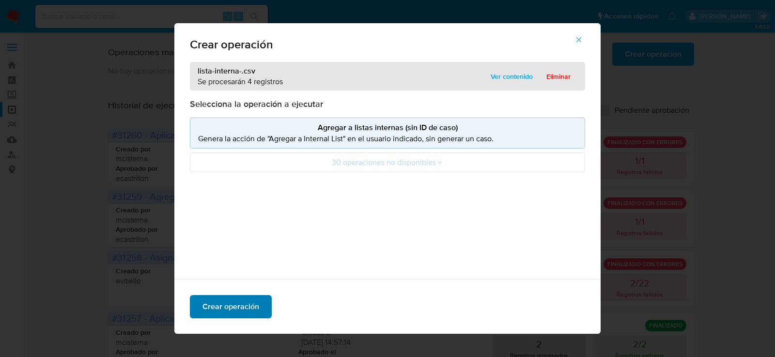
click at [251, 302] on span "Crear operación" at bounding box center [230, 306] width 57 height 21
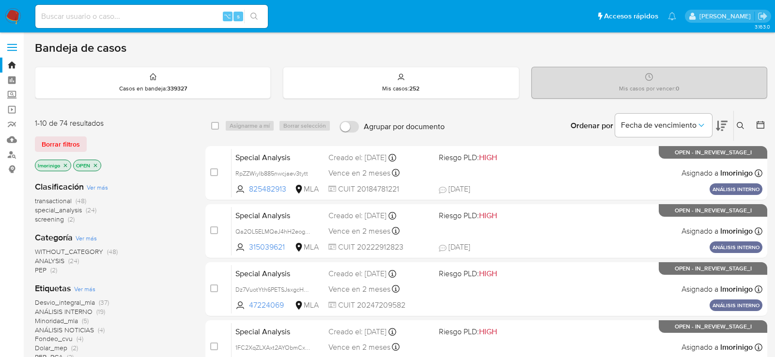
click at [124, 10] on input at bounding box center [151, 16] width 232 height 13
paste input "374452442"
type input "374452442"
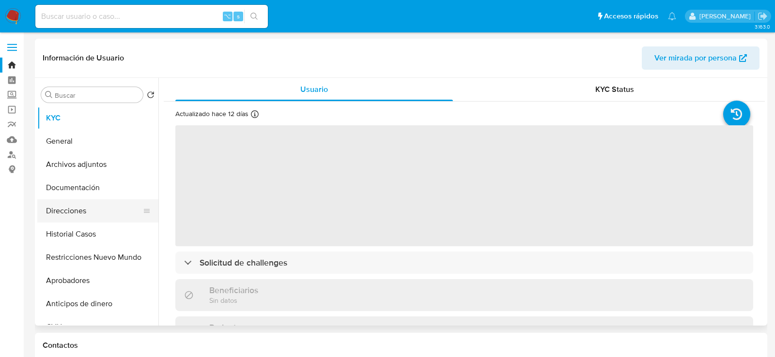
click at [84, 222] on button "Direcciones" at bounding box center [93, 210] width 113 height 23
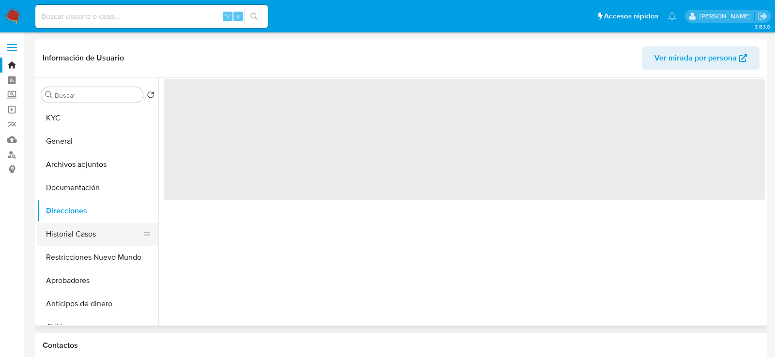
click at [83, 228] on button "Historial Casos" at bounding box center [93, 234] width 113 height 23
select select "10"
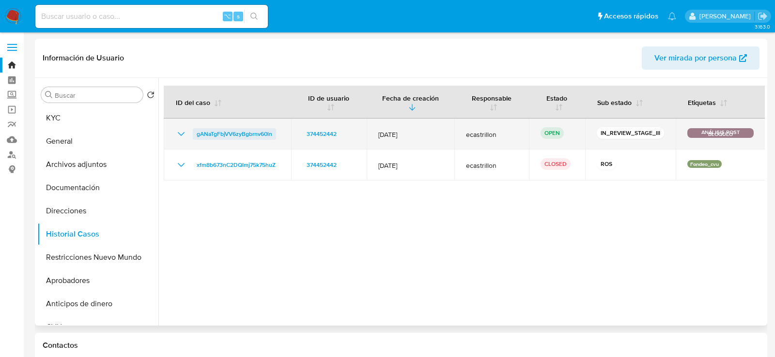
click at [213, 132] on span "gANaTgFbjVV6zyBgbrnv60ln" at bounding box center [235, 134] width 76 height 12
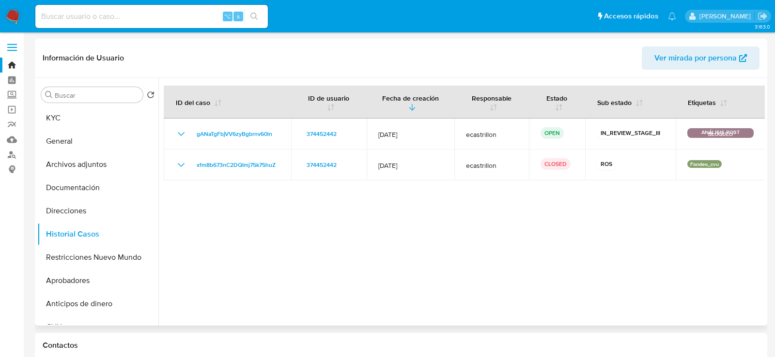
click at [318, 243] on div at bounding box center [461, 202] width 606 height 248
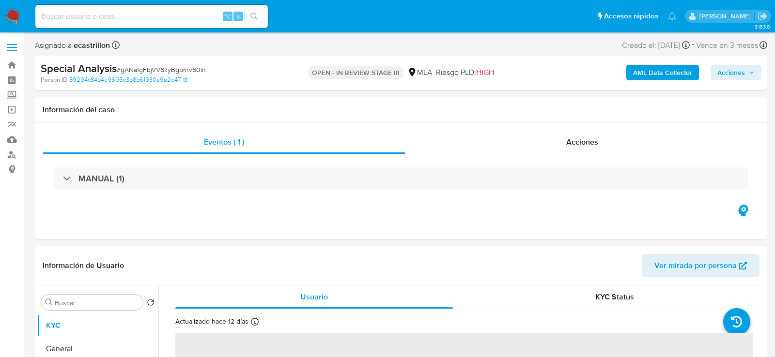
select select "10"
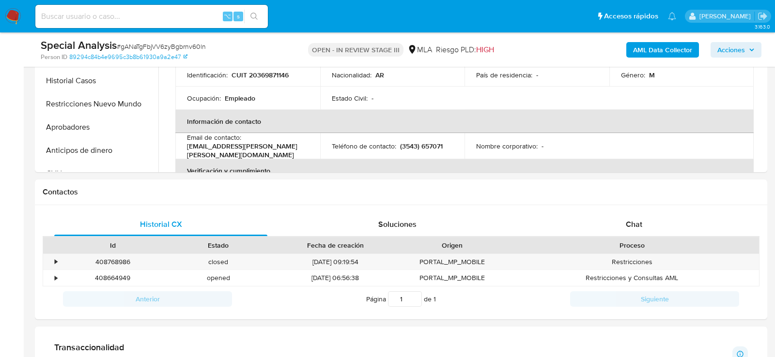
scroll to position [366, 0]
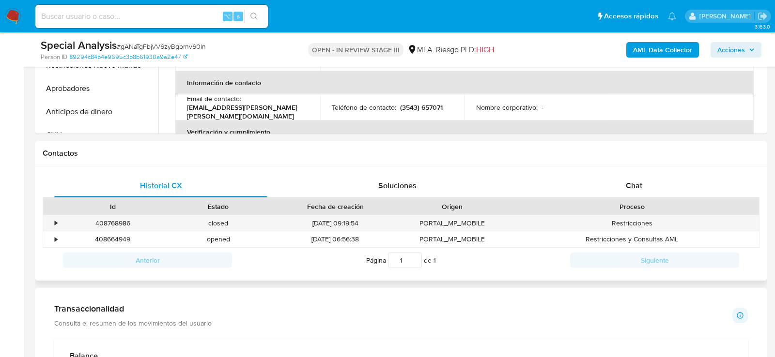
click at [545, 171] on div "Historial CX Soluciones Chat Id Estado Fecha de creación Origen Proceso • 40876…" at bounding box center [401, 224] width 732 height 115
click at [550, 183] on div "Chat" at bounding box center [633, 185] width 213 height 23
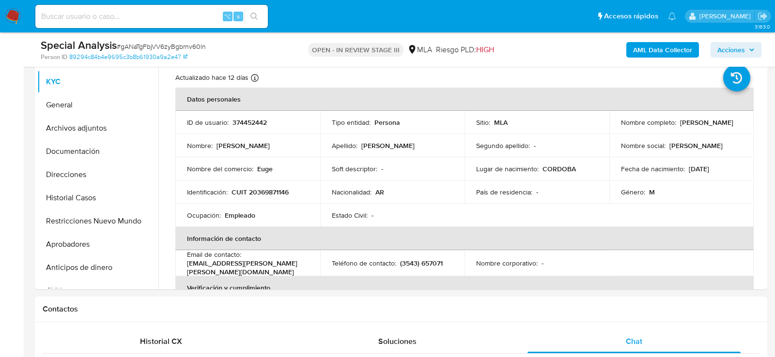
scroll to position [218, 0]
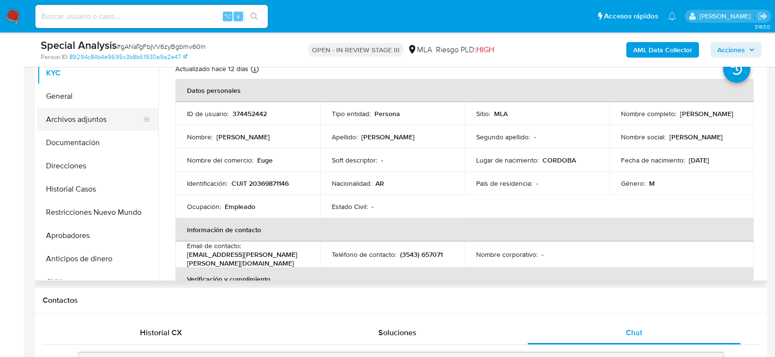
click at [68, 119] on button "Archivos adjuntos" at bounding box center [93, 119] width 113 height 23
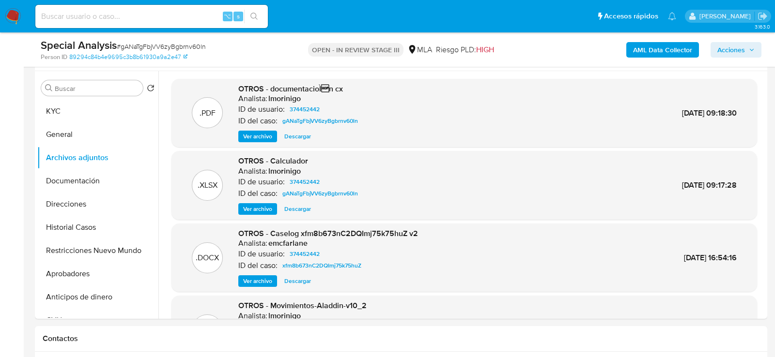
scroll to position [183, 0]
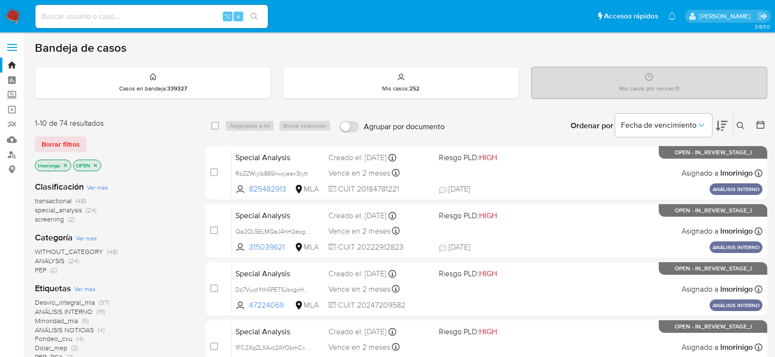
click at [42, 219] on span "screening" at bounding box center [49, 219] width 29 height 10
